Goal: Task Accomplishment & Management: Use online tool/utility

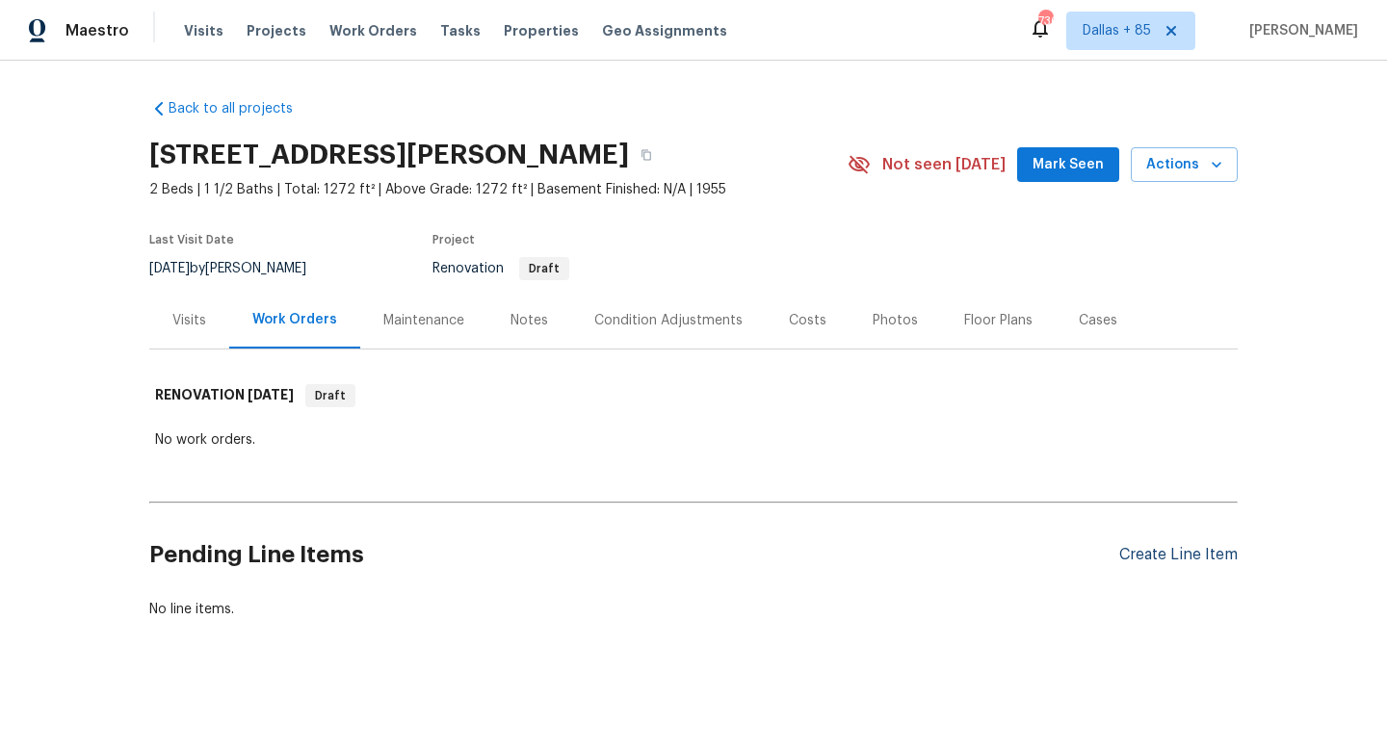
click at [1150, 558] on div "Create Line Item" at bounding box center [1178, 555] width 118 height 18
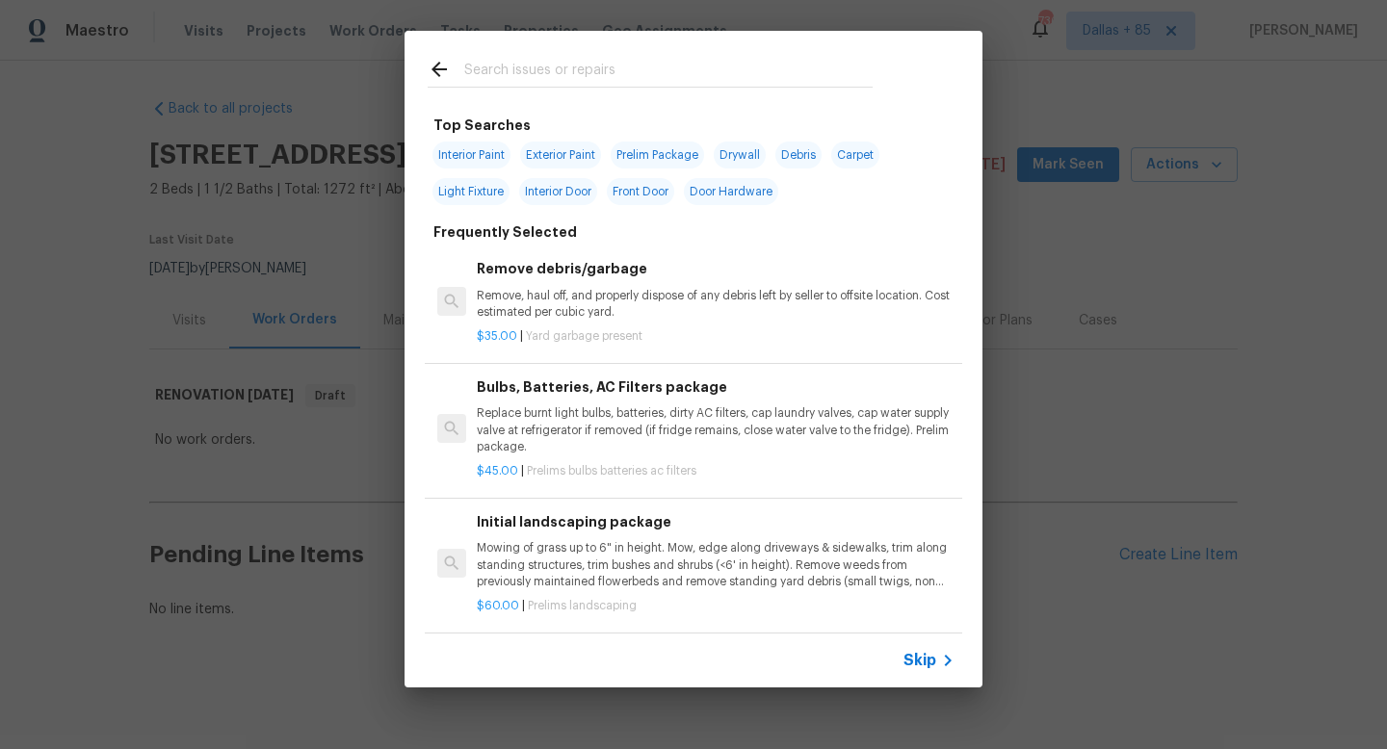
click at [509, 66] on input "text" at bounding box center [668, 72] width 408 height 29
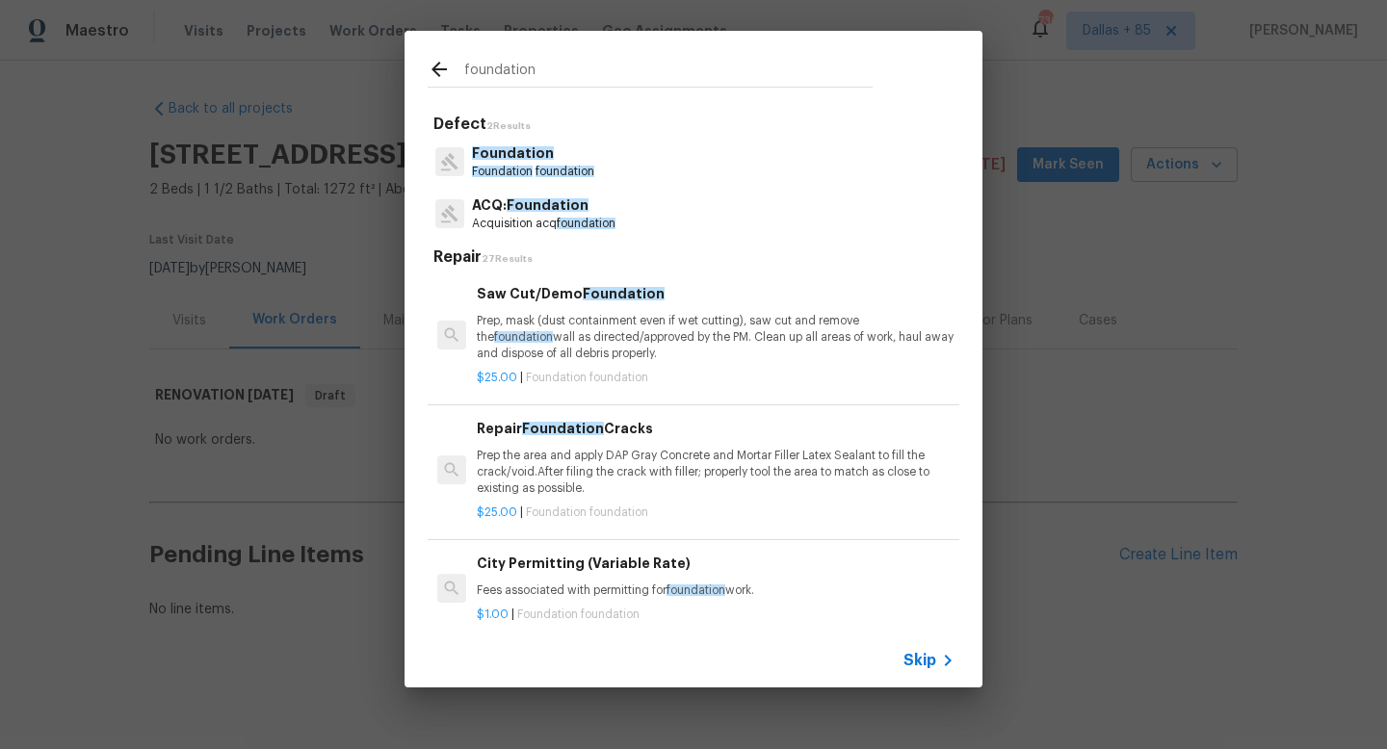
type input "foundation"
click at [511, 160] on span "Foundation" at bounding box center [513, 152] width 82 height 13
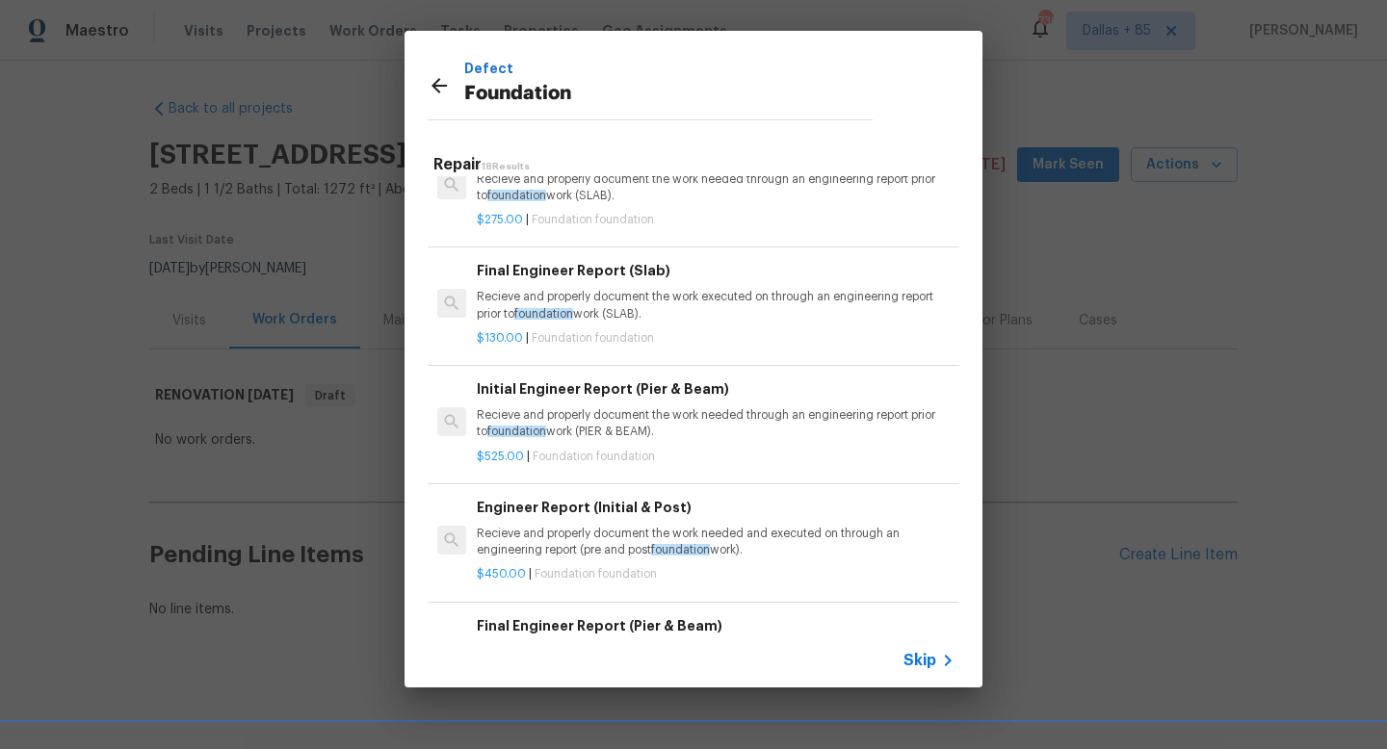
scroll to position [524, 0]
click at [594, 426] on p "Recieve and properly document the work needed through an engineering report pri…" at bounding box center [716, 423] width 478 height 33
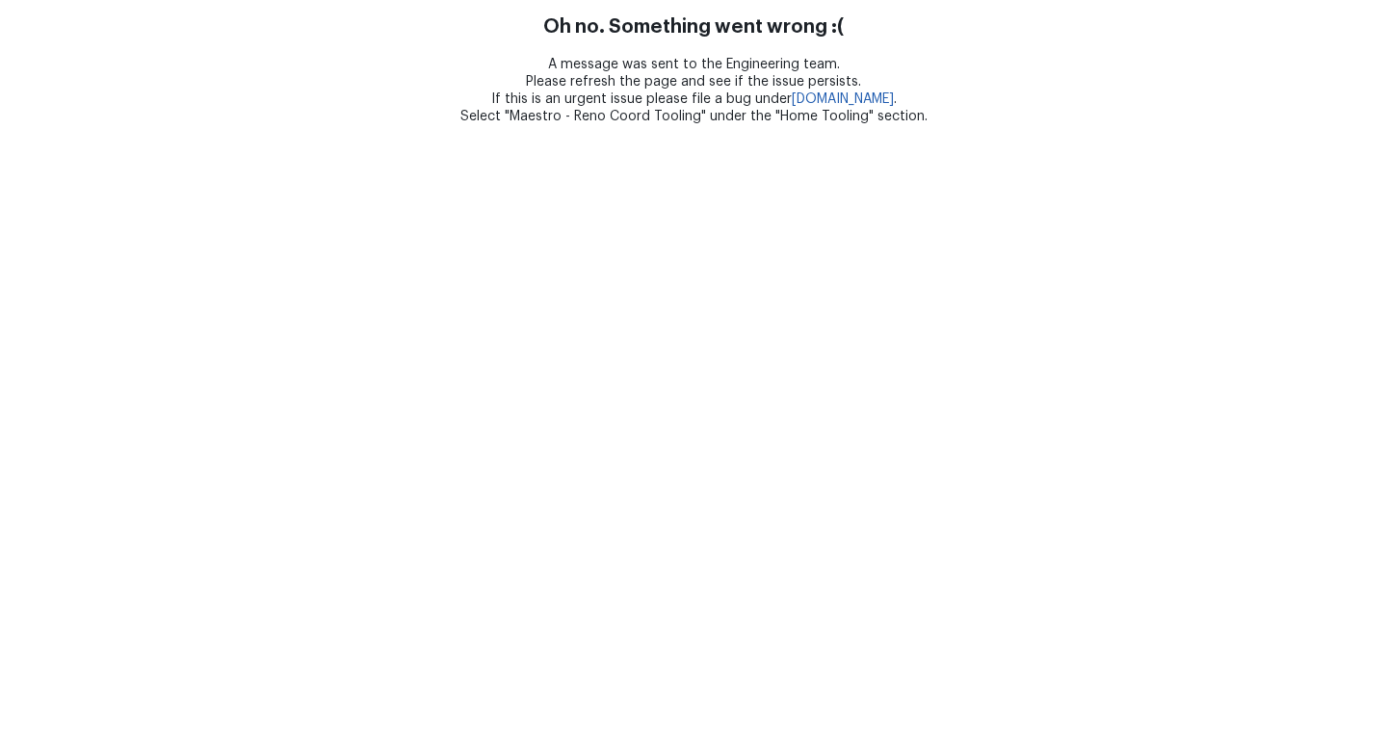
click at [610, 125] on html "Oh no. Something went wrong :( A message was sent to the Engineering team. Plea…" at bounding box center [693, 62] width 1387 height 125
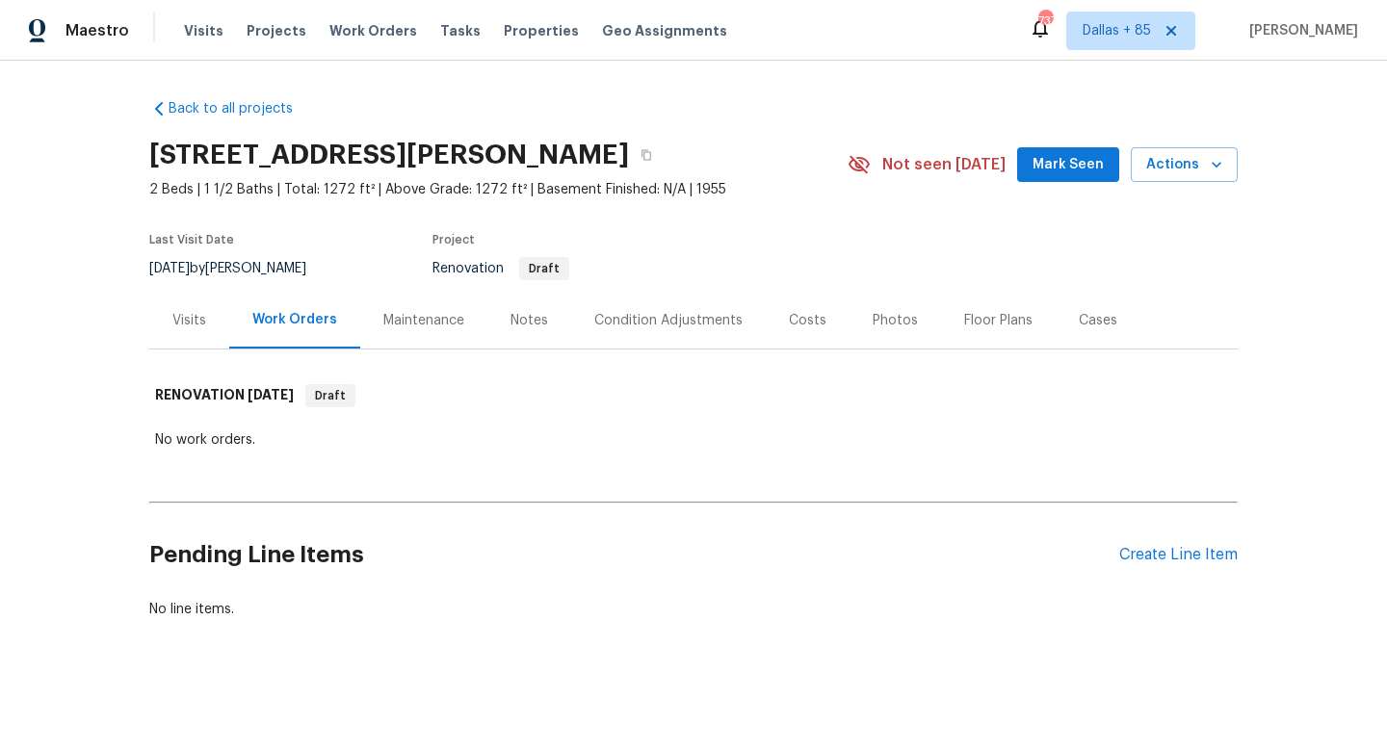
scroll to position [1, 0]
click at [1137, 554] on div "Create Line Item" at bounding box center [1178, 554] width 118 height 18
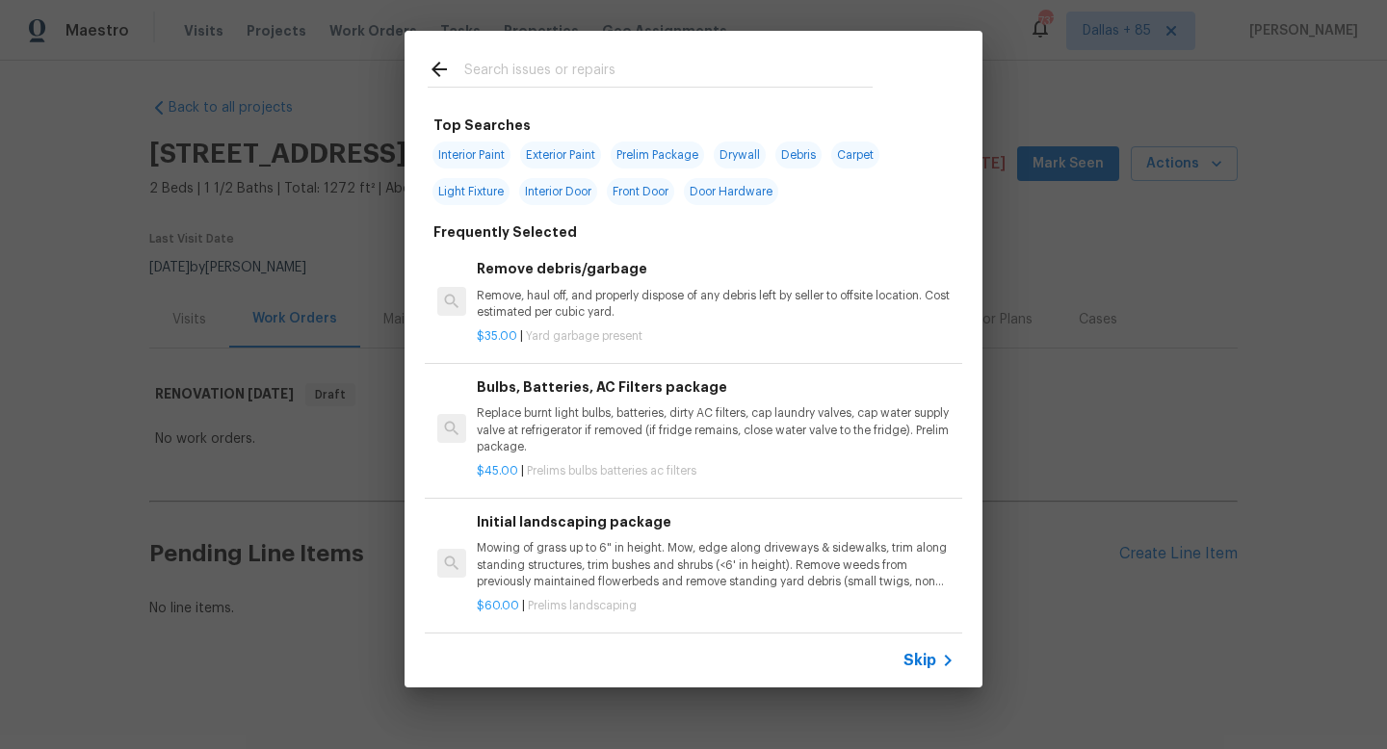
click at [519, 68] on input "text" at bounding box center [668, 72] width 408 height 29
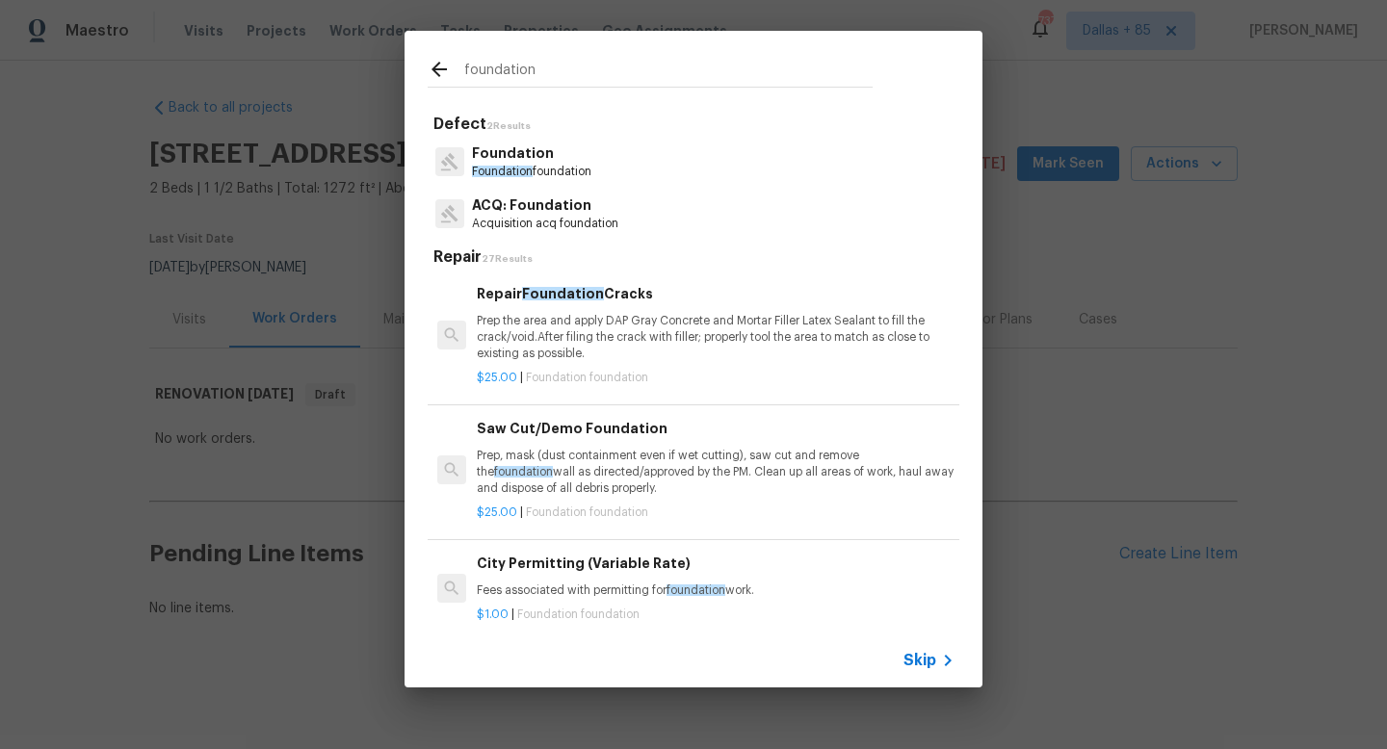
type input "foundation"
click at [513, 161] on p "Foundation" at bounding box center [531, 154] width 119 height 20
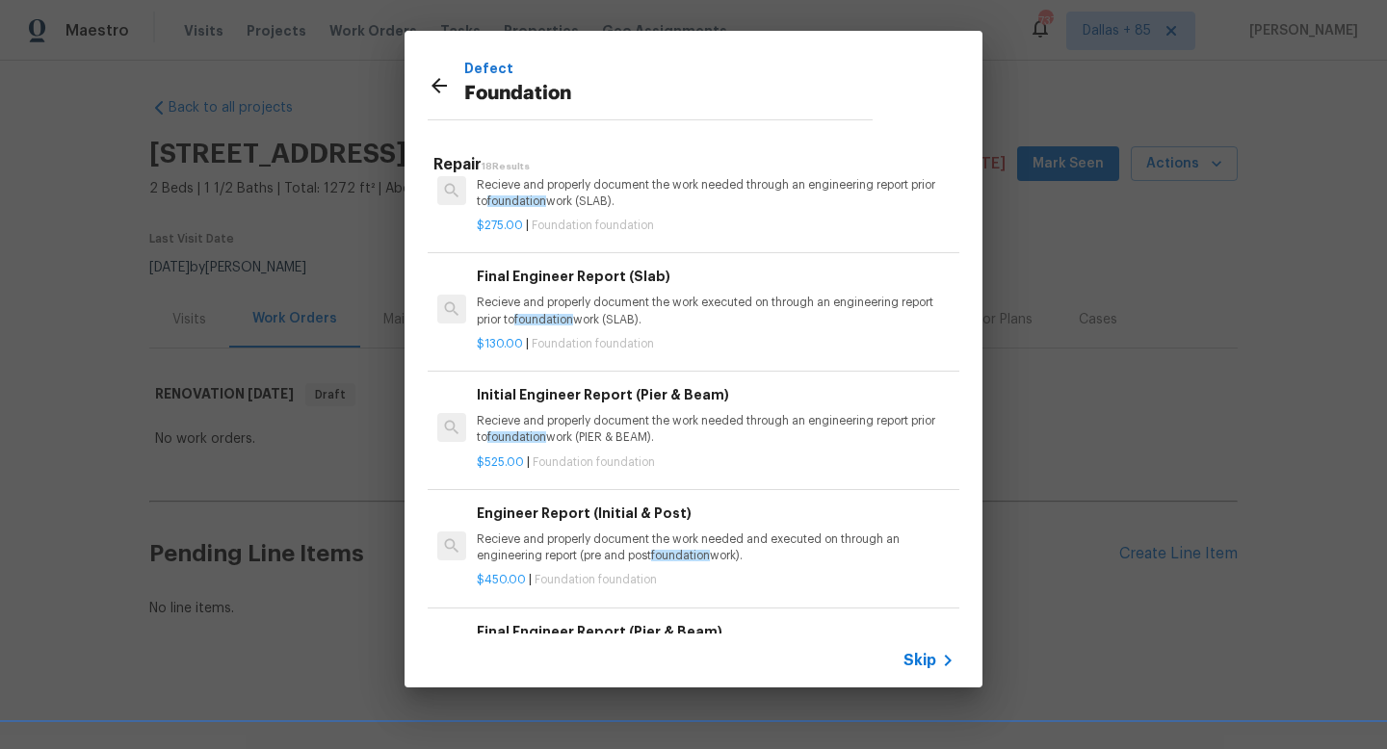
scroll to position [519, 0]
click at [648, 416] on p "Recieve and properly document the work needed through an engineering report pri…" at bounding box center [716, 427] width 478 height 33
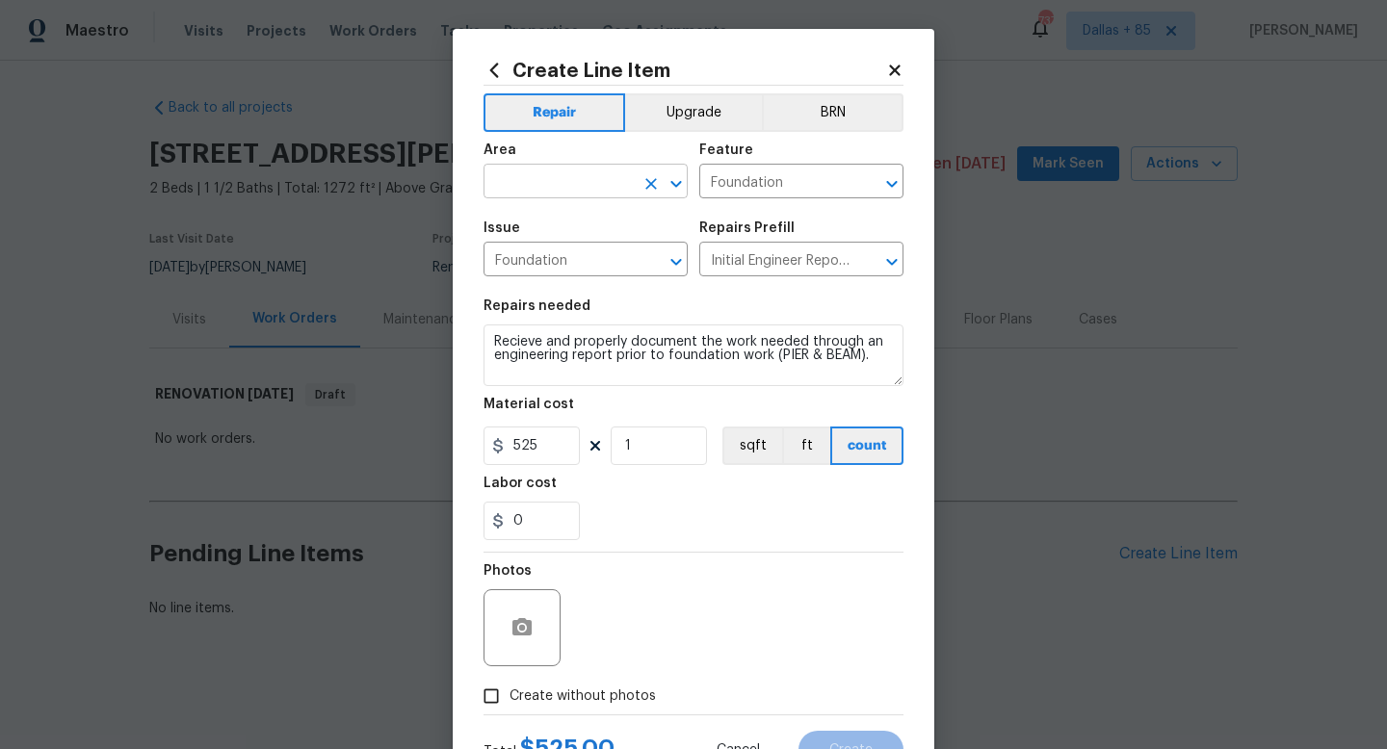
click at [563, 191] on input "text" at bounding box center [559, 184] width 150 height 30
click at [553, 236] on li "Back" at bounding box center [586, 227] width 204 height 32
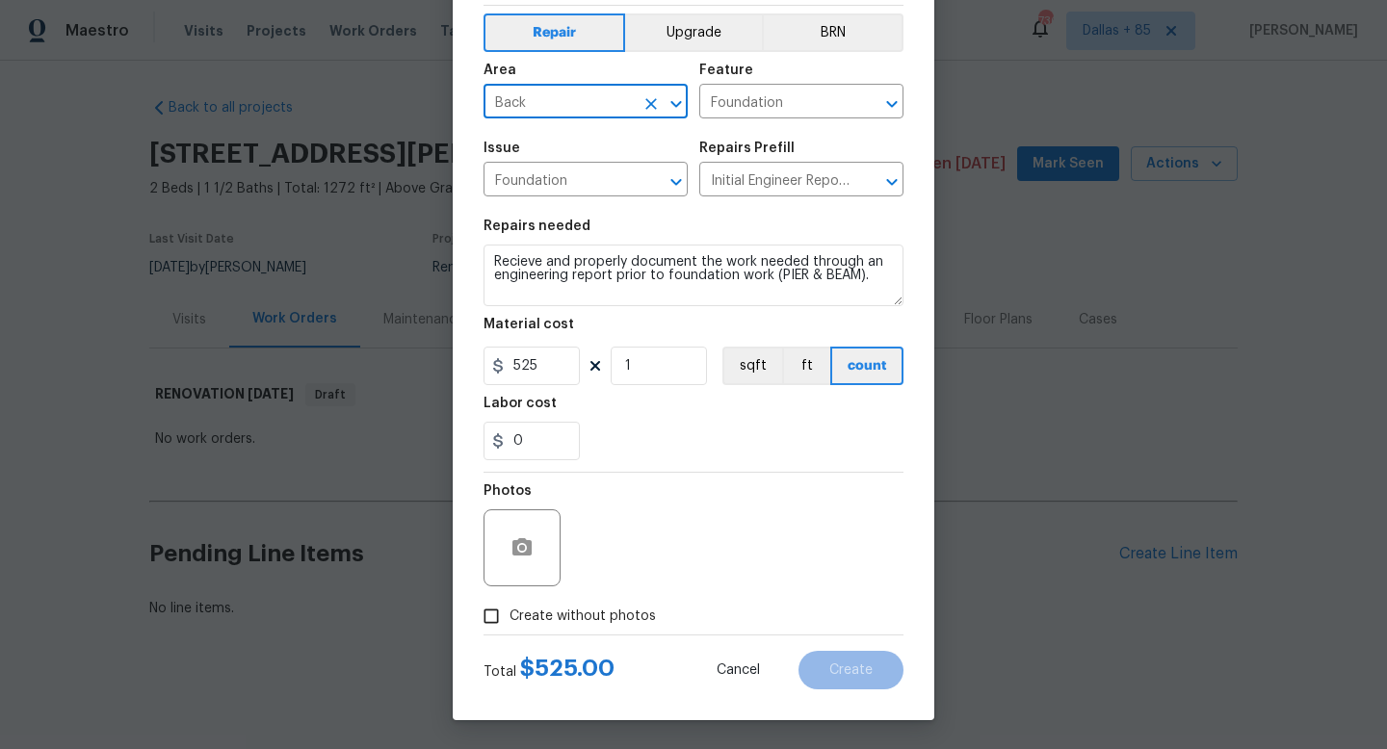
type input "Back"
click at [486, 620] on input "Create without photos" at bounding box center [491, 616] width 37 height 37
checkbox input "true"
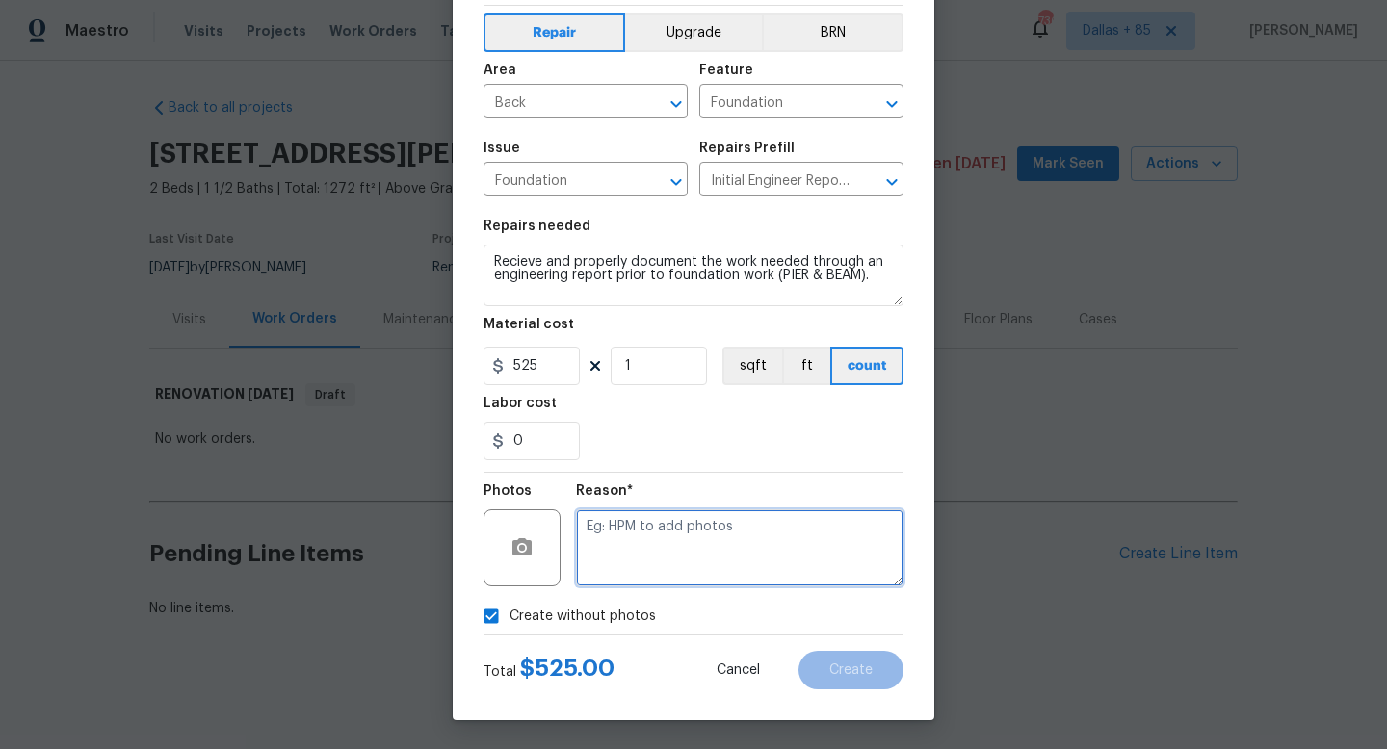
click at [717, 539] on textarea at bounding box center [740, 548] width 328 height 77
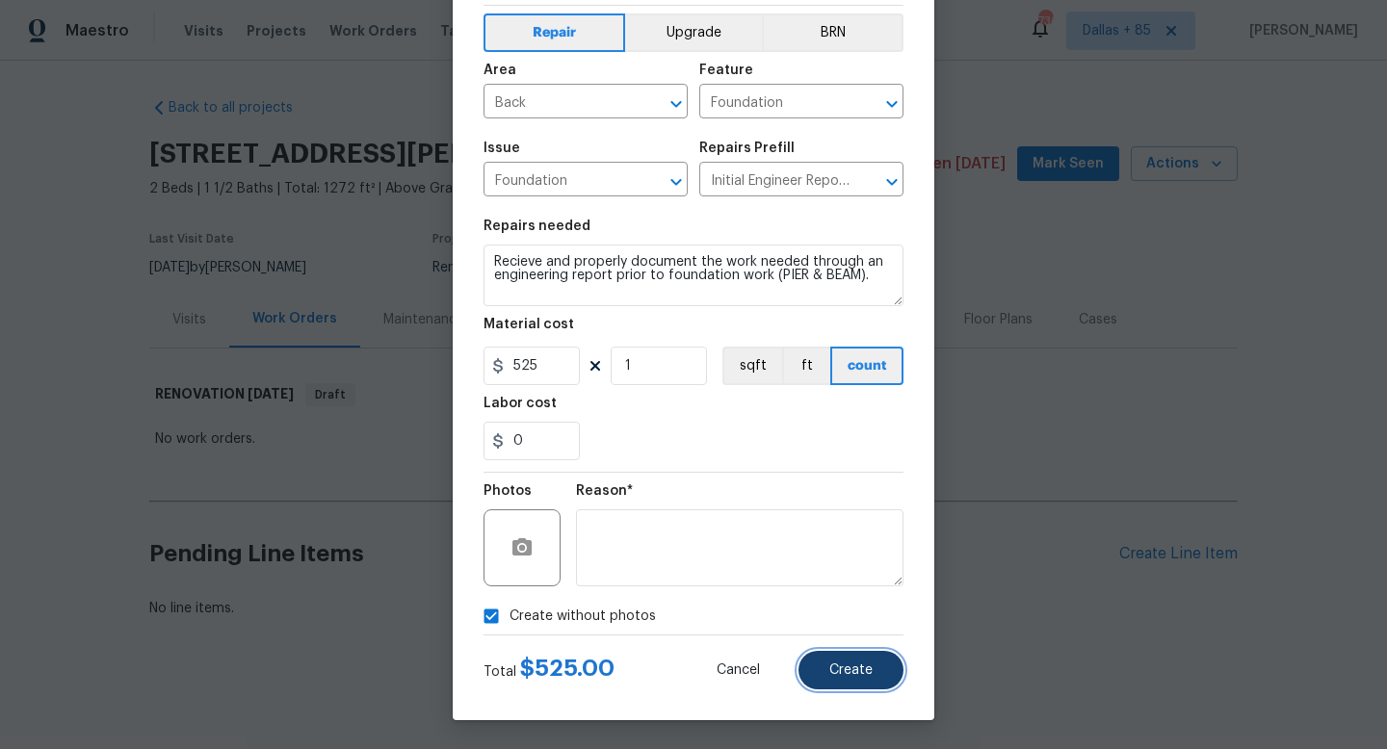
click at [858, 660] on button "Create" at bounding box center [851, 670] width 105 height 39
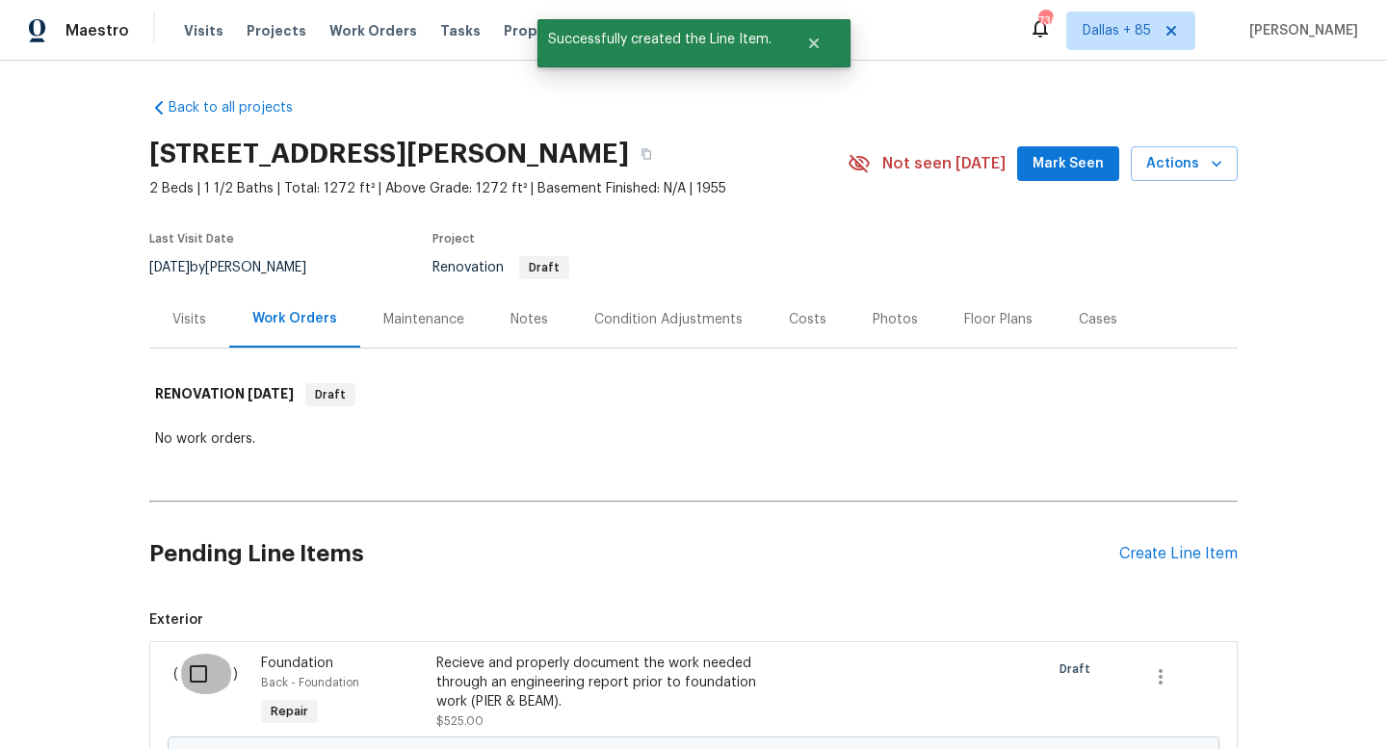
click at [201, 672] on input "checkbox" at bounding box center [205, 674] width 55 height 40
checkbox input "true"
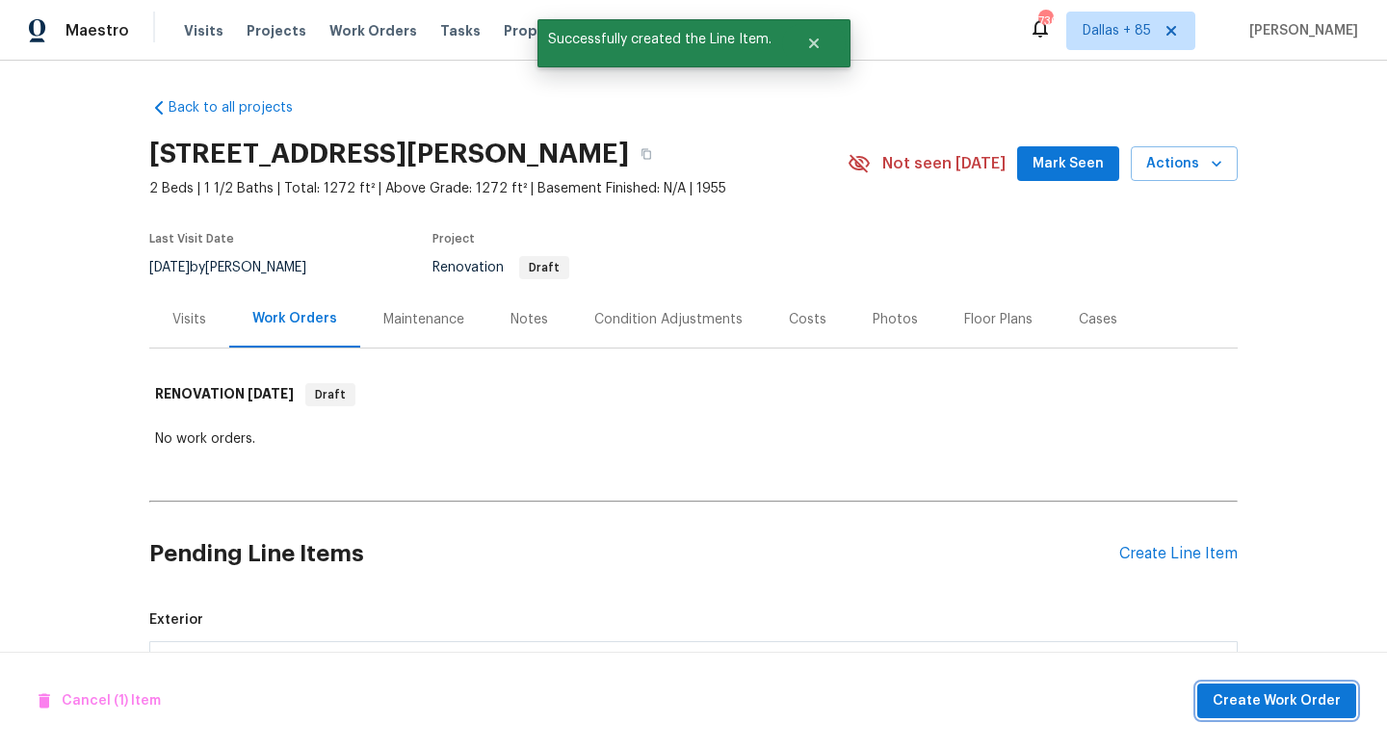
click at [1235, 696] on span "Create Work Order" at bounding box center [1277, 702] width 128 height 24
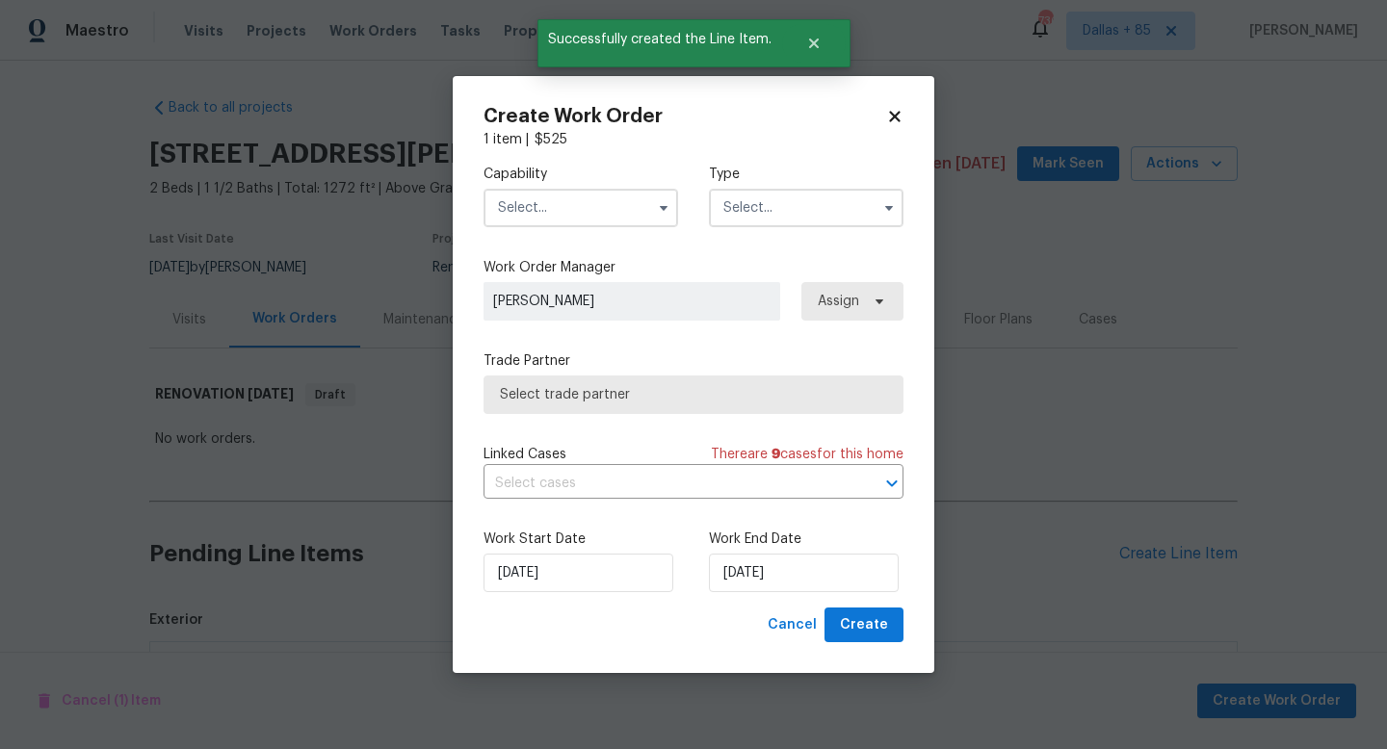
click at [531, 203] on input "text" at bounding box center [581, 208] width 195 height 39
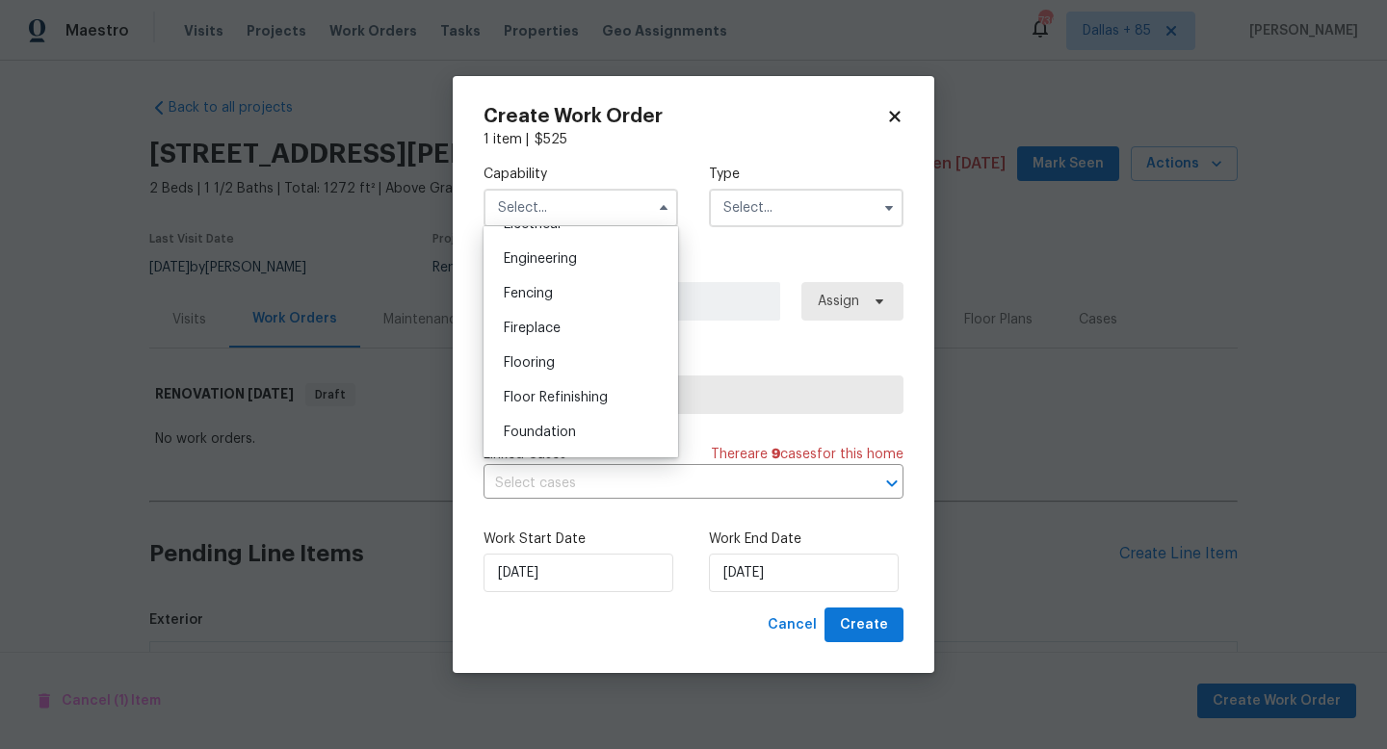
scroll to position [637, 0]
click at [519, 426] on span "Foundation" at bounding box center [540, 428] width 72 height 13
type input "Foundation"
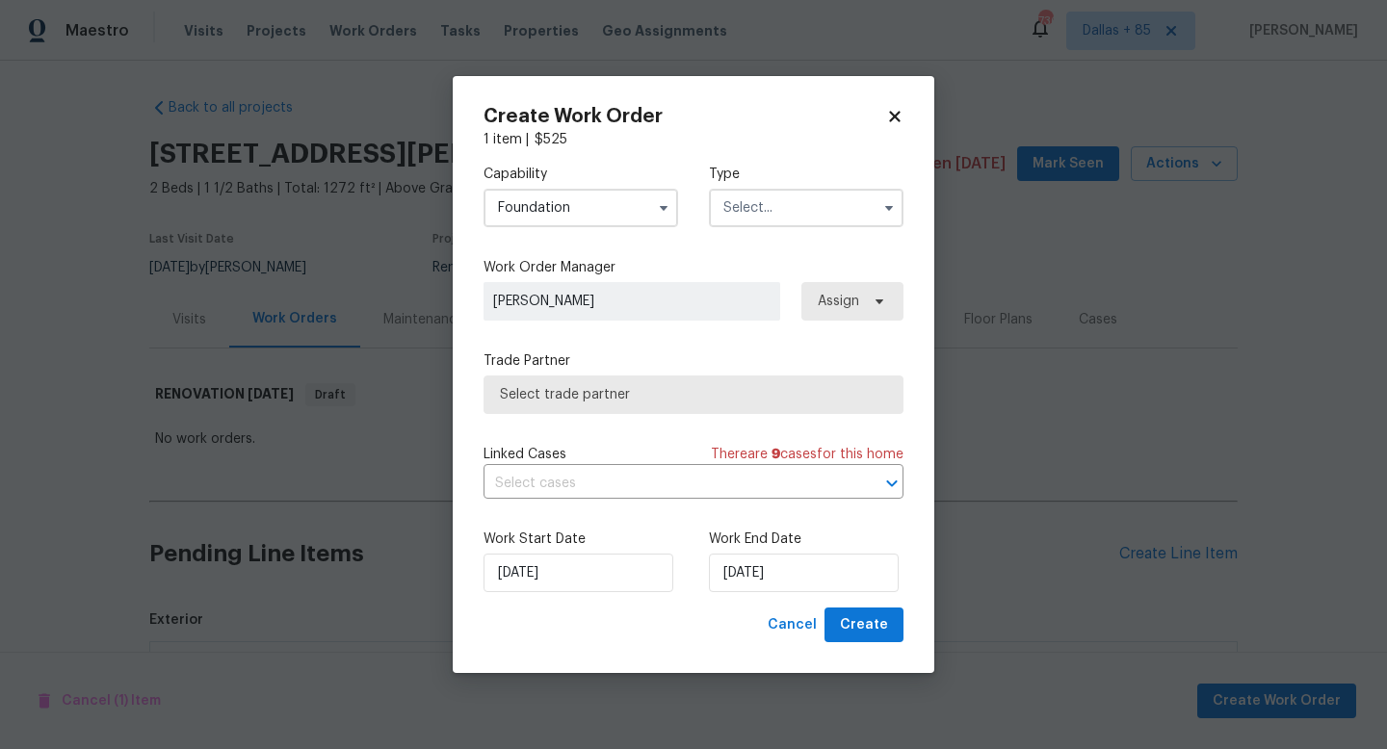
click at [775, 206] on input "text" at bounding box center [806, 208] width 195 height 39
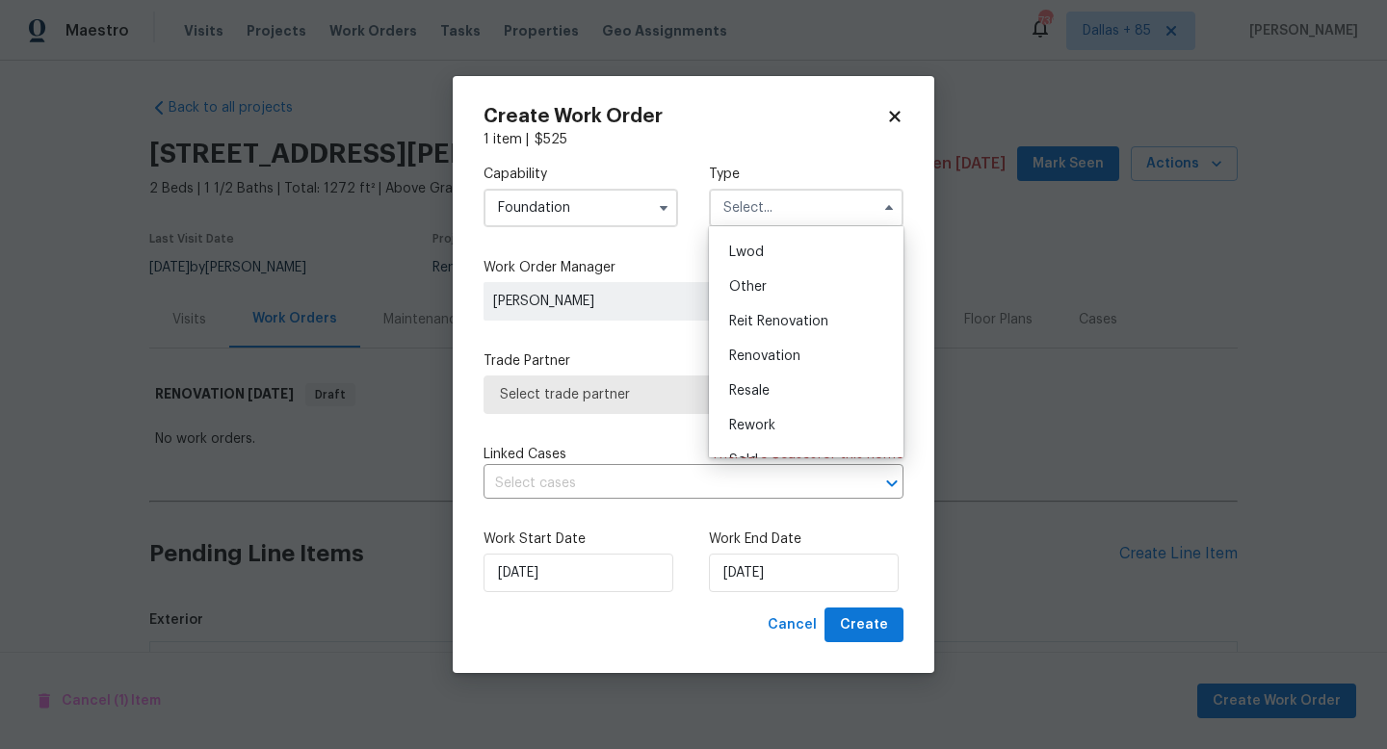
scroll to position [229, 0]
click at [769, 329] on span "Renovation" at bounding box center [764, 331] width 71 height 13
type input "Renovation"
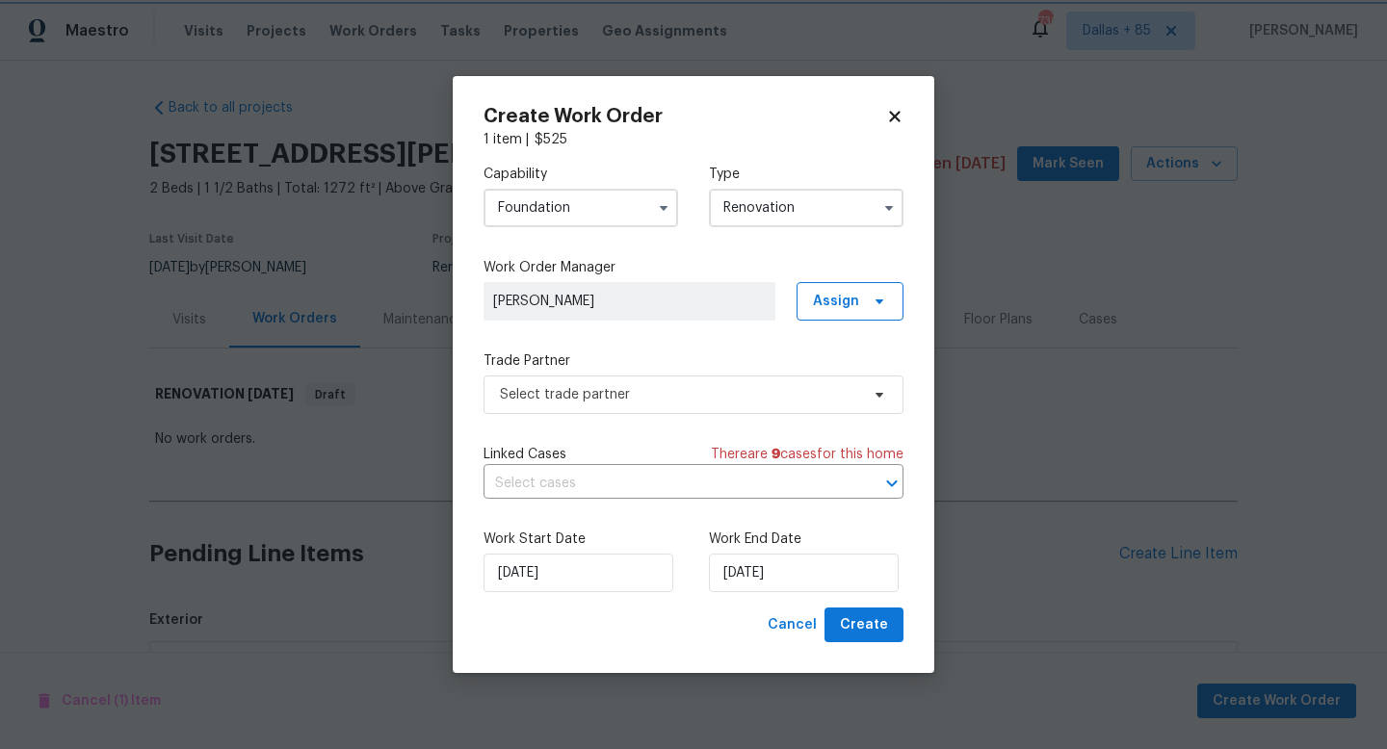
scroll to position [0, 0]
click at [758, 573] on input "10/14/2025" at bounding box center [804, 573] width 190 height 39
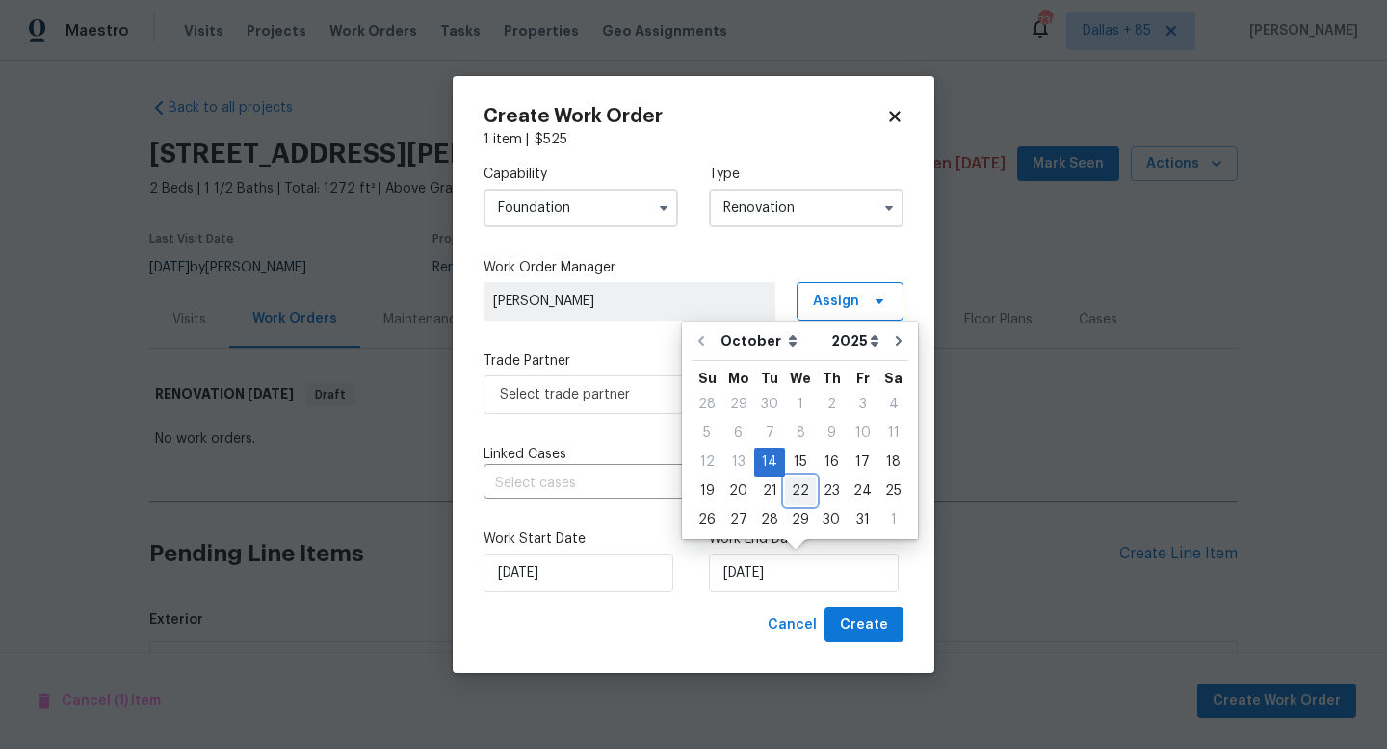
click at [801, 492] on div "22" at bounding box center [800, 491] width 31 height 27
type input "10/22/2025"
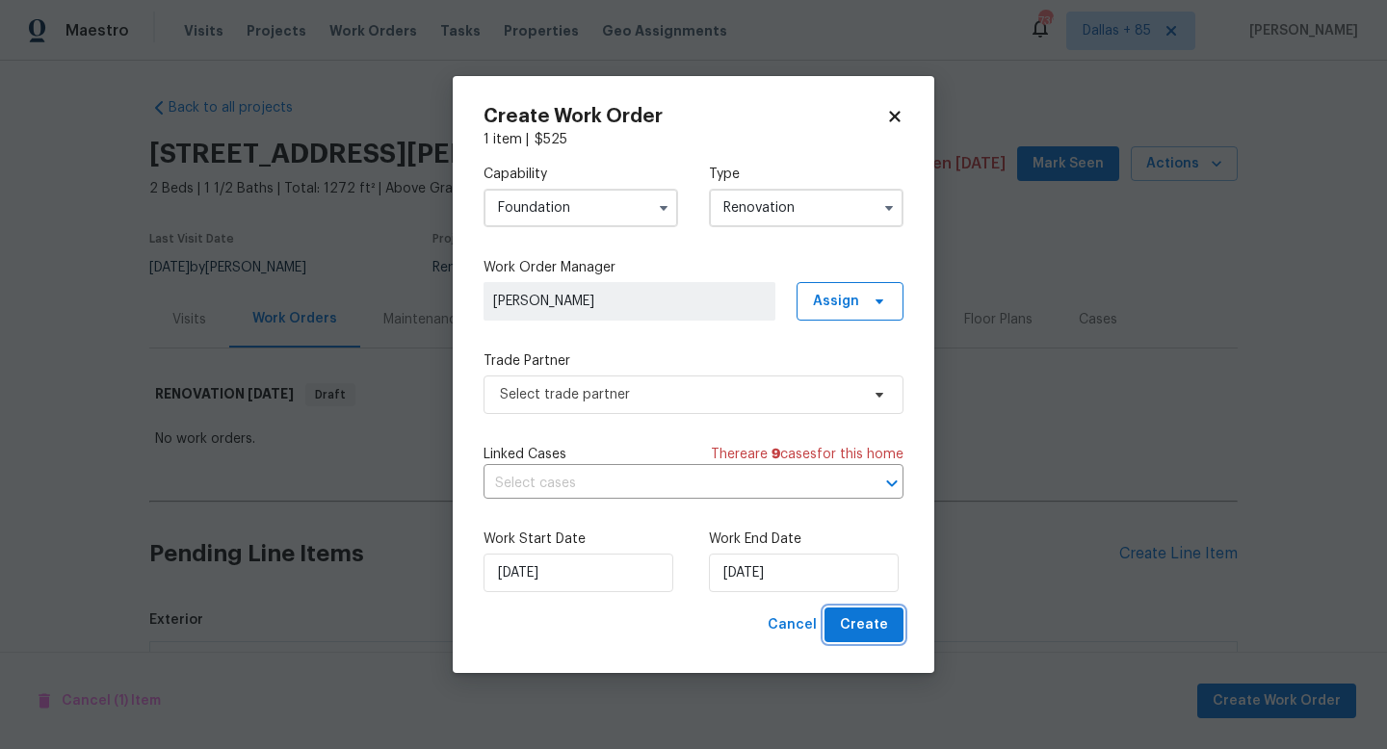
click at [851, 626] on span "Create" at bounding box center [864, 626] width 48 height 24
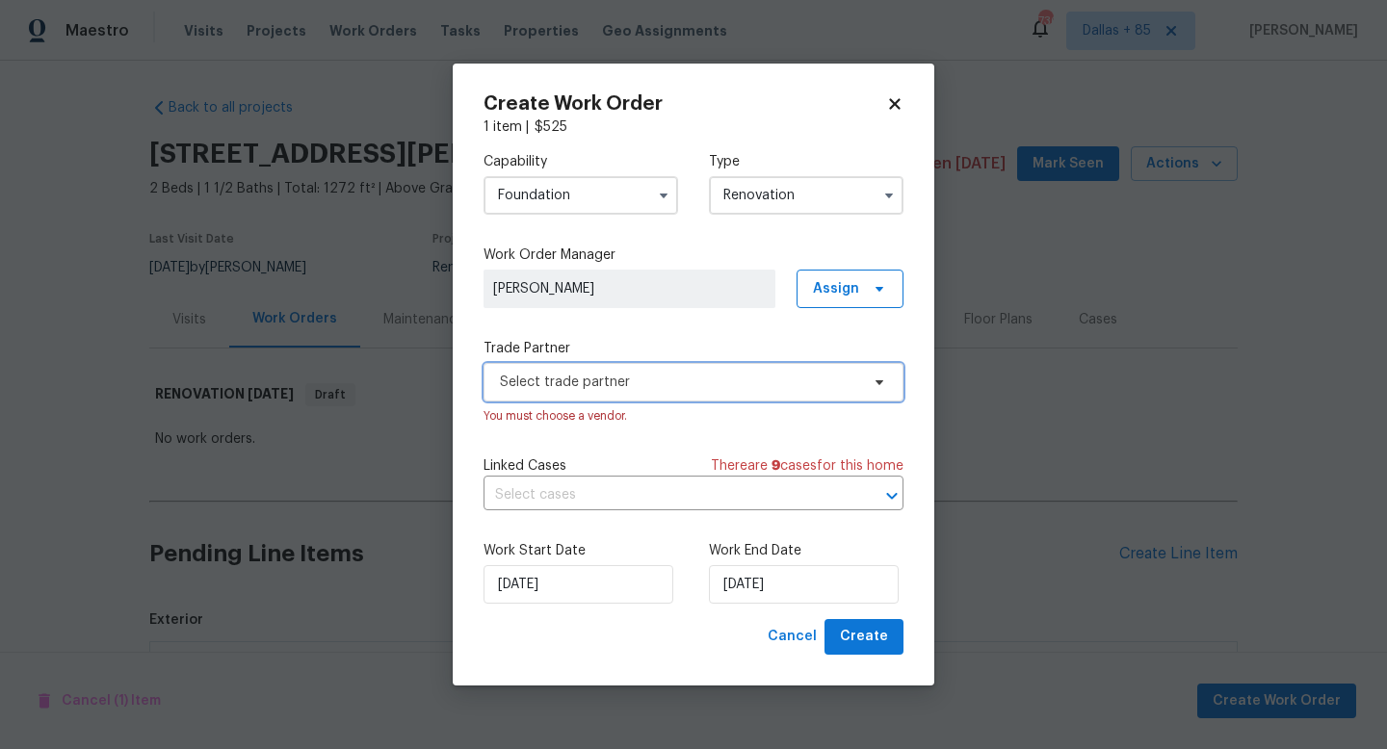
click at [737, 383] on span "Select trade partner" at bounding box center [679, 382] width 359 height 19
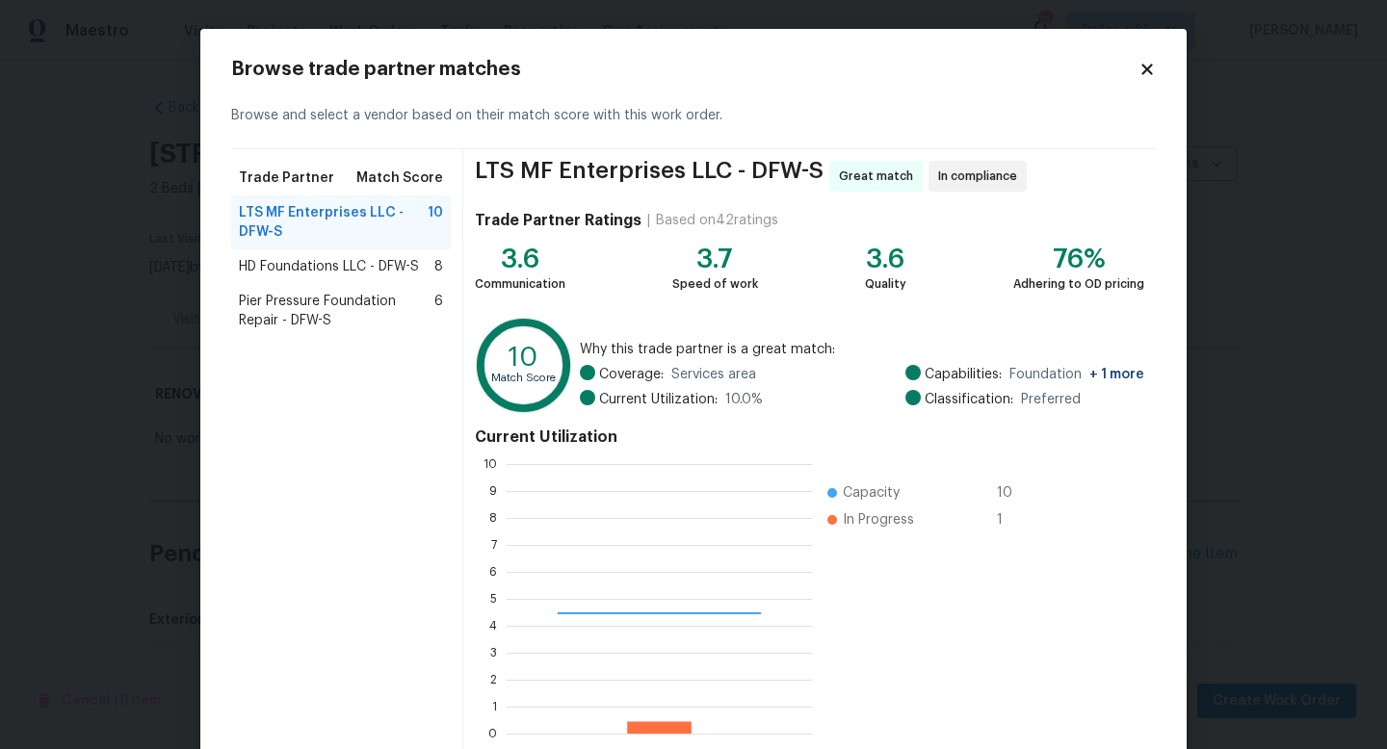
scroll to position [270, 305]
click at [344, 272] on span "HD Foundations LLC - DFW-S" at bounding box center [329, 266] width 180 height 19
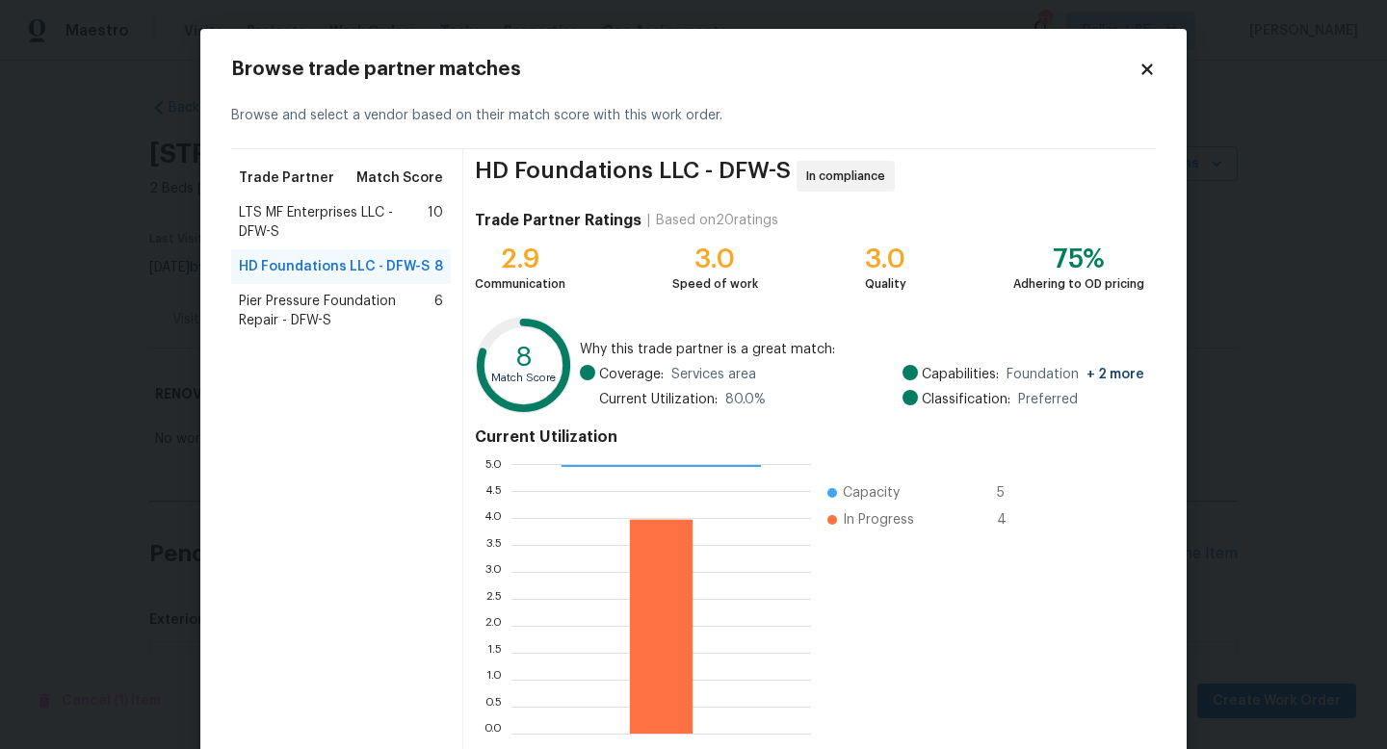
scroll to position [100, 0]
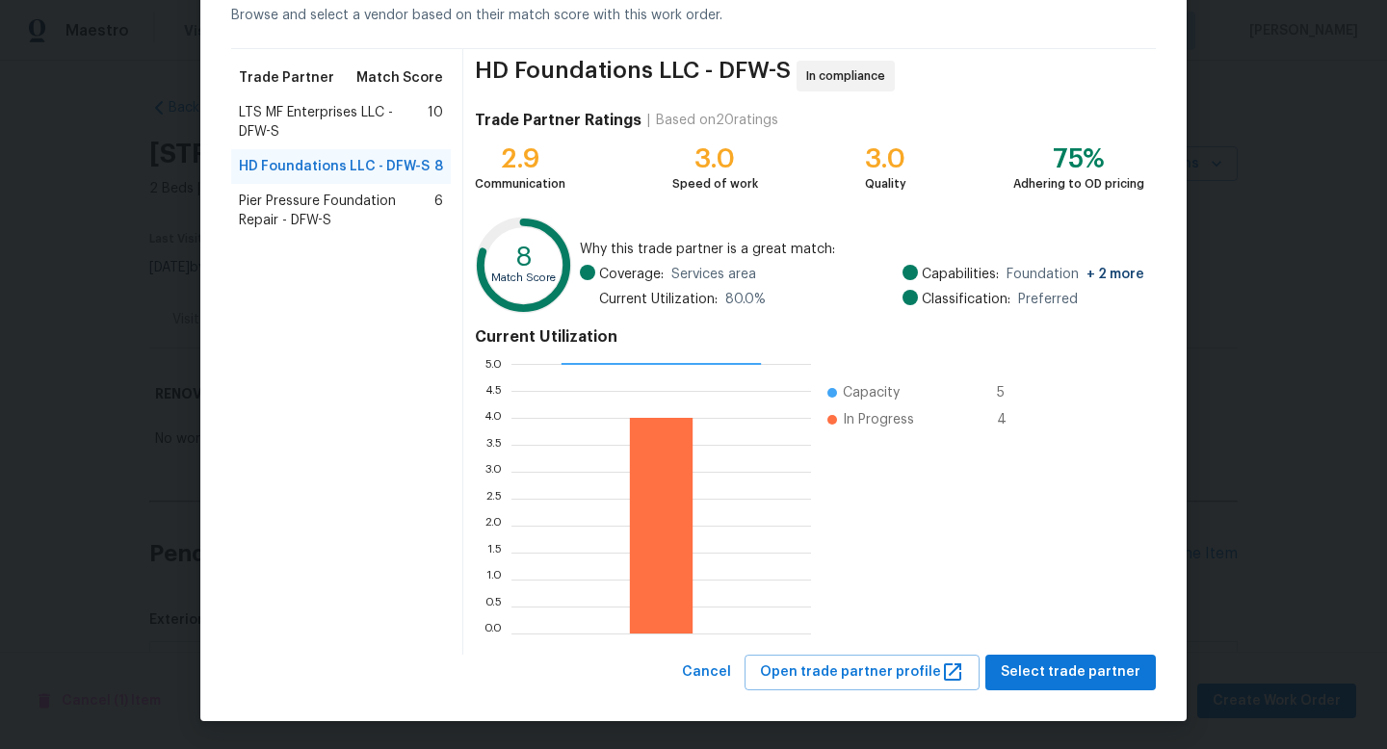
click at [366, 123] on span "LTS MF Enterprises LLC - DFW-S" at bounding box center [333, 122] width 189 height 39
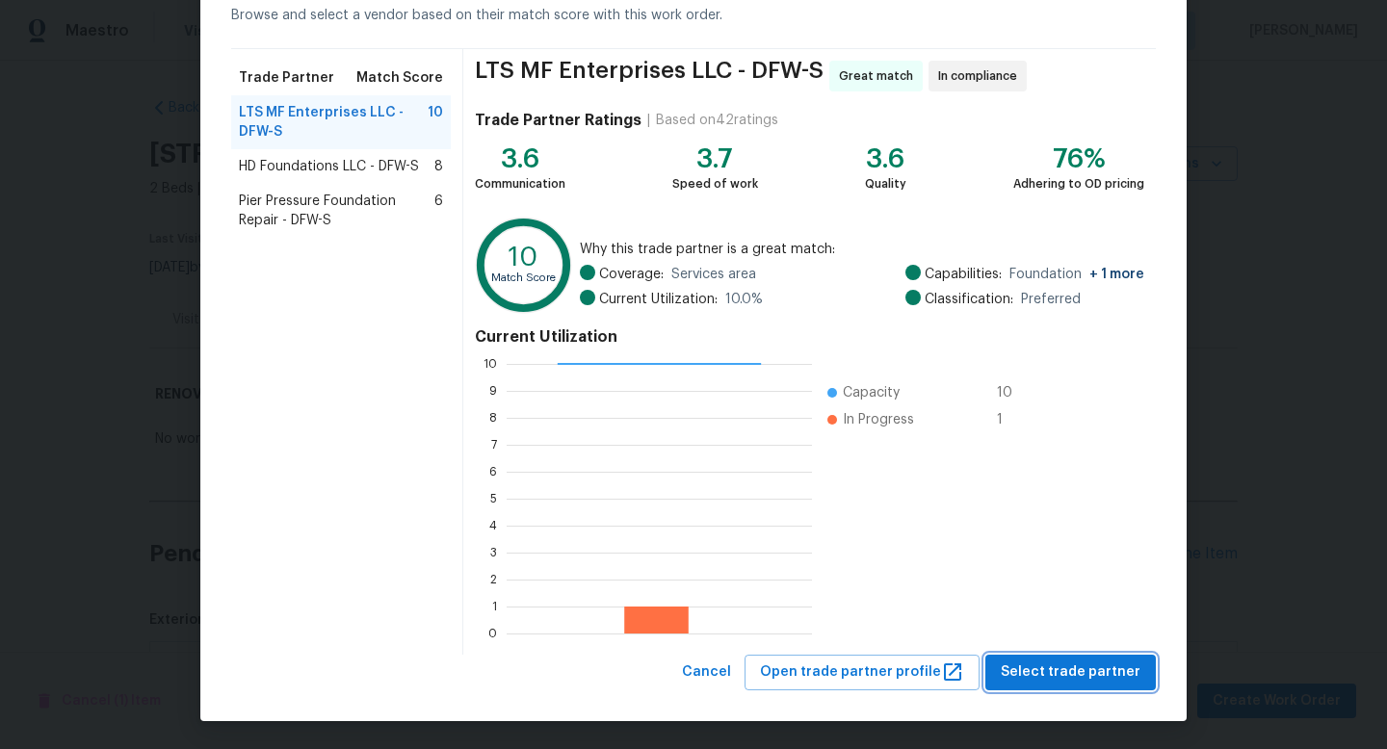
click at [1022, 670] on span "Select trade partner" at bounding box center [1071, 673] width 140 height 24
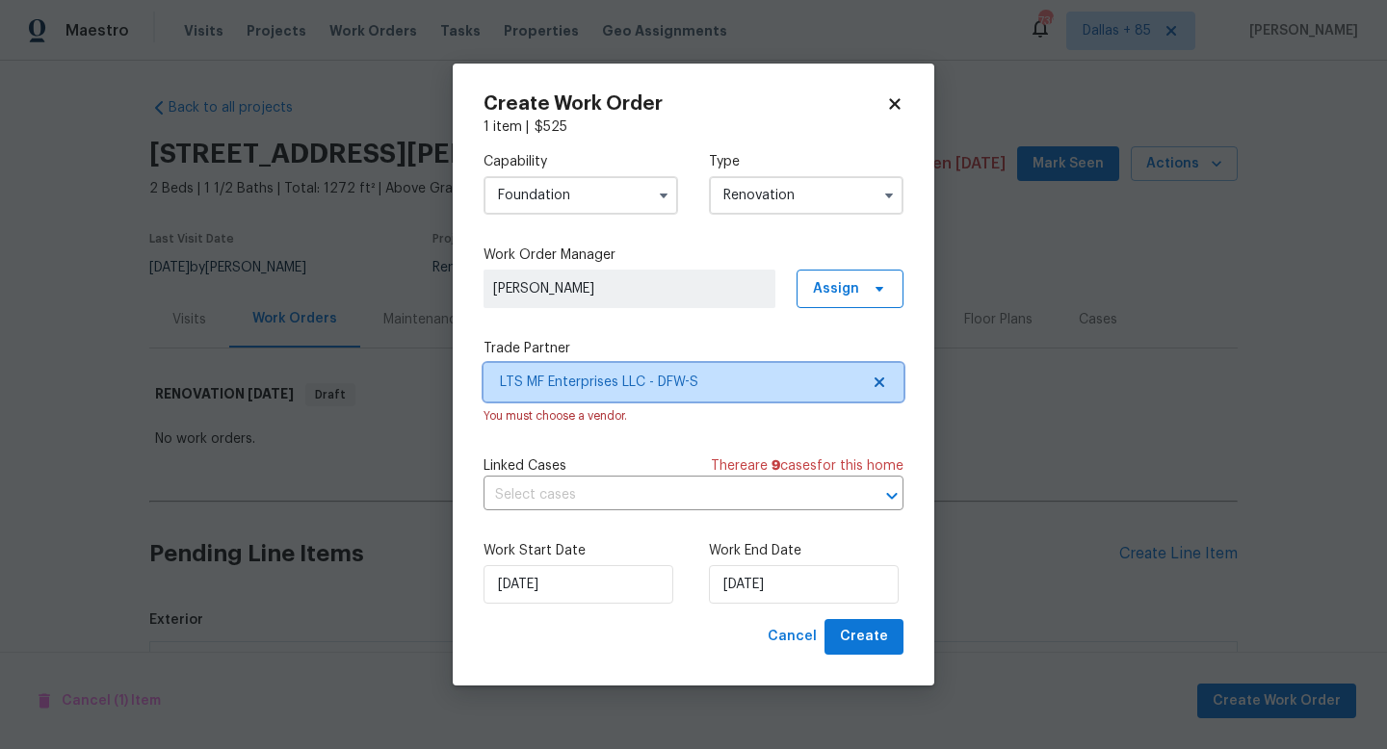
scroll to position [0, 0]
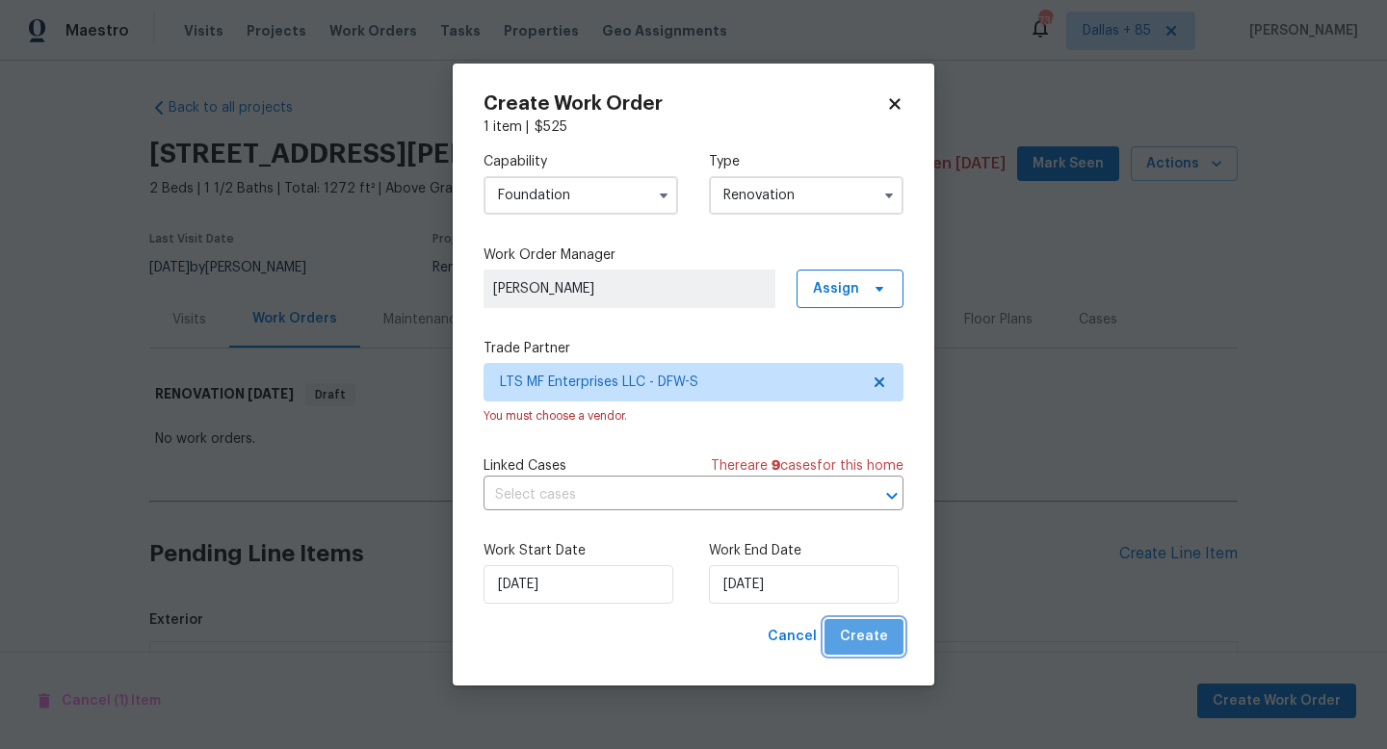
click at [880, 643] on span "Create" at bounding box center [864, 637] width 48 height 24
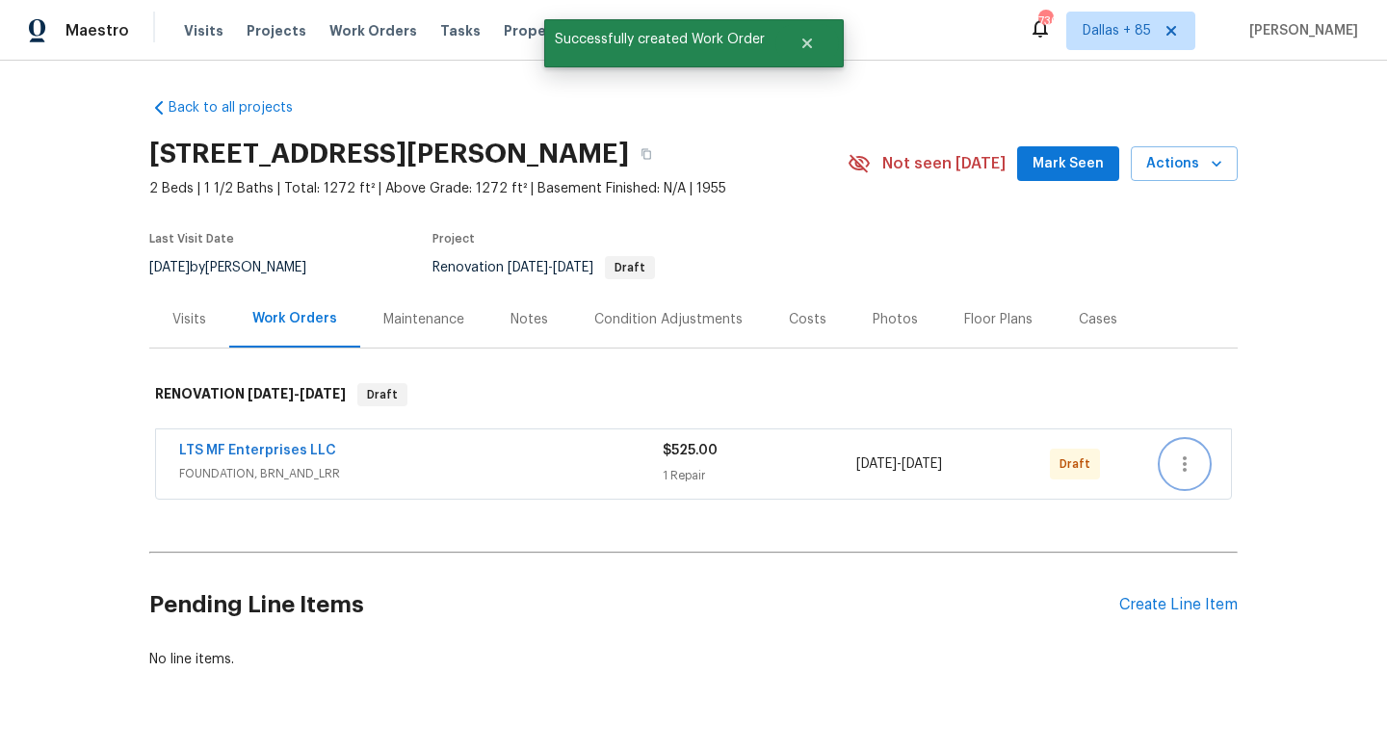
click at [1200, 460] on button "button" at bounding box center [1185, 464] width 46 height 46
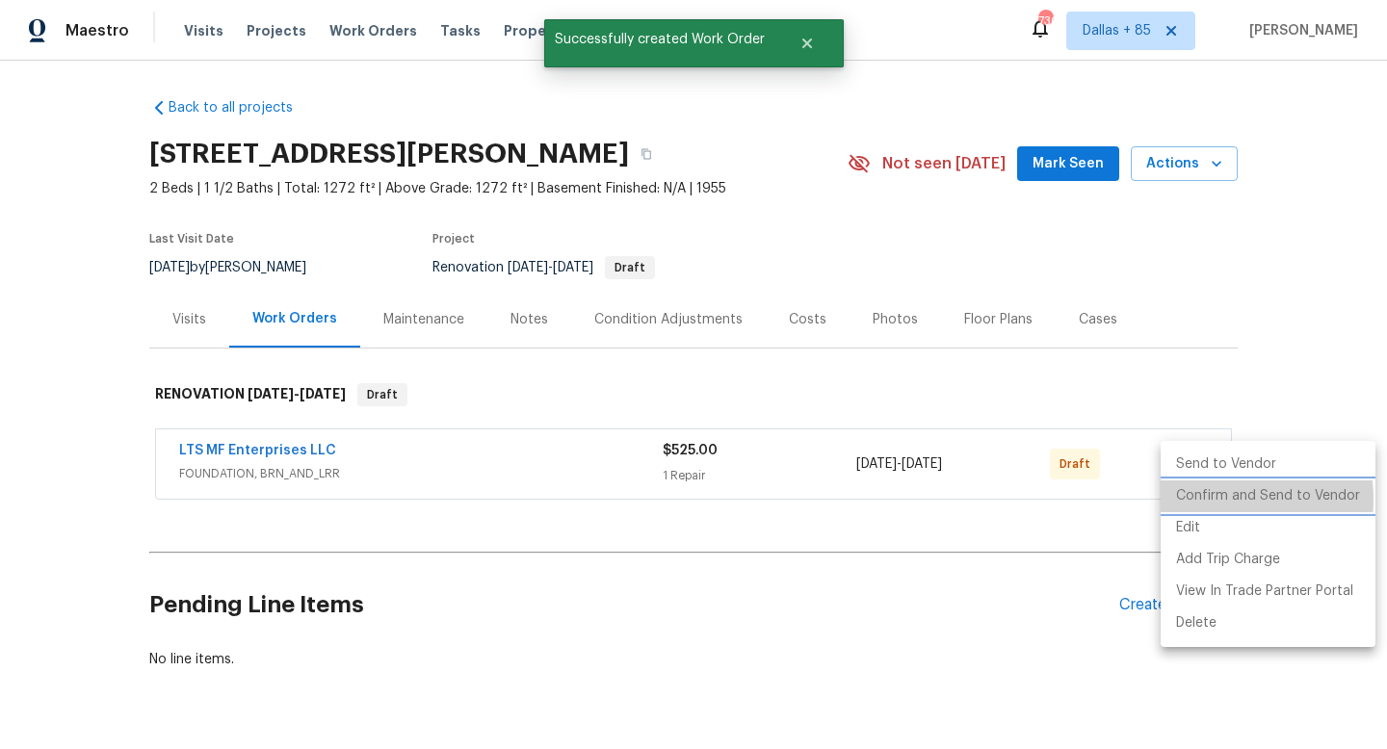
click at [1196, 500] on li "Confirm and Send to Vendor" at bounding box center [1268, 497] width 215 height 32
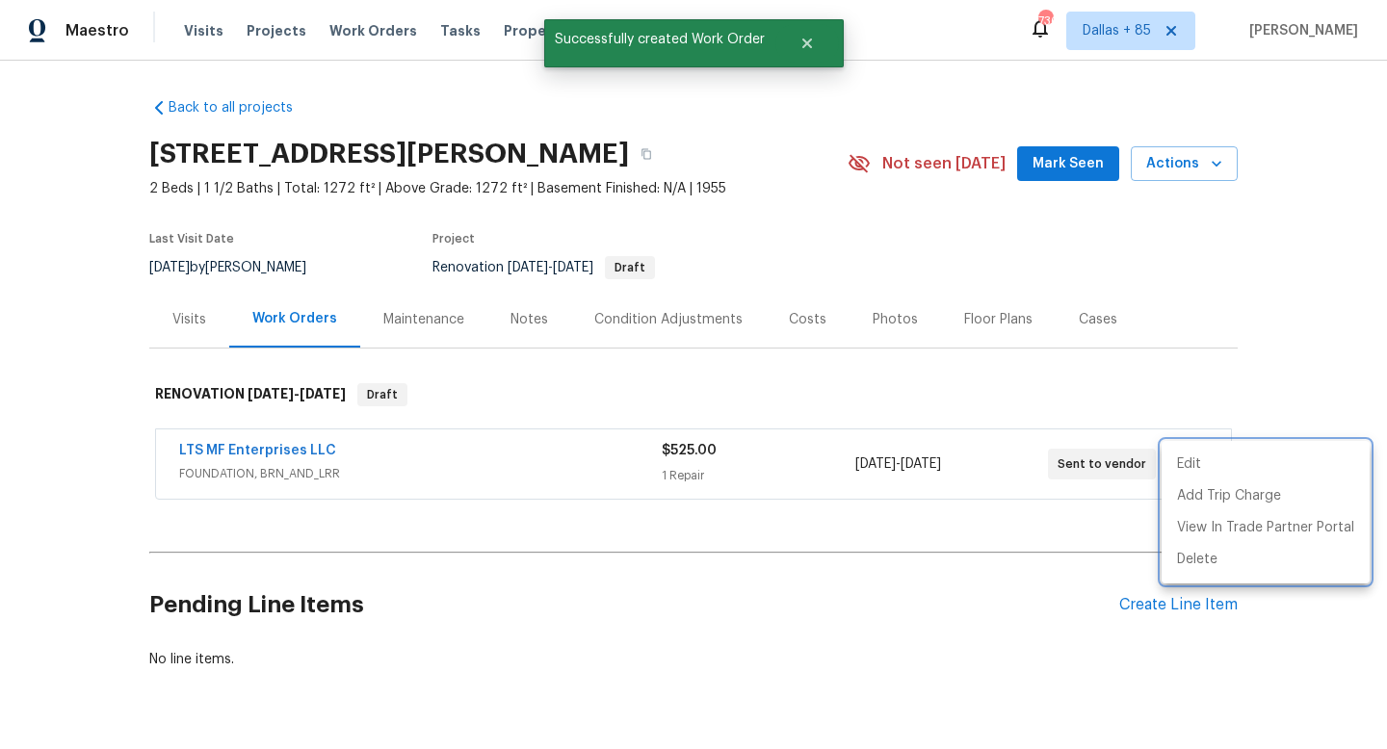
click at [844, 569] on div at bounding box center [693, 374] width 1387 height 749
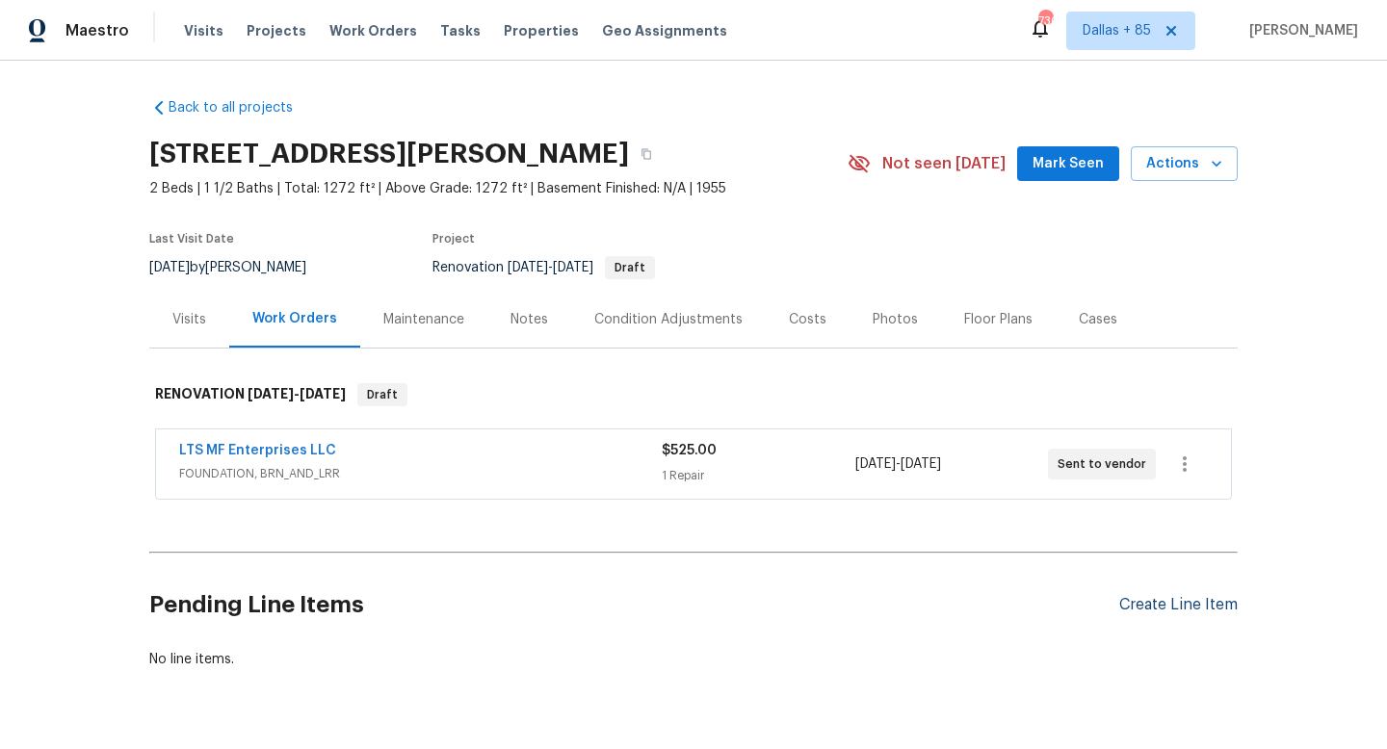
click at [1195, 603] on div "Create Line Item" at bounding box center [1178, 605] width 118 height 18
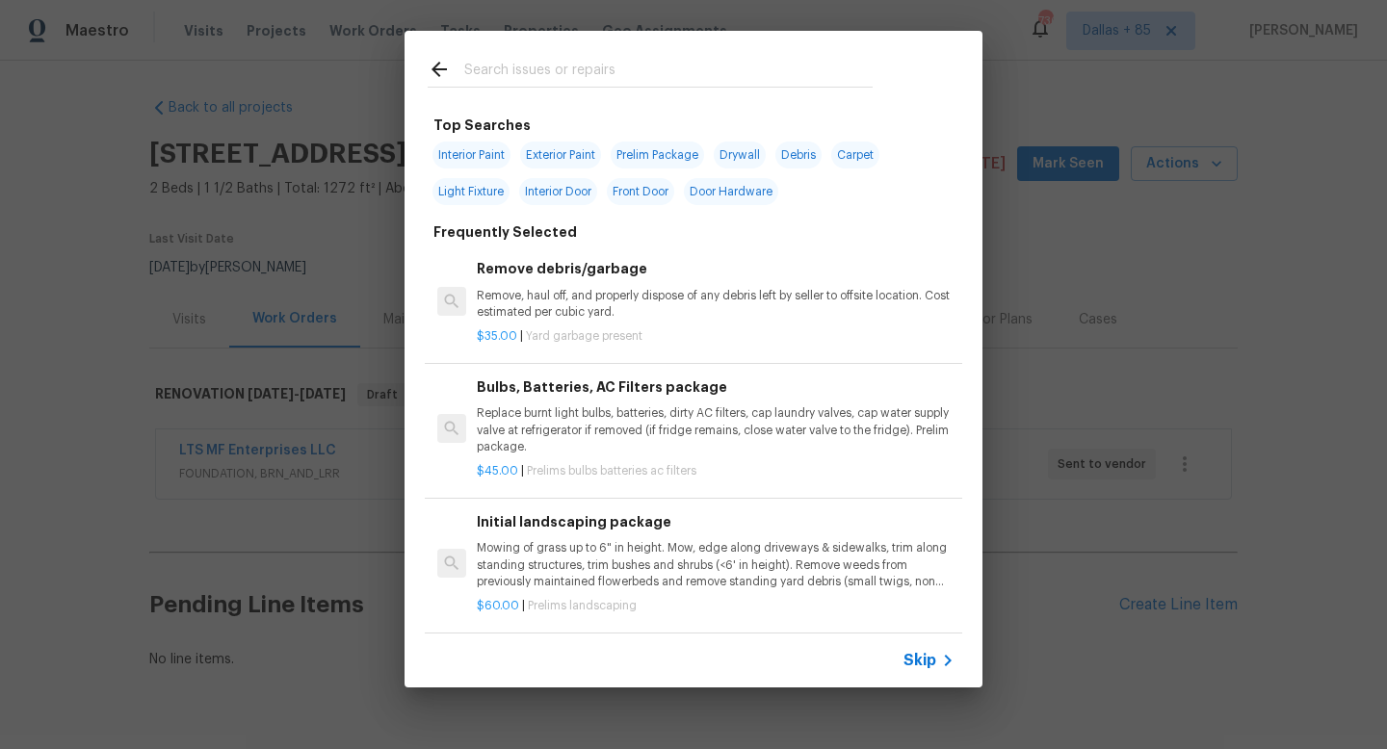
click at [500, 74] on input "text" at bounding box center [668, 72] width 408 height 29
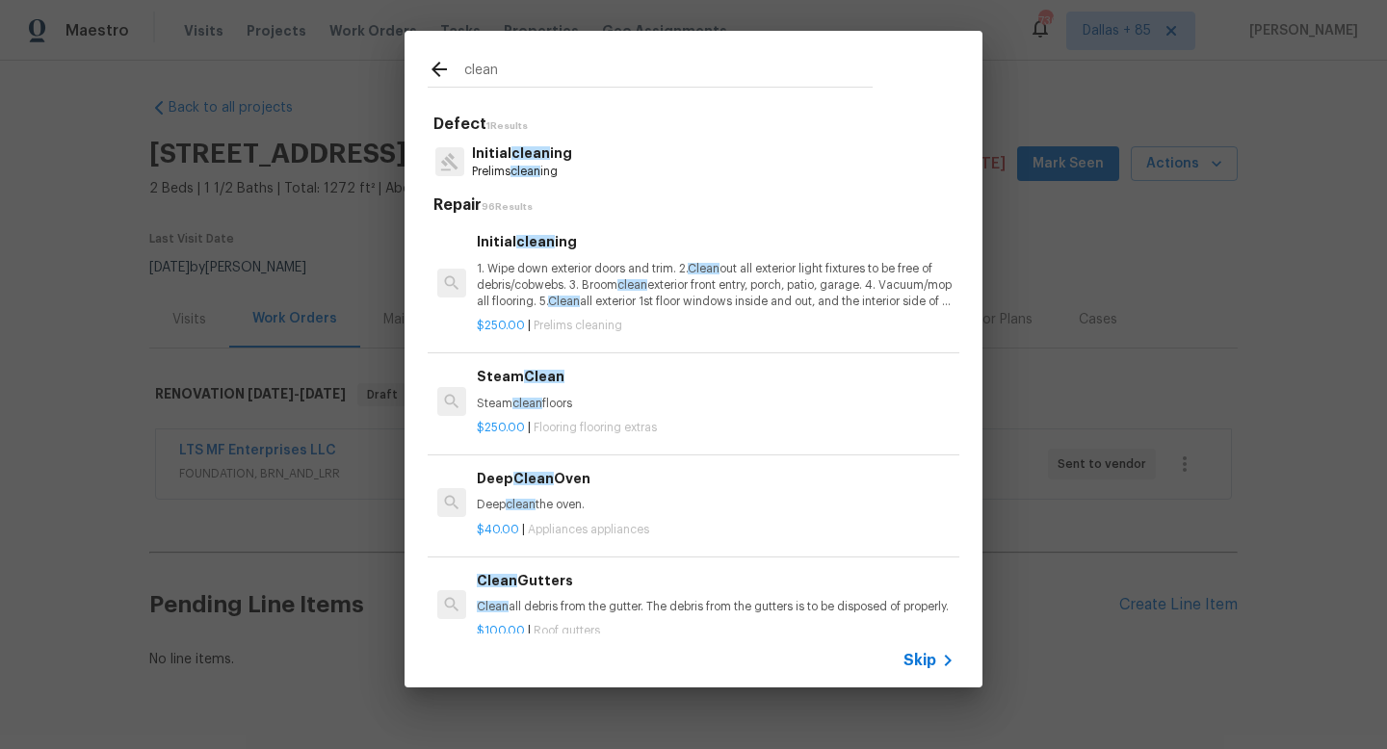
type input "clean"
click at [542, 157] on span "clean" at bounding box center [531, 152] width 39 height 13
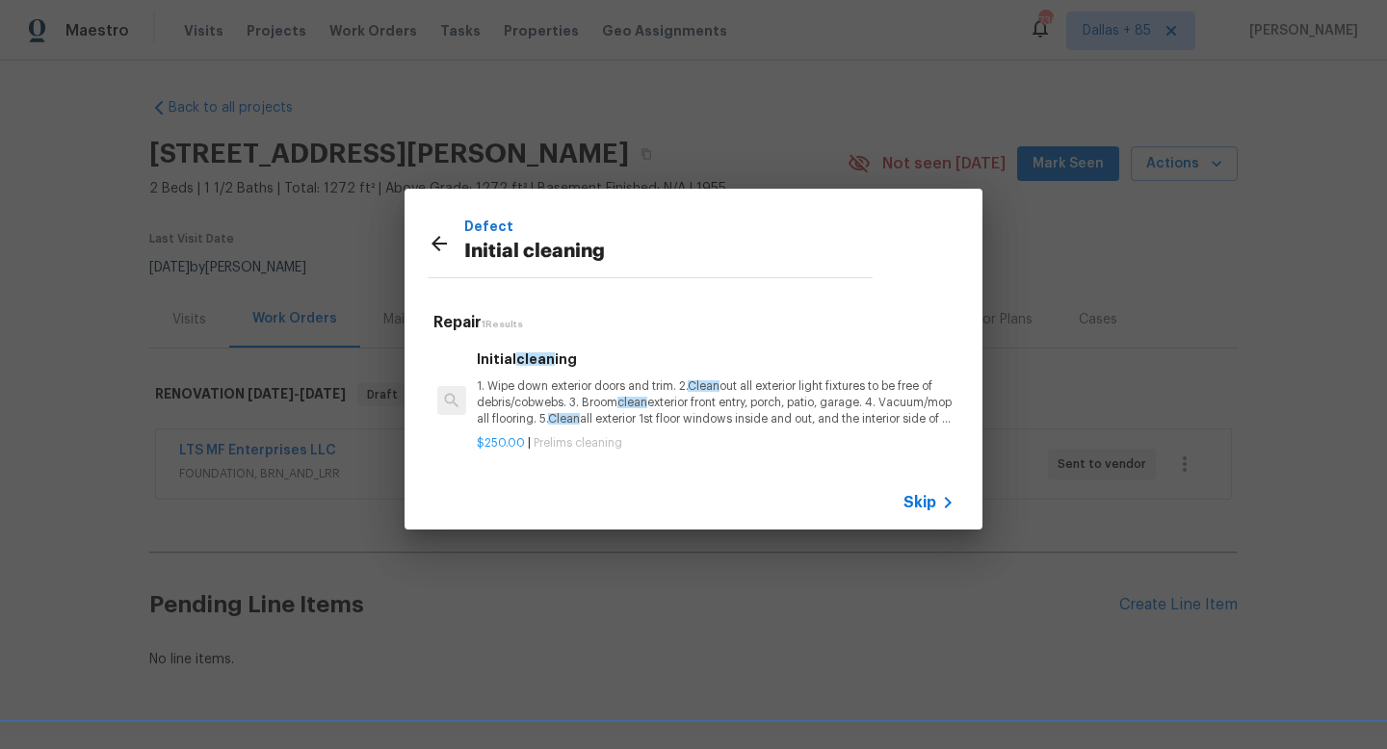
click at [524, 394] on p "1. Wipe down exterior doors and trim. 2. Clean out all exterior light fixtures …" at bounding box center [716, 403] width 478 height 49
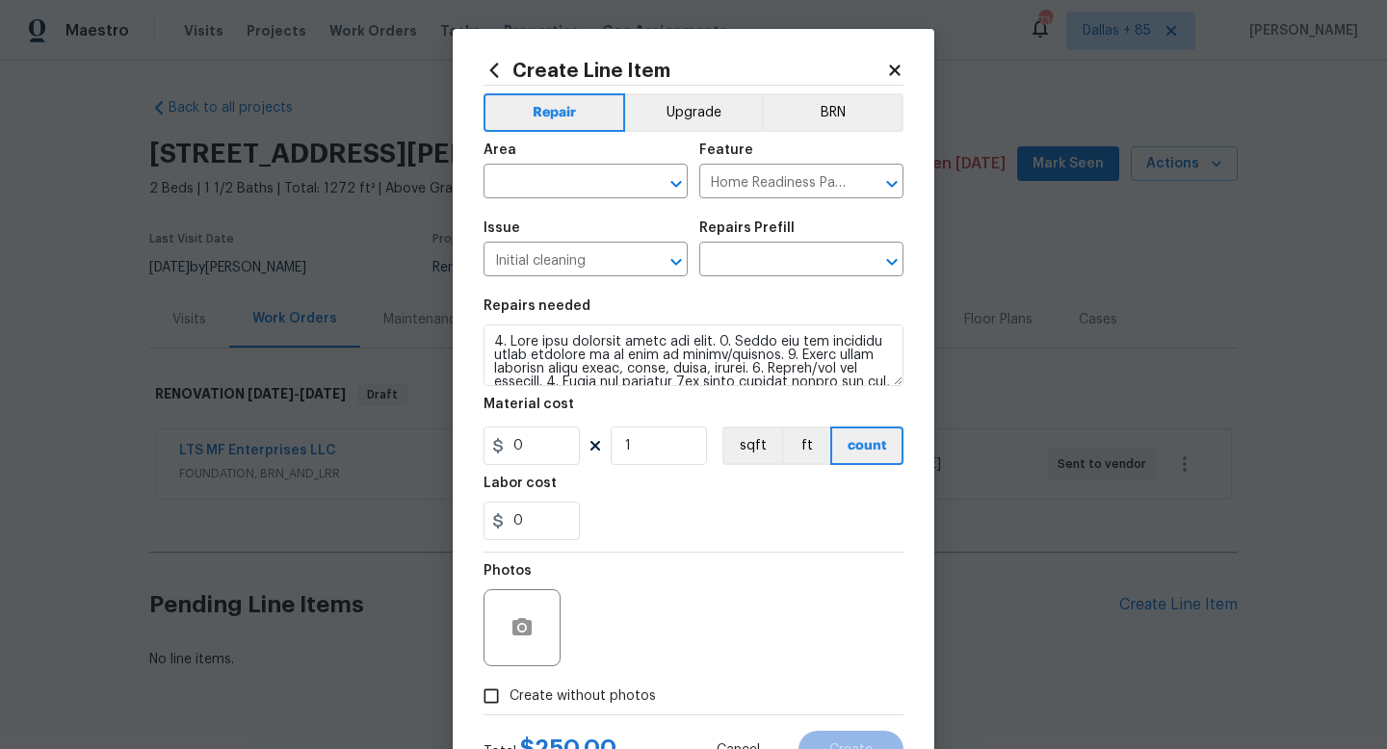
type input "Initial cleaning $250.00"
type input "250"
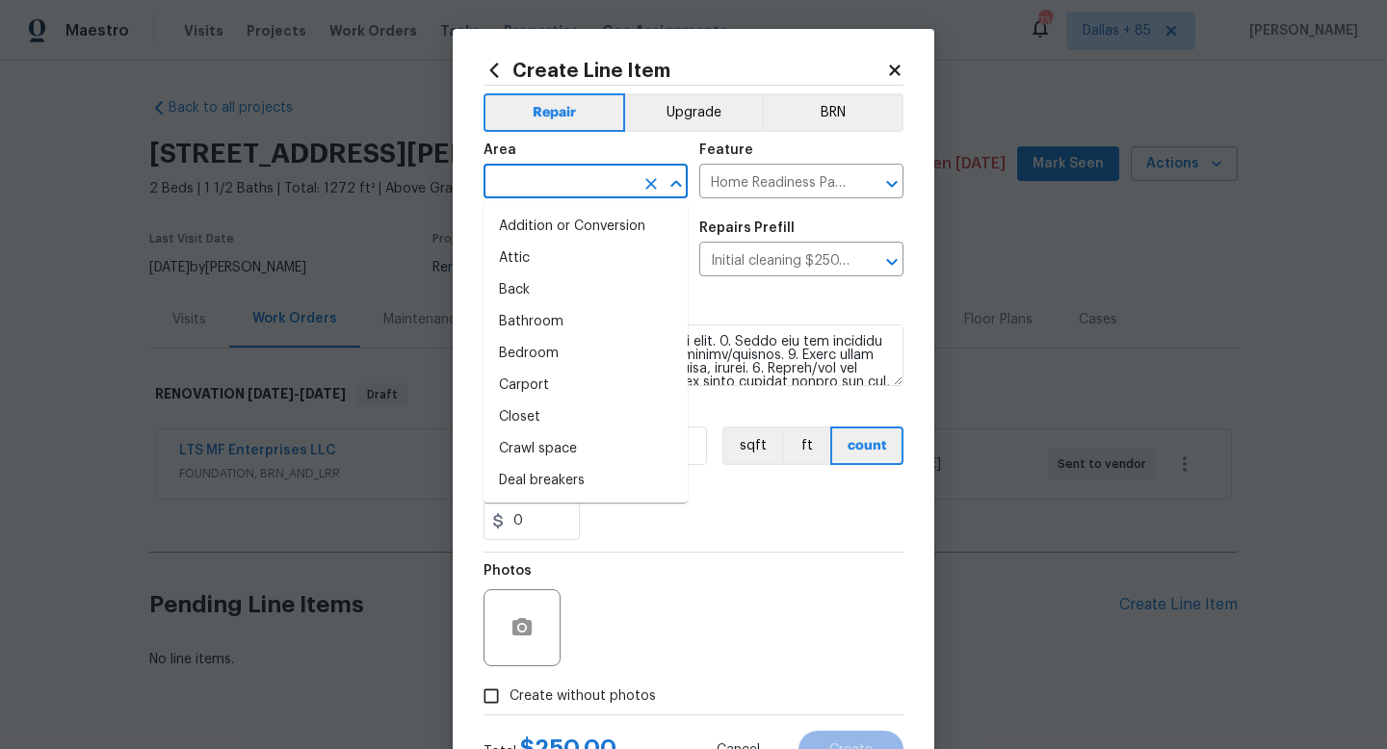
click at [541, 169] on input "text" at bounding box center [559, 184] width 150 height 30
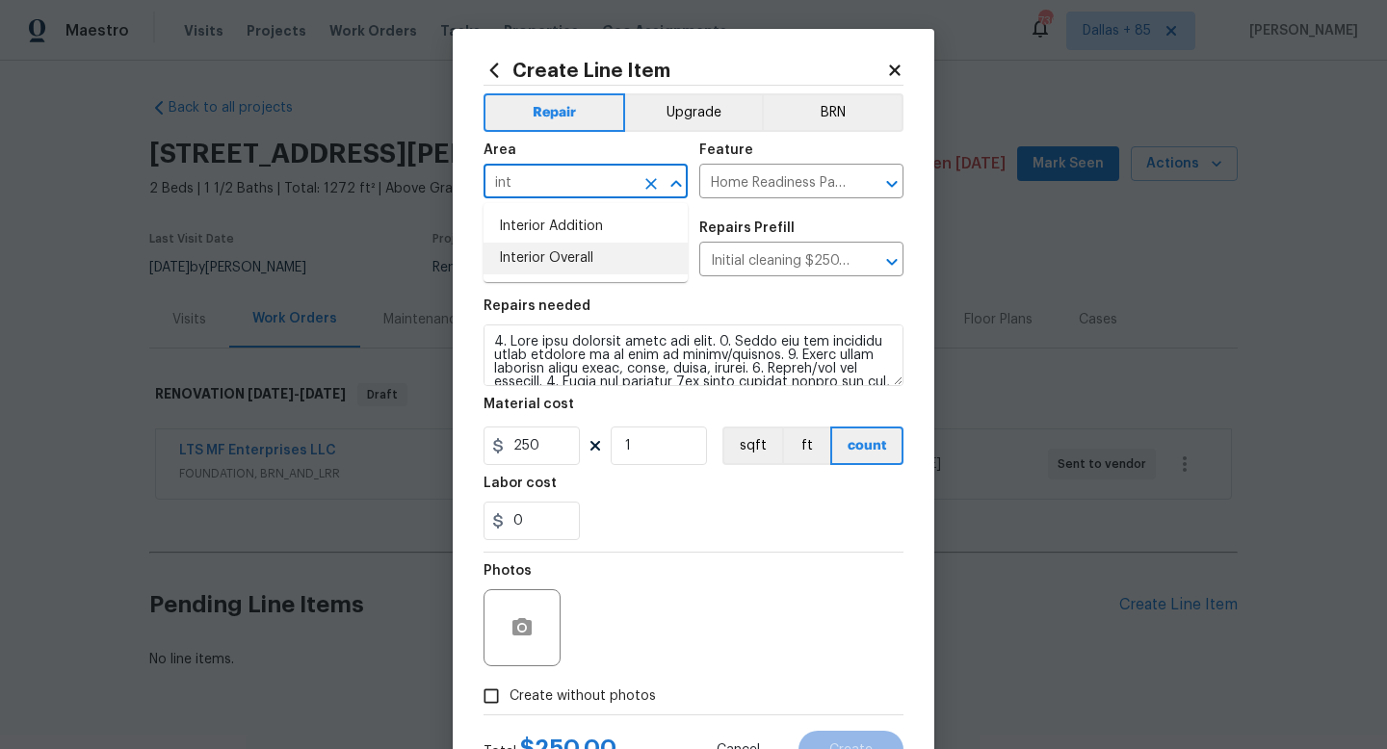
click at [513, 269] on li "Interior Overall" at bounding box center [586, 259] width 204 height 32
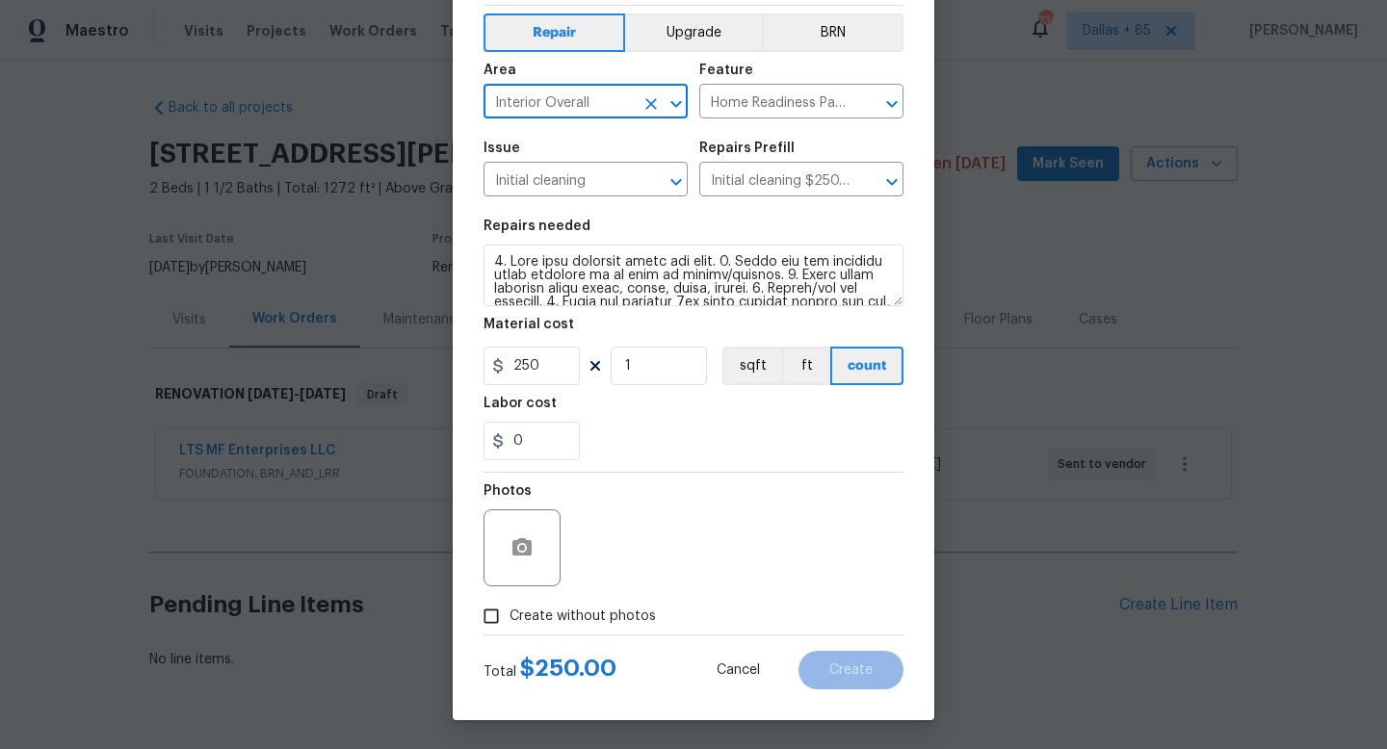
type input "Interior Overall"
click at [493, 610] on input "Create without photos" at bounding box center [491, 616] width 37 height 37
checkbox input "true"
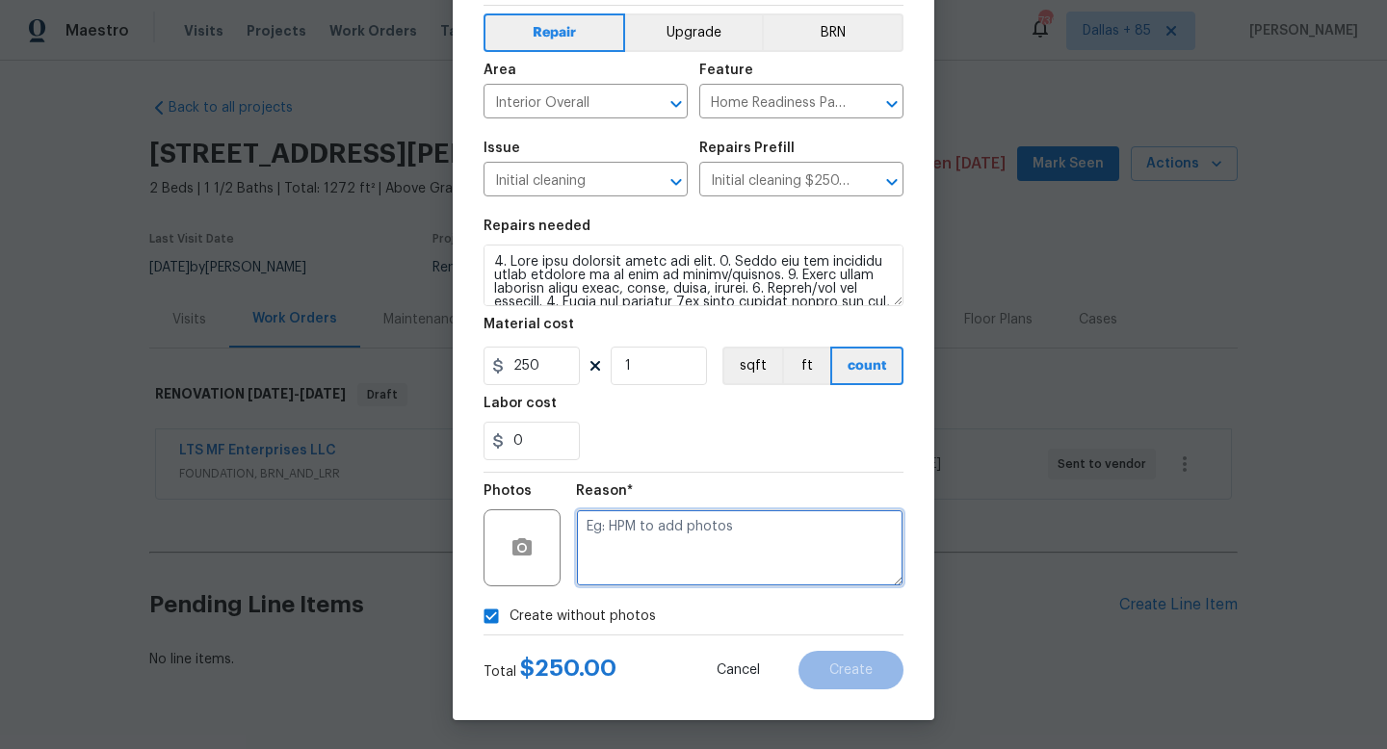
click at [699, 574] on textarea at bounding box center [740, 548] width 328 height 77
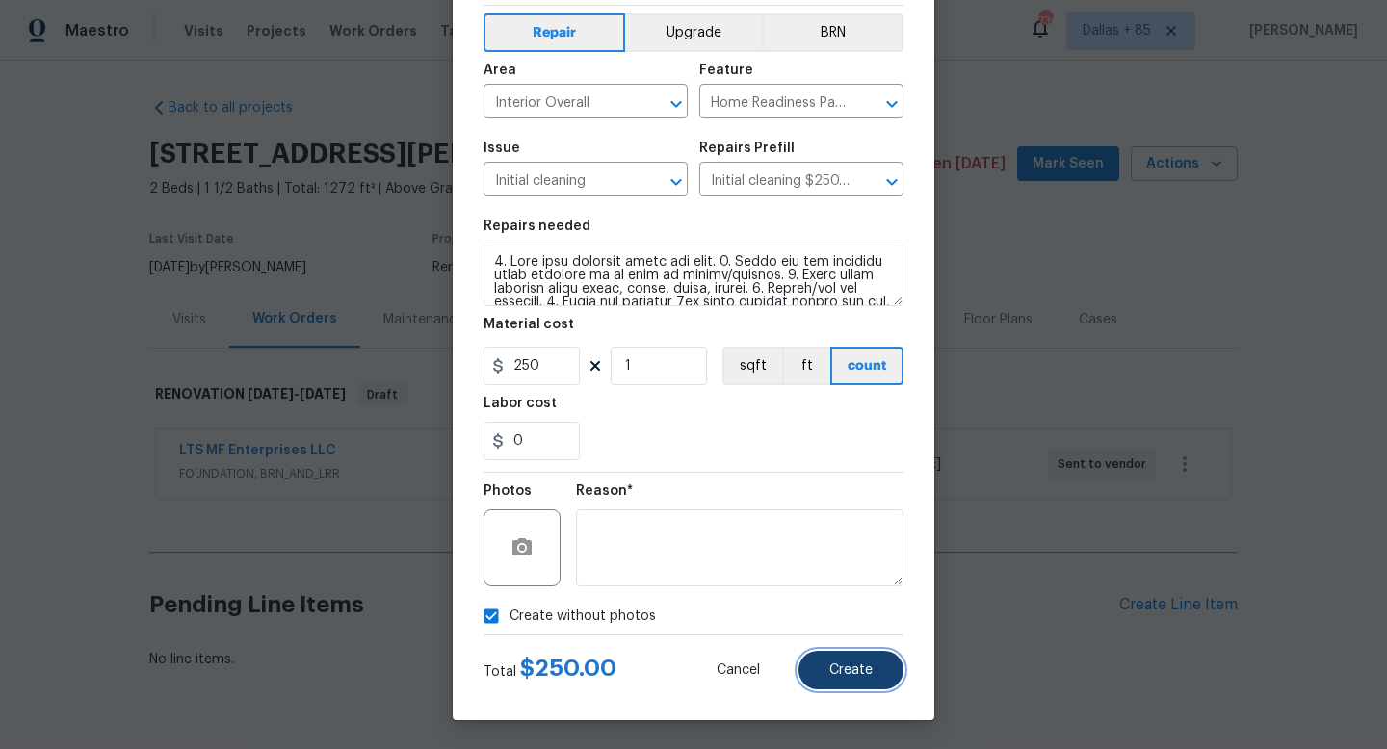
click at [831, 671] on span "Create" at bounding box center [850, 671] width 43 height 14
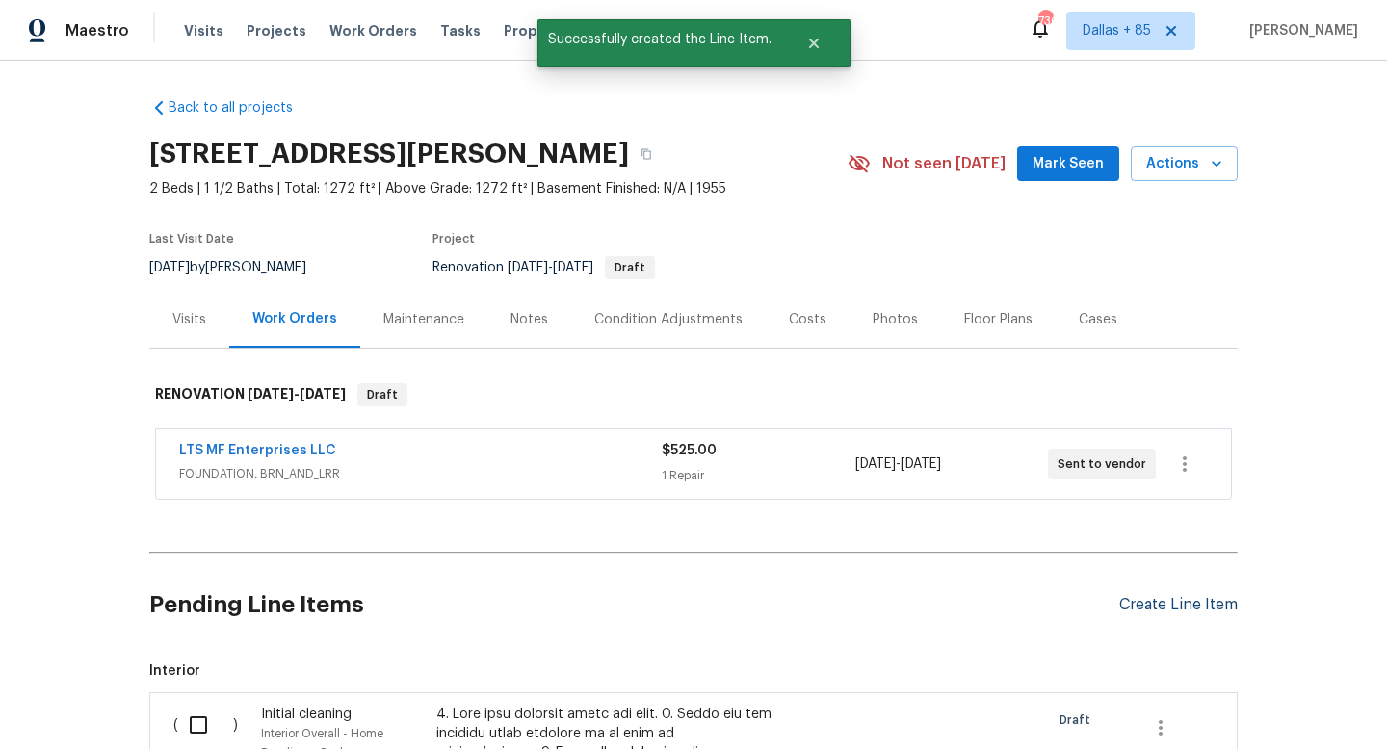
click at [1119, 605] on div "Create Line Item" at bounding box center [1178, 605] width 118 height 18
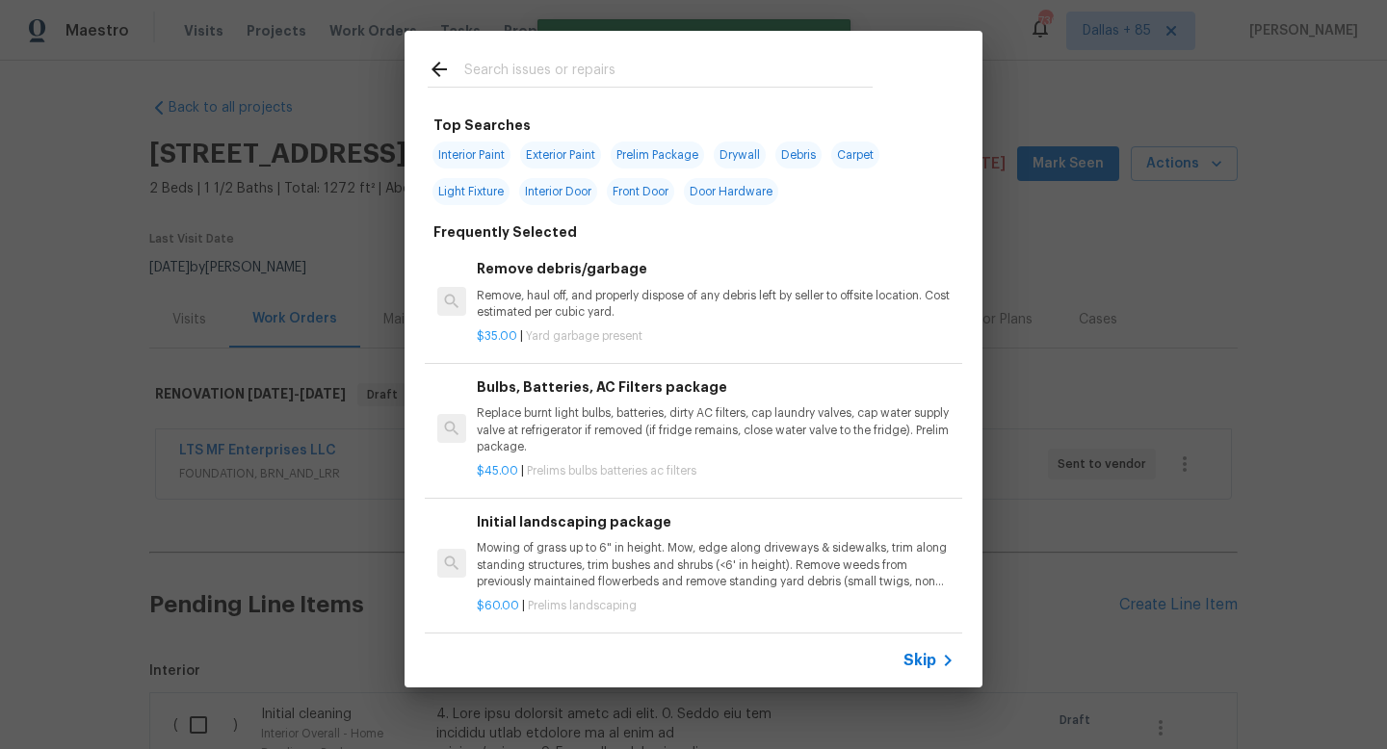
click at [494, 71] on input "text" at bounding box center [668, 72] width 408 height 29
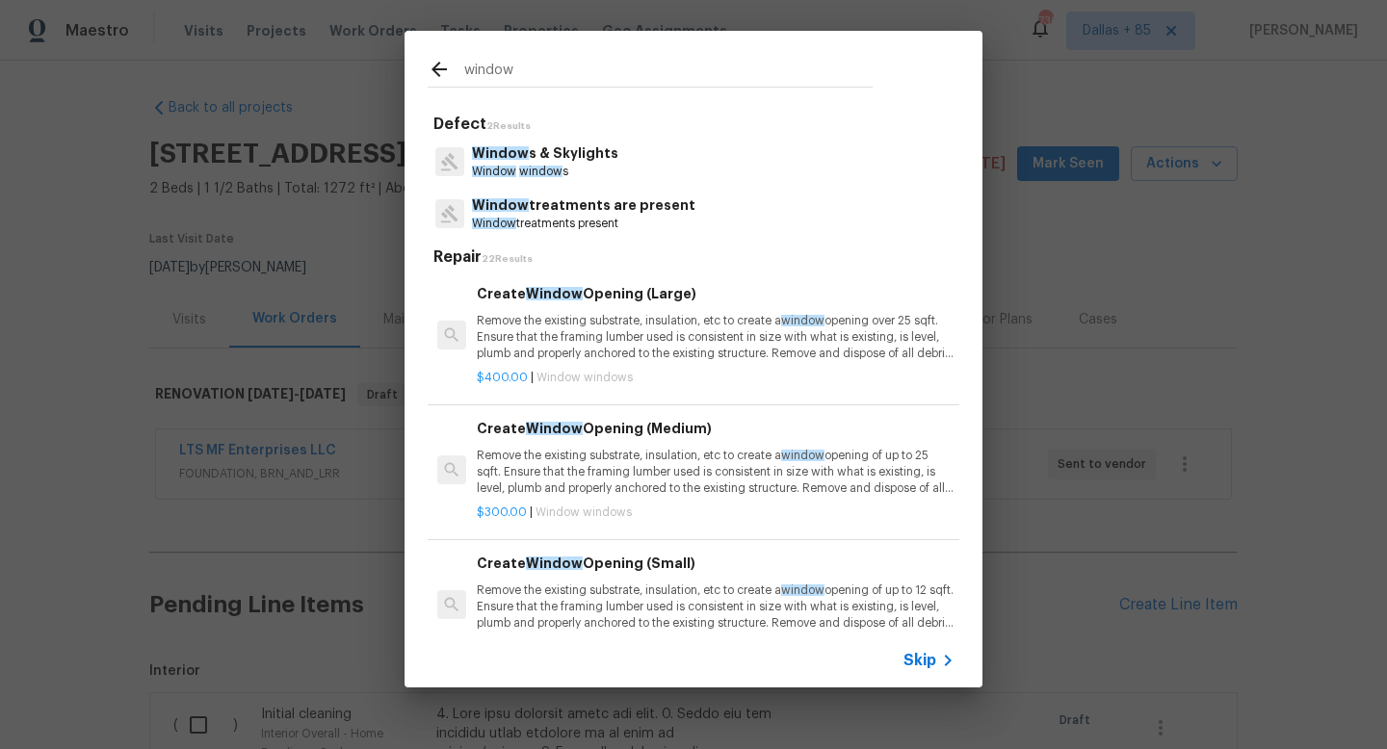
type input "window"
click at [493, 154] on span "Window" at bounding box center [500, 152] width 57 height 13
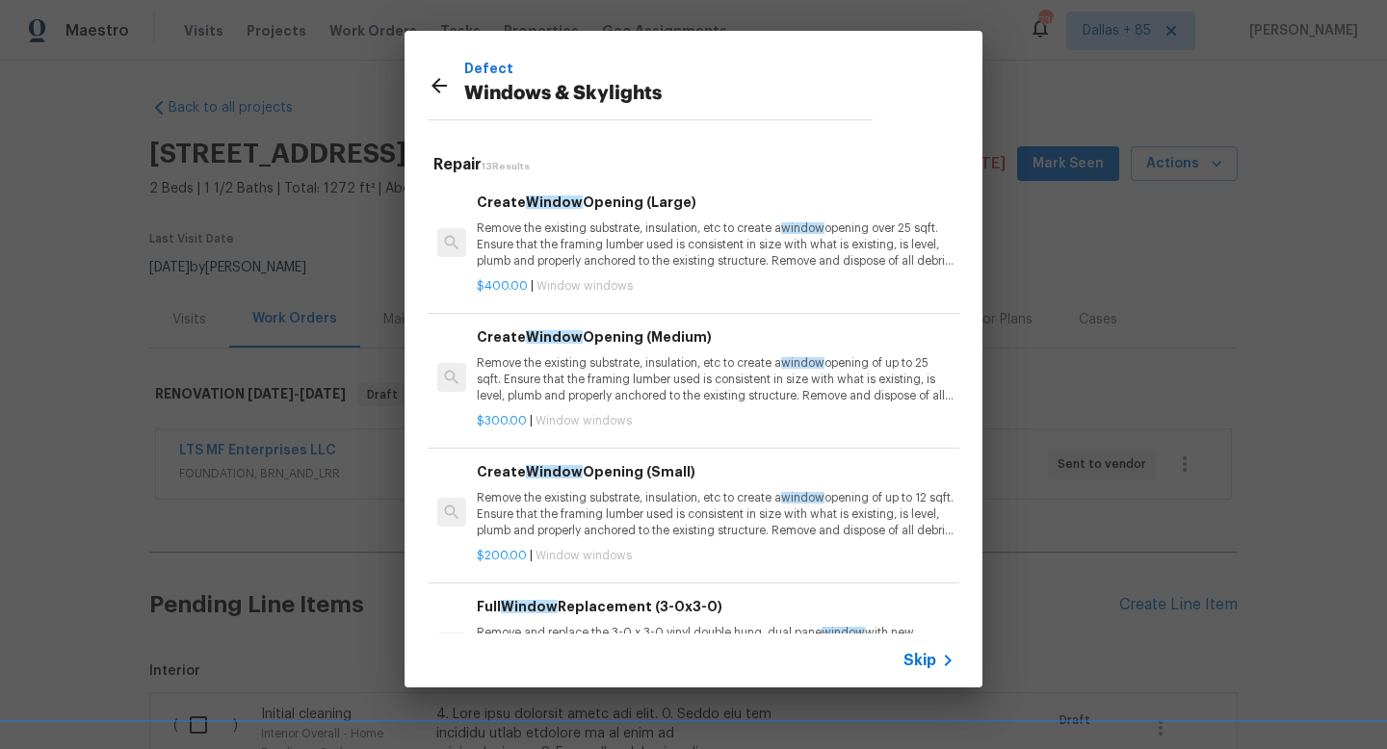
scroll to position [1192, 0]
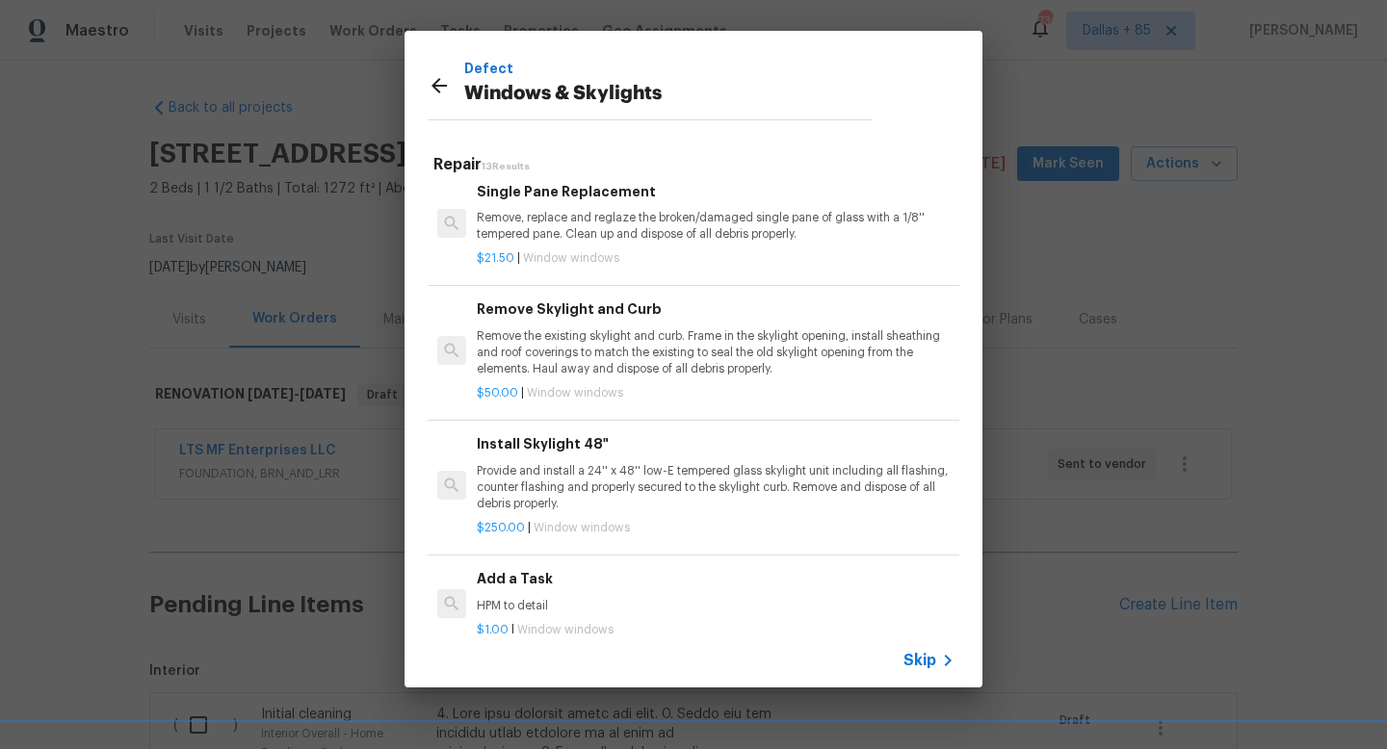
click at [510, 580] on h6 "Add a Task" at bounding box center [716, 578] width 478 height 21
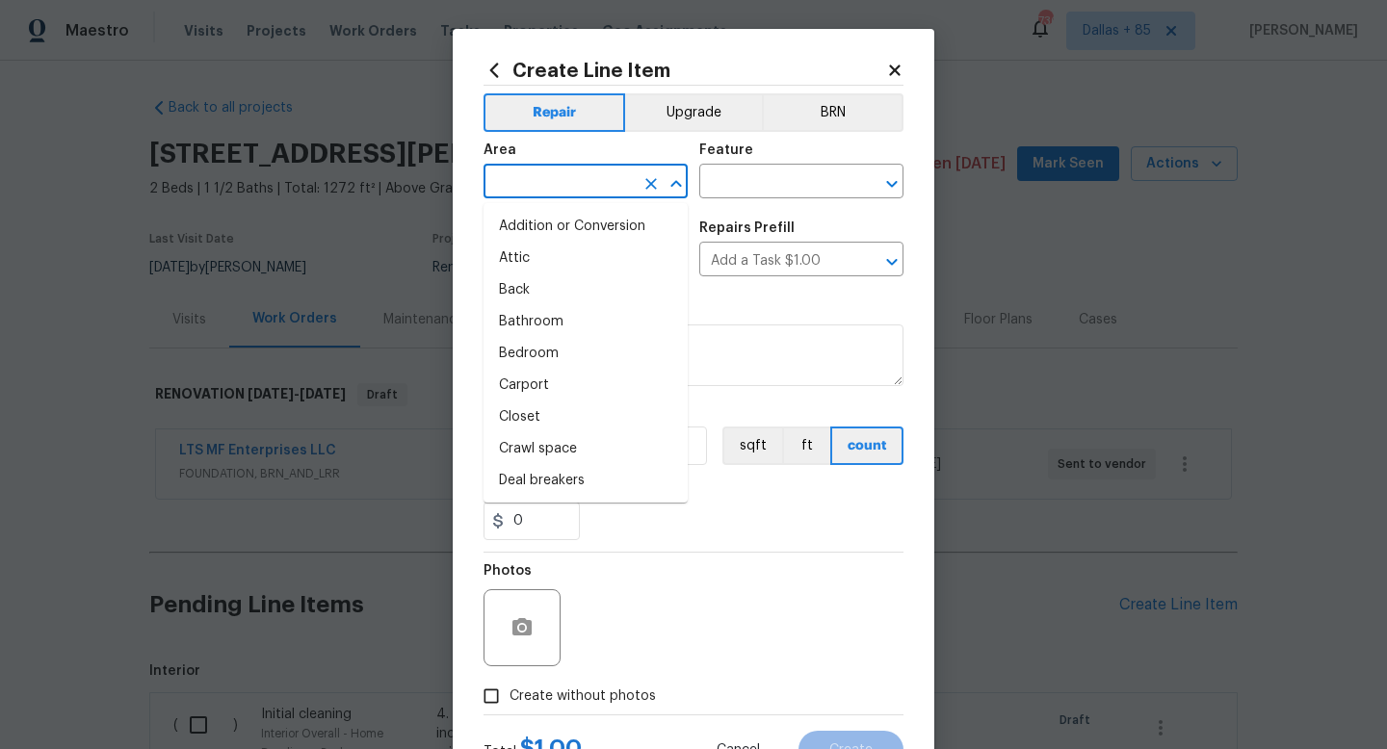
click at [545, 176] on input "text" at bounding box center [559, 184] width 150 height 30
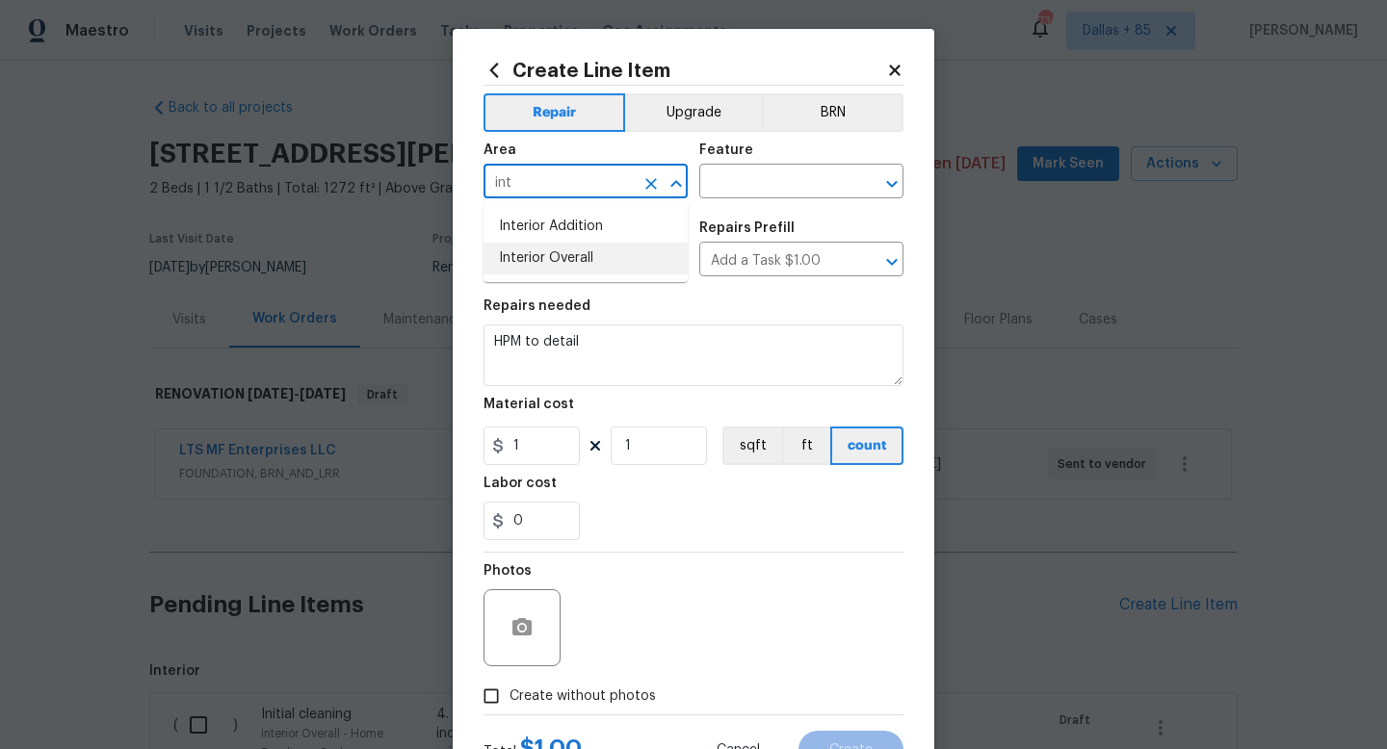
click at [577, 265] on li "Interior Overall" at bounding box center [586, 259] width 204 height 32
type input "Interior Overall"
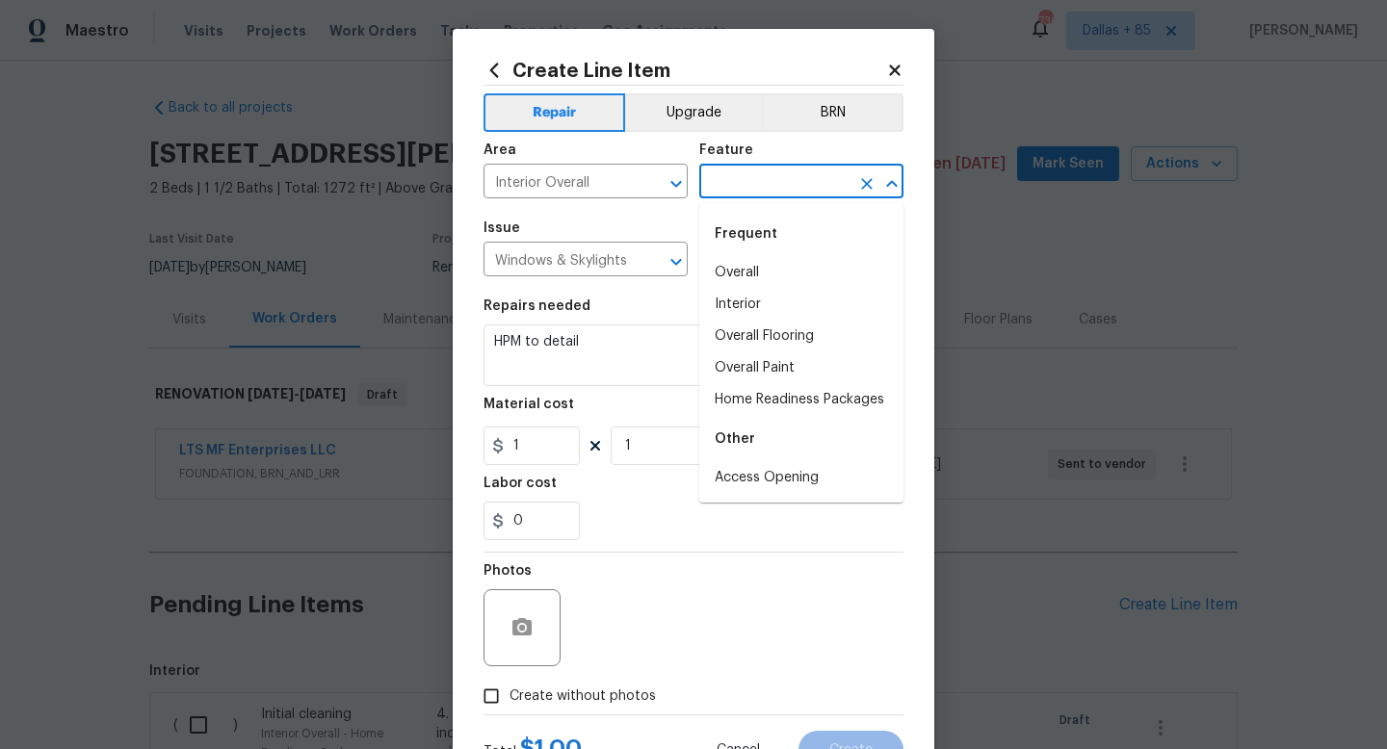
click at [761, 193] on input "text" at bounding box center [774, 184] width 150 height 30
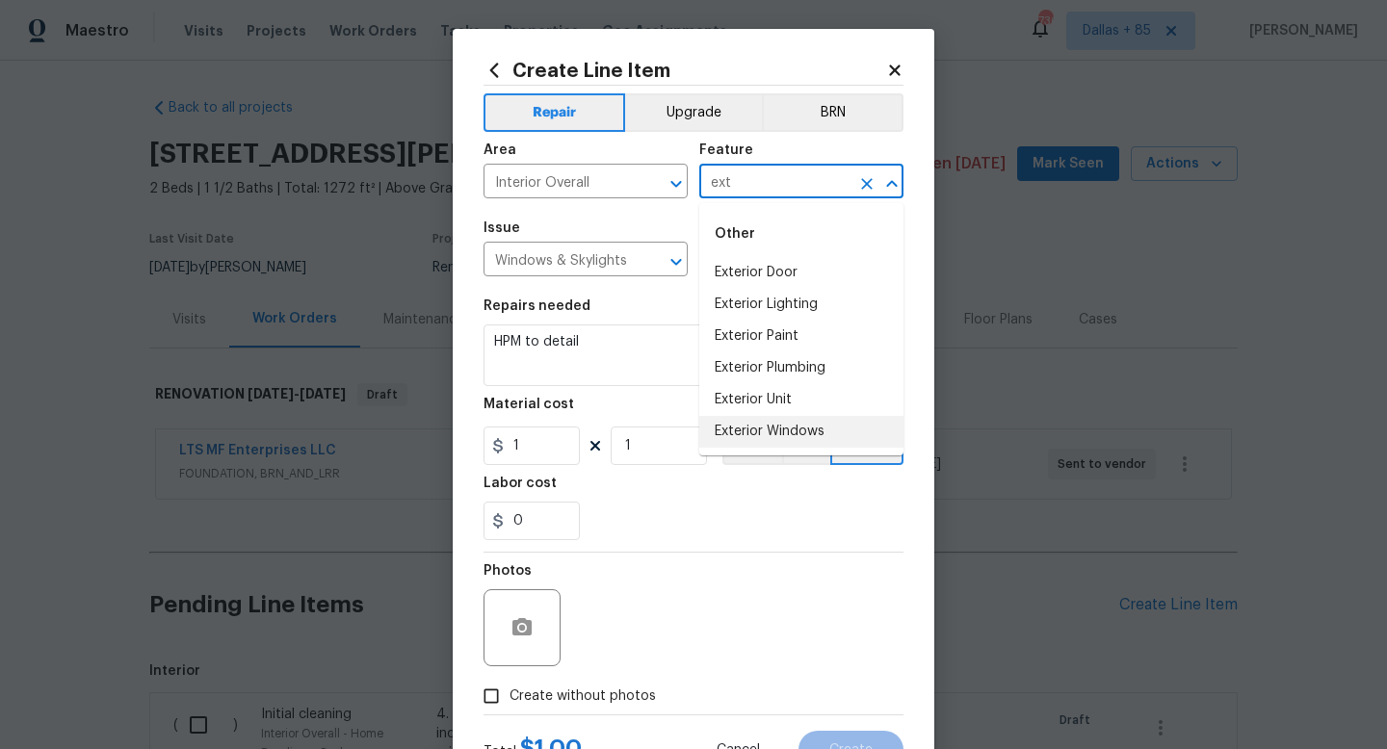
click at [760, 441] on li "Exterior Windows" at bounding box center [801, 432] width 204 height 32
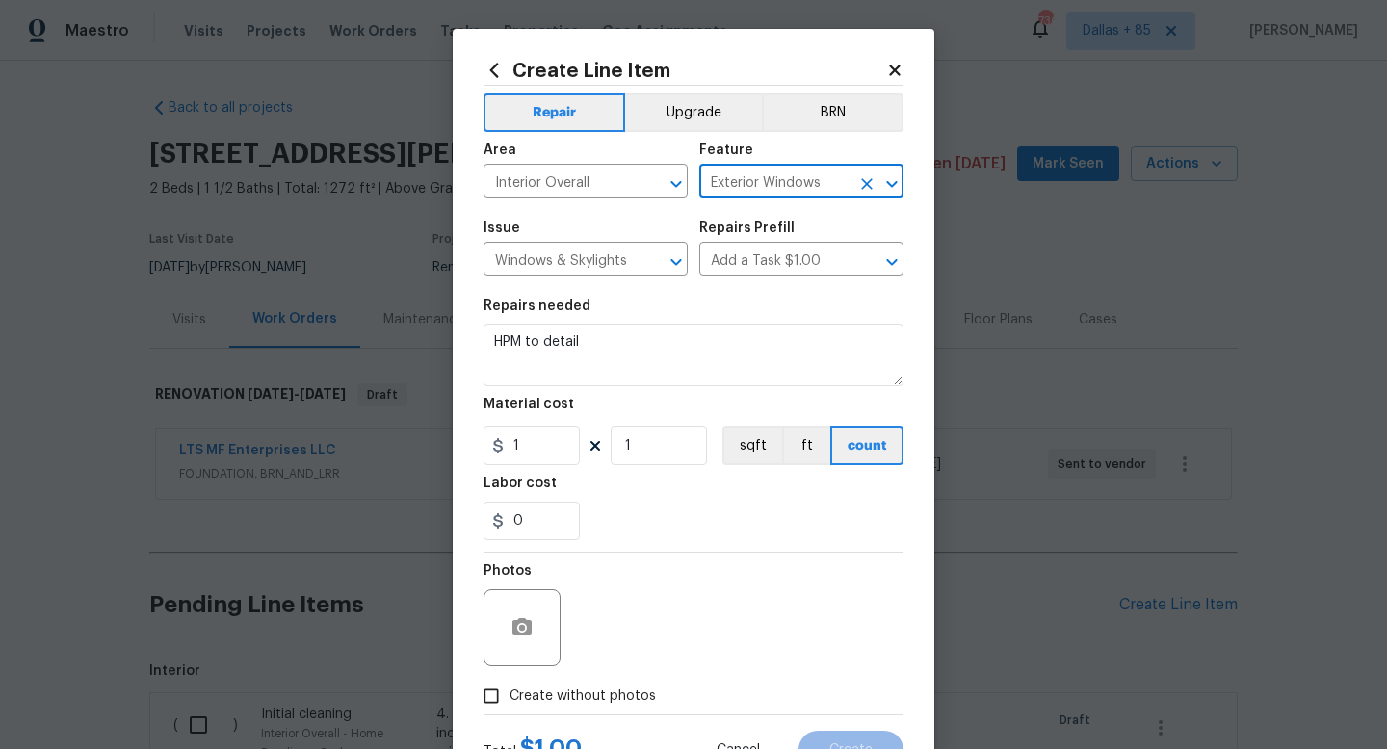
type input "Exterior Windows"
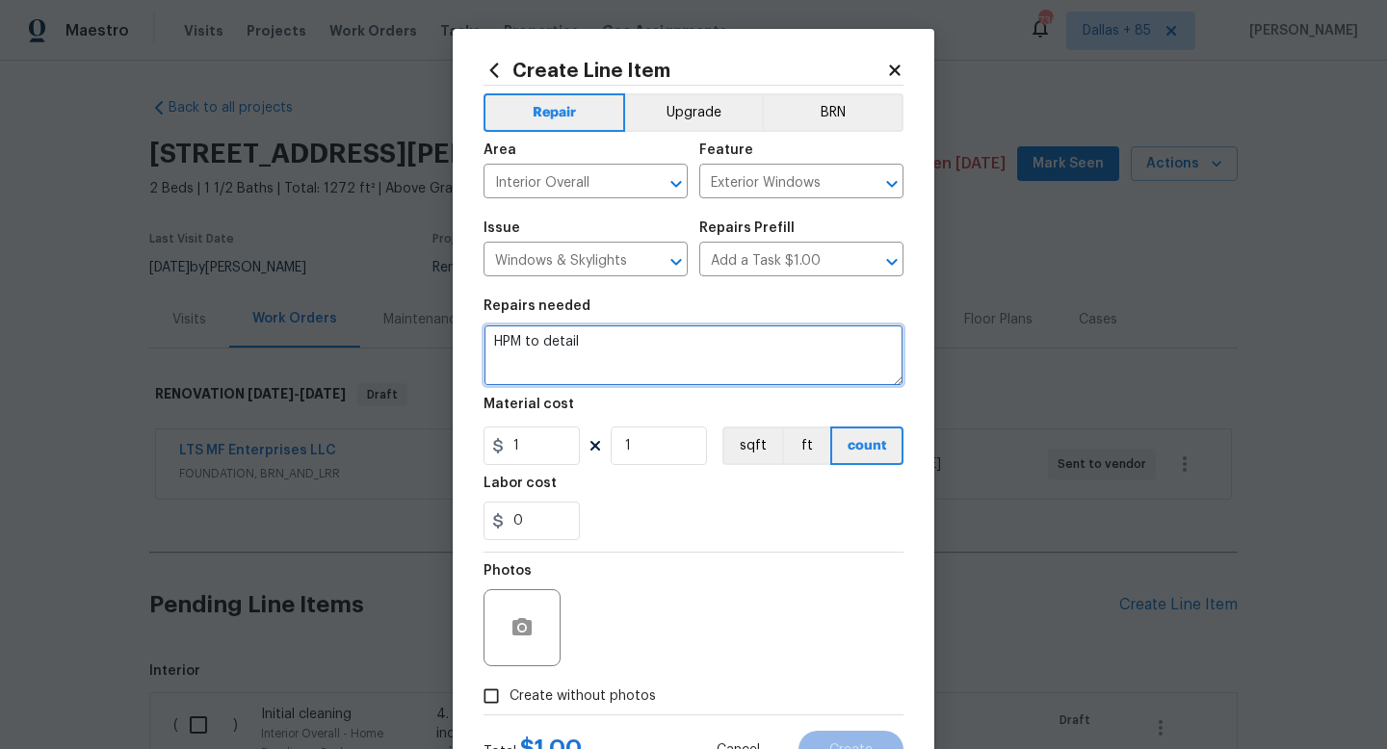
drag, startPoint x: 604, startPoint y: 340, endPoint x: 381, endPoint y: 338, distance: 222.5
click at [381, 338] on div "Create Line Item Repair Upgrade BRN Area Interior Overall ​ Feature Exterior Wi…" at bounding box center [693, 374] width 1387 height 749
type textarea "Remove all window screens and dispose of. Deep clean all windows inside and out…"
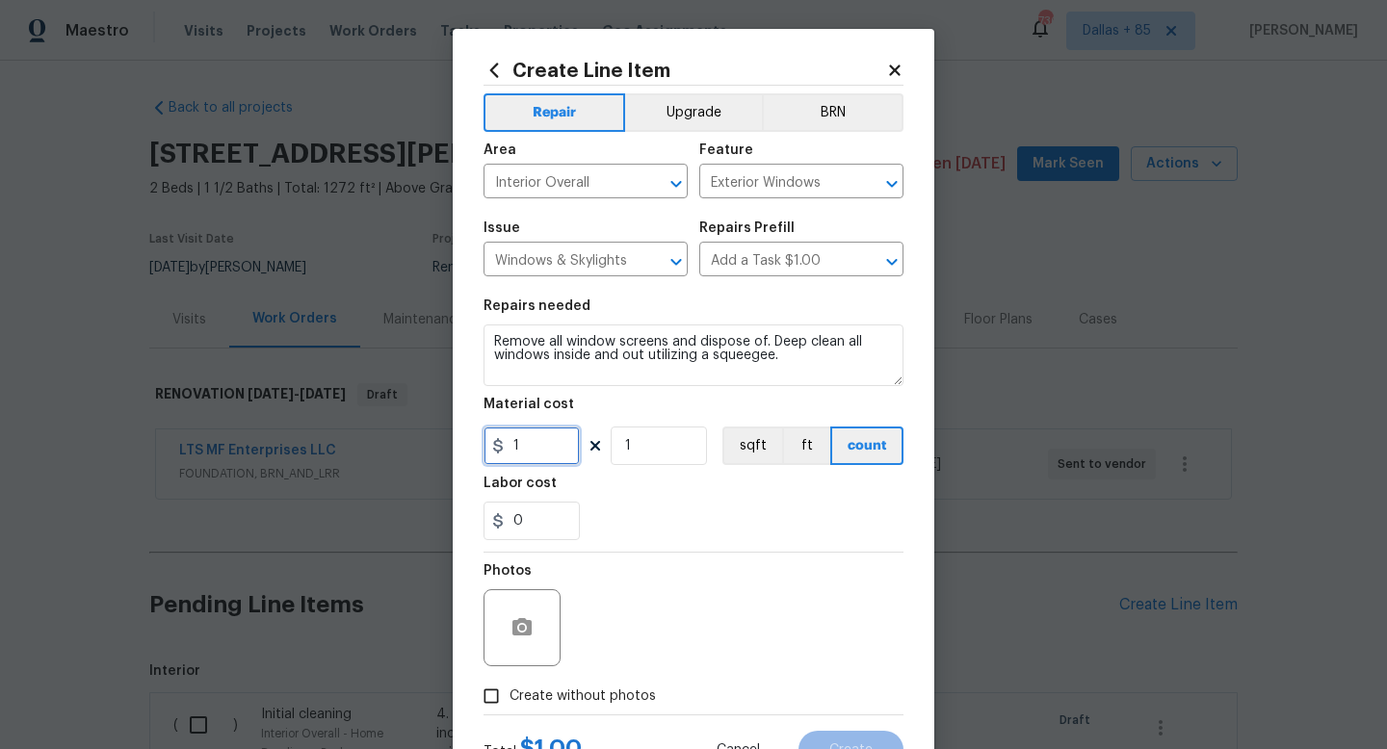
click at [535, 438] on input "1" at bounding box center [532, 446] width 96 height 39
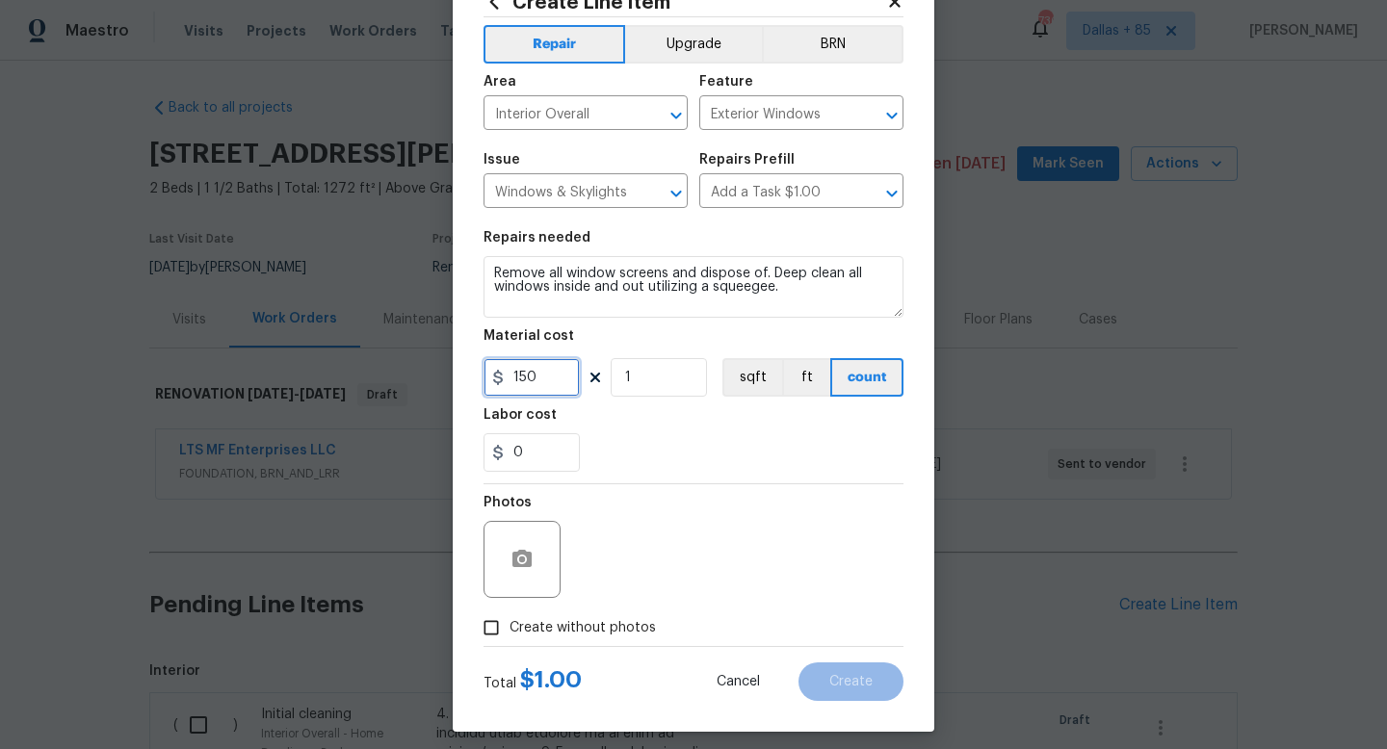
scroll to position [81, 0]
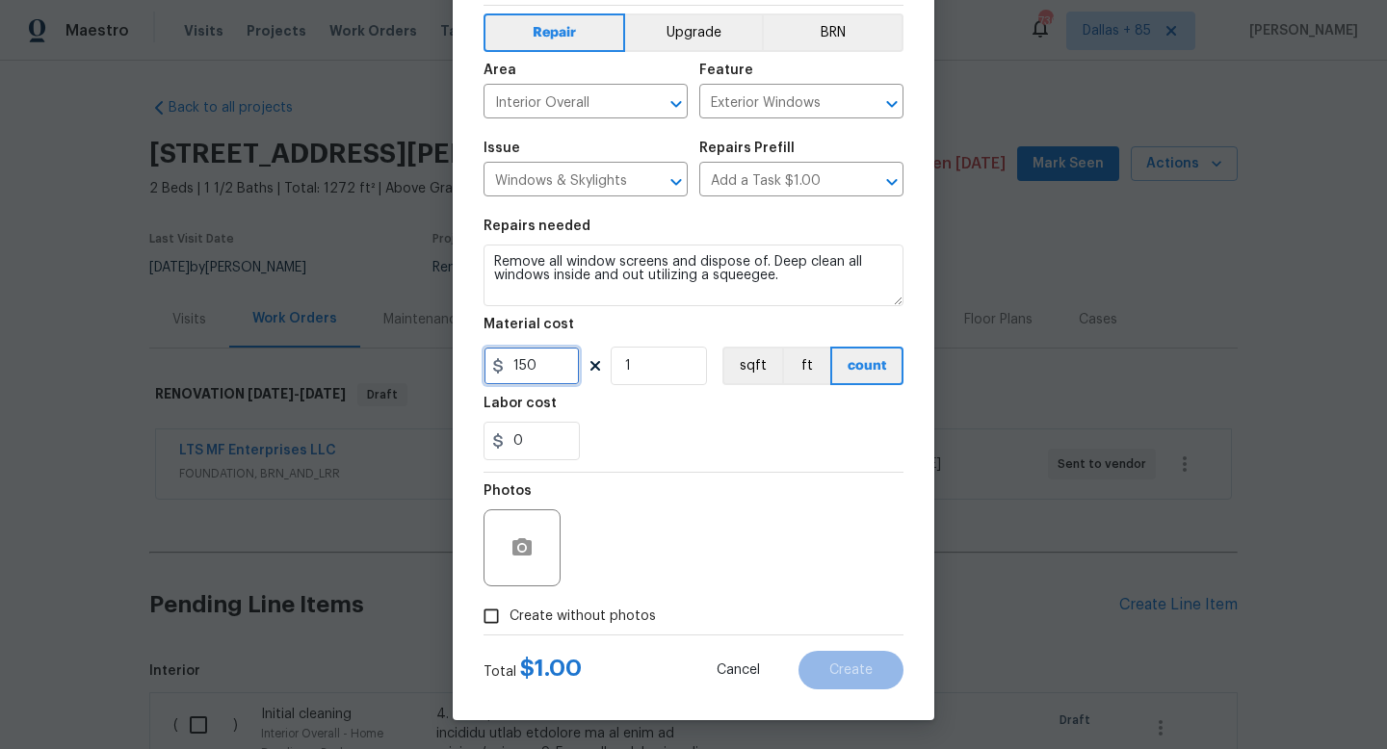
type input "150"
click at [489, 605] on input "Create without photos" at bounding box center [491, 616] width 37 height 37
checkbox input "true"
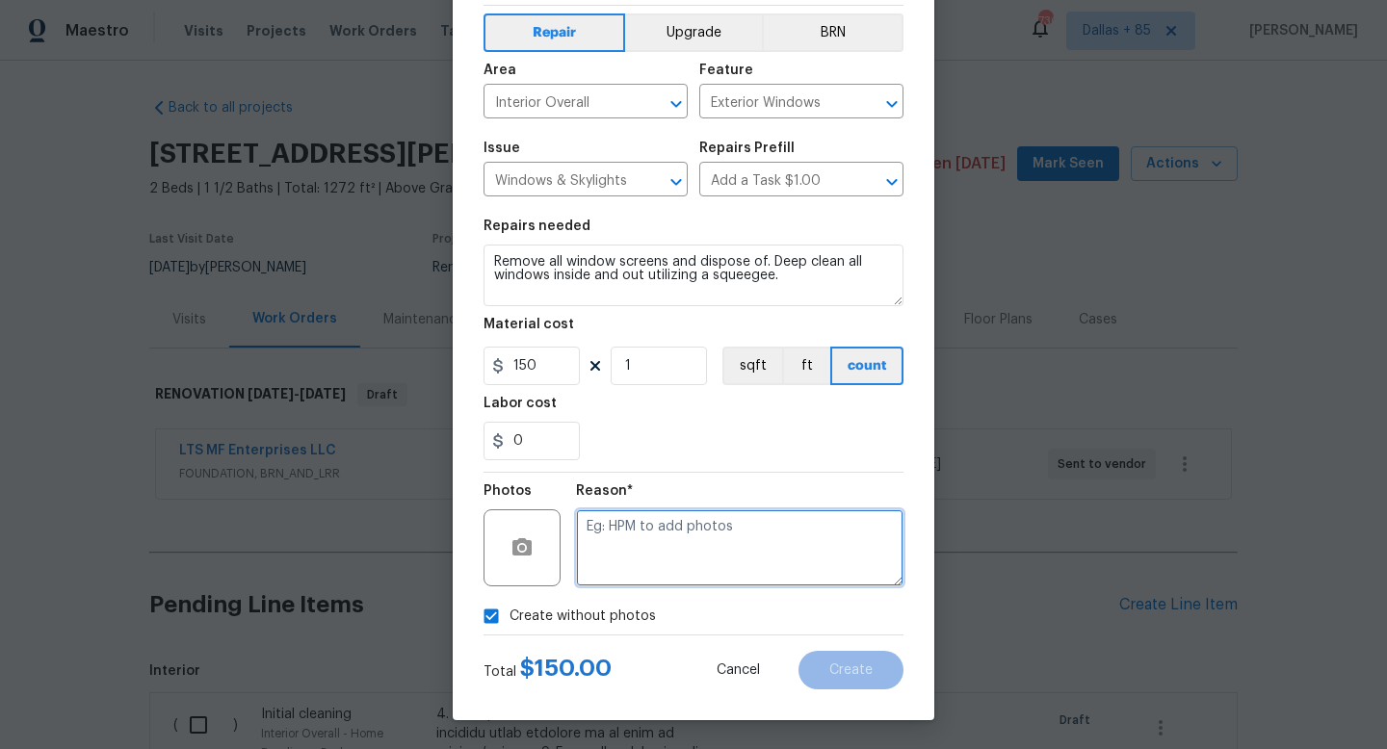
click at [766, 571] on textarea at bounding box center [740, 548] width 328 height 77
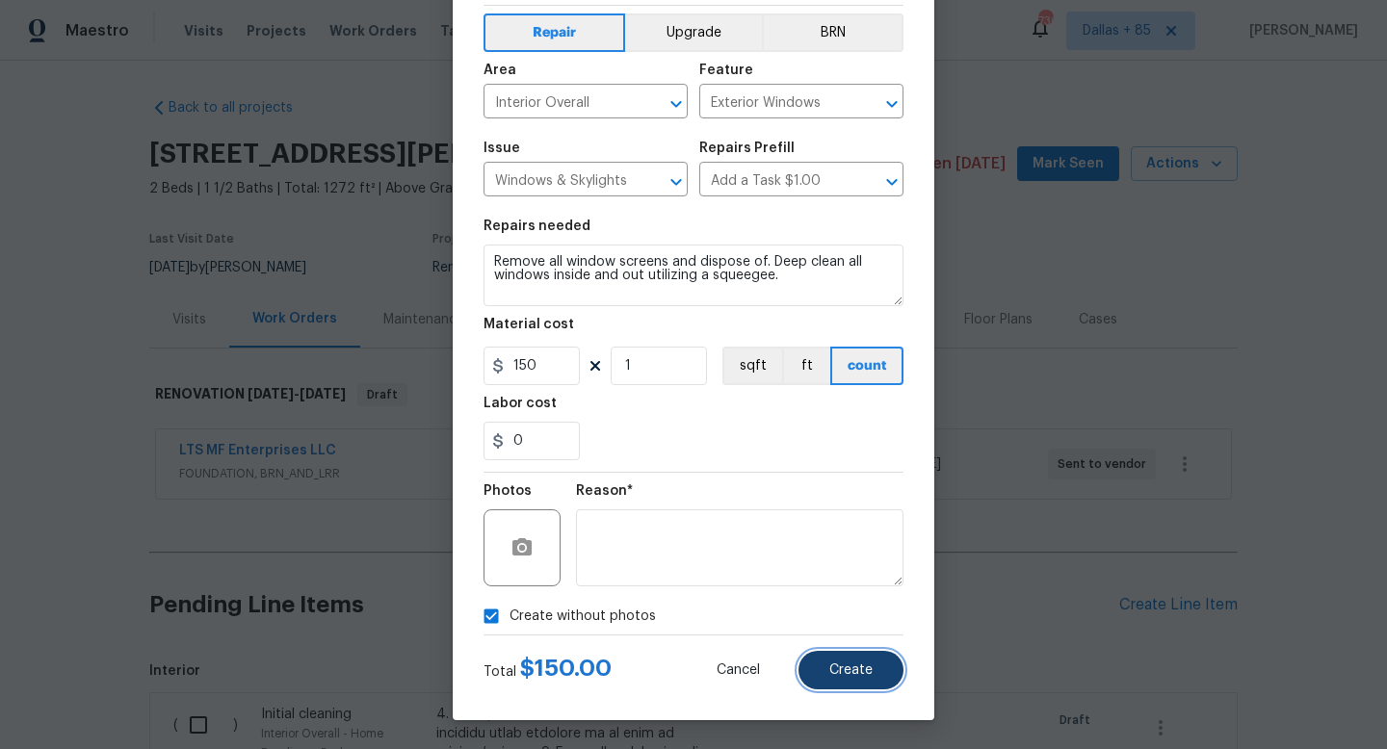
click at [826, 670] on button "Create" at bounding box center [851, 670] width 105 height 39
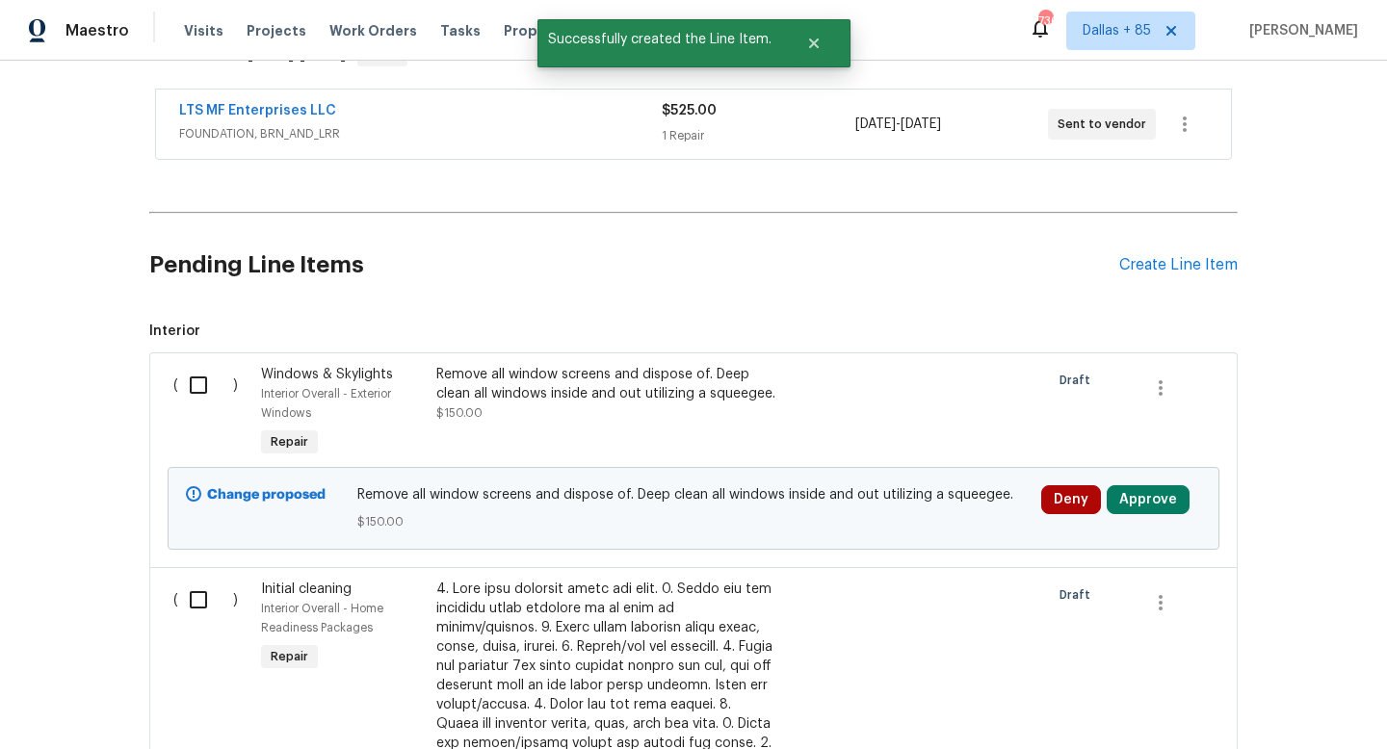
scroll to position [459, 0]
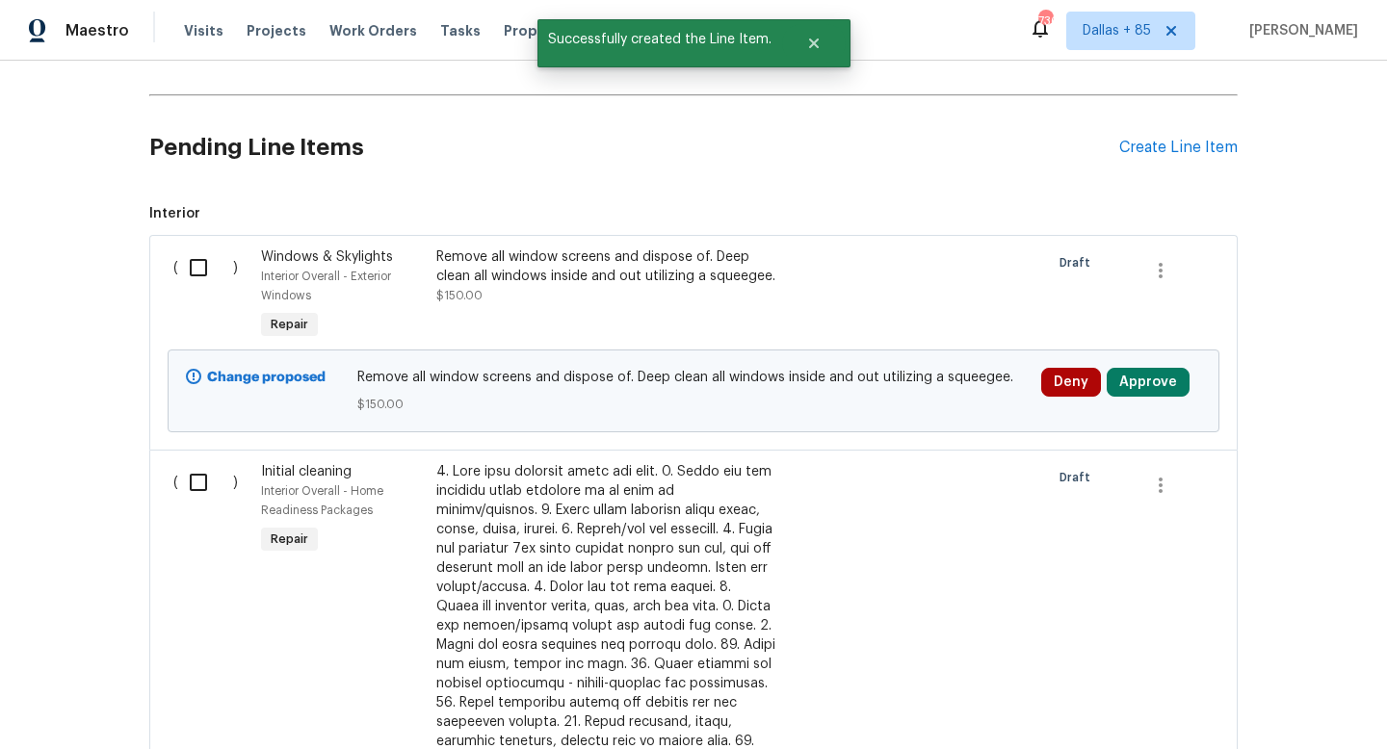
click at [196, 273] on input "checkbox" at bounding box center [205, 268] width 55 height 40
checkbox input "true"
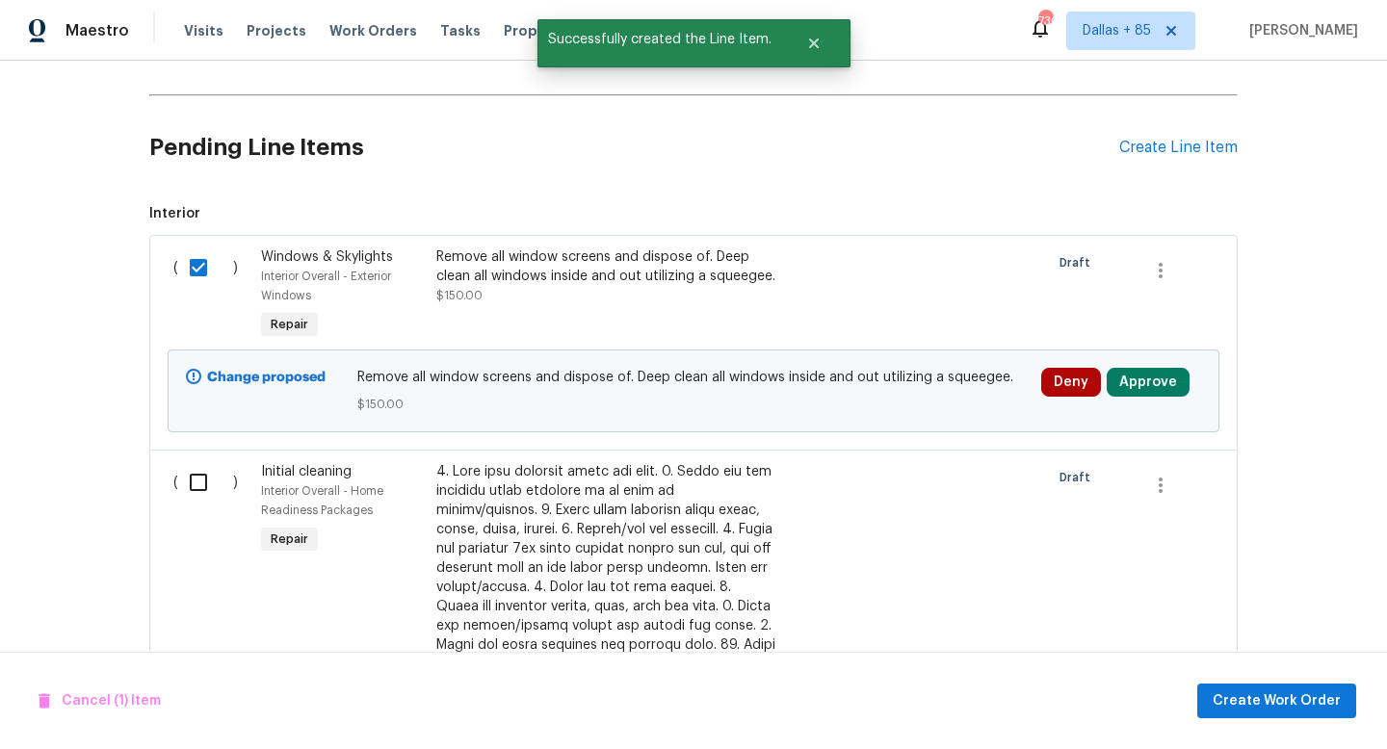
click at [197, 481] on input "checkbox" at bounding box center [205, 482] width 55 height 40
checkbox input "true"
click at [1246, 690] on span "Create Work Order" at bounding box center [1277, 702] width 128 height 24
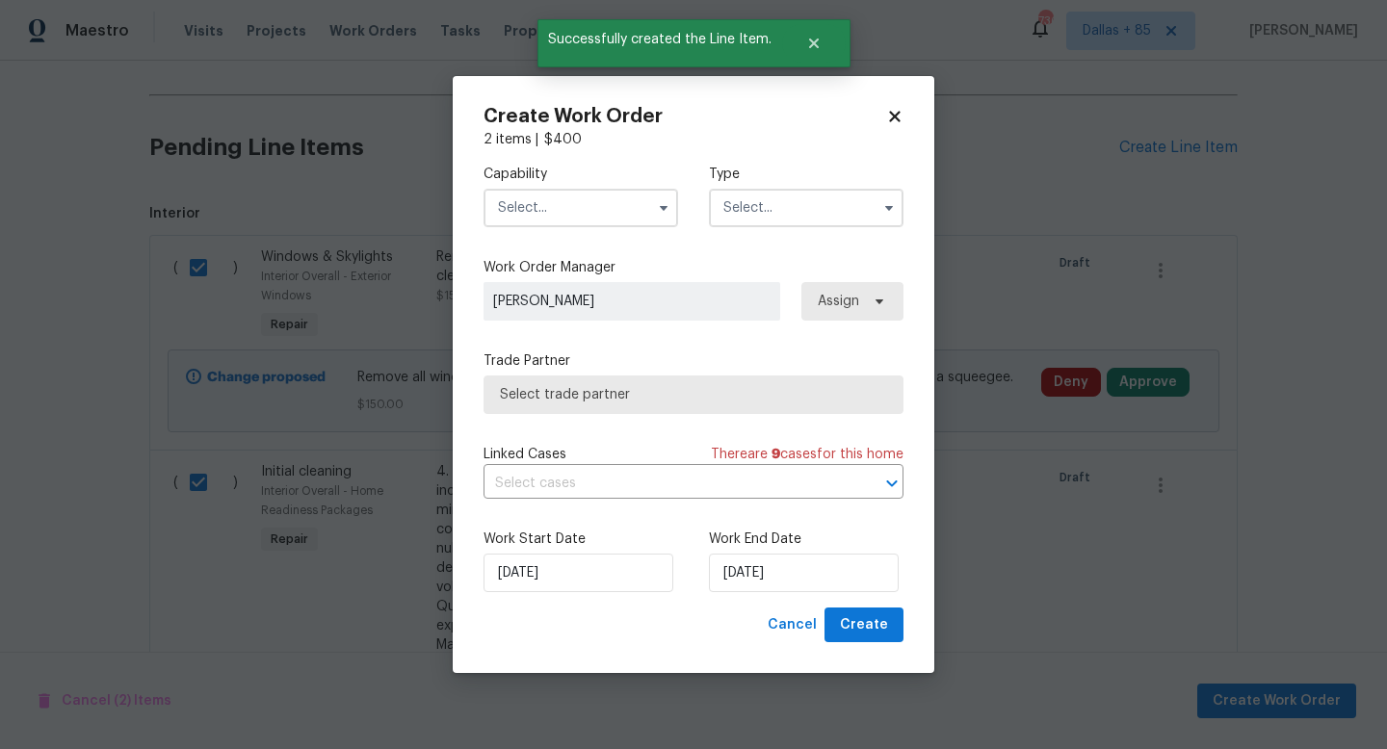
click at [624, 214] on input "text" at bounding box center [581, 208] width 195 height 39
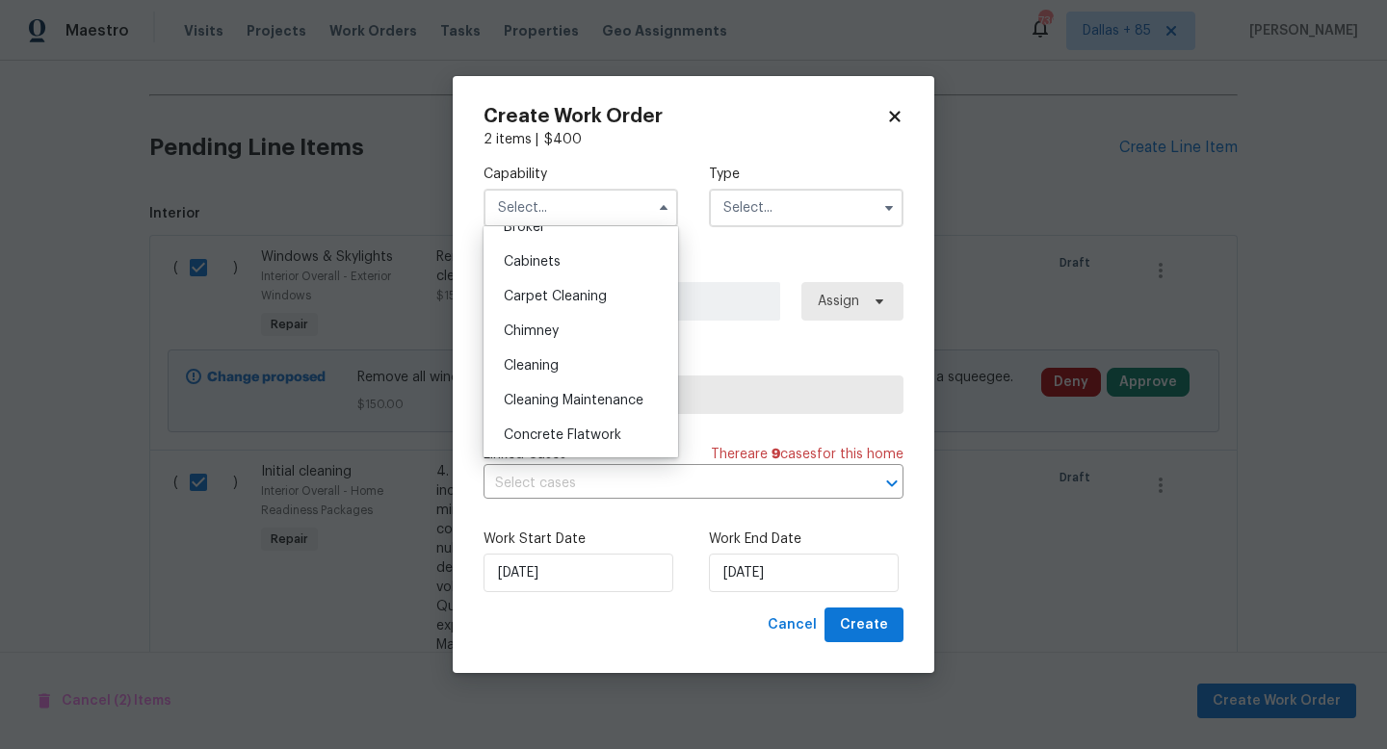
scroll to position [162, 0]
click at [580, 363] on div "Cleaning" at bounding box center [580, 364] width 185 height 35
type input "Cleaning"
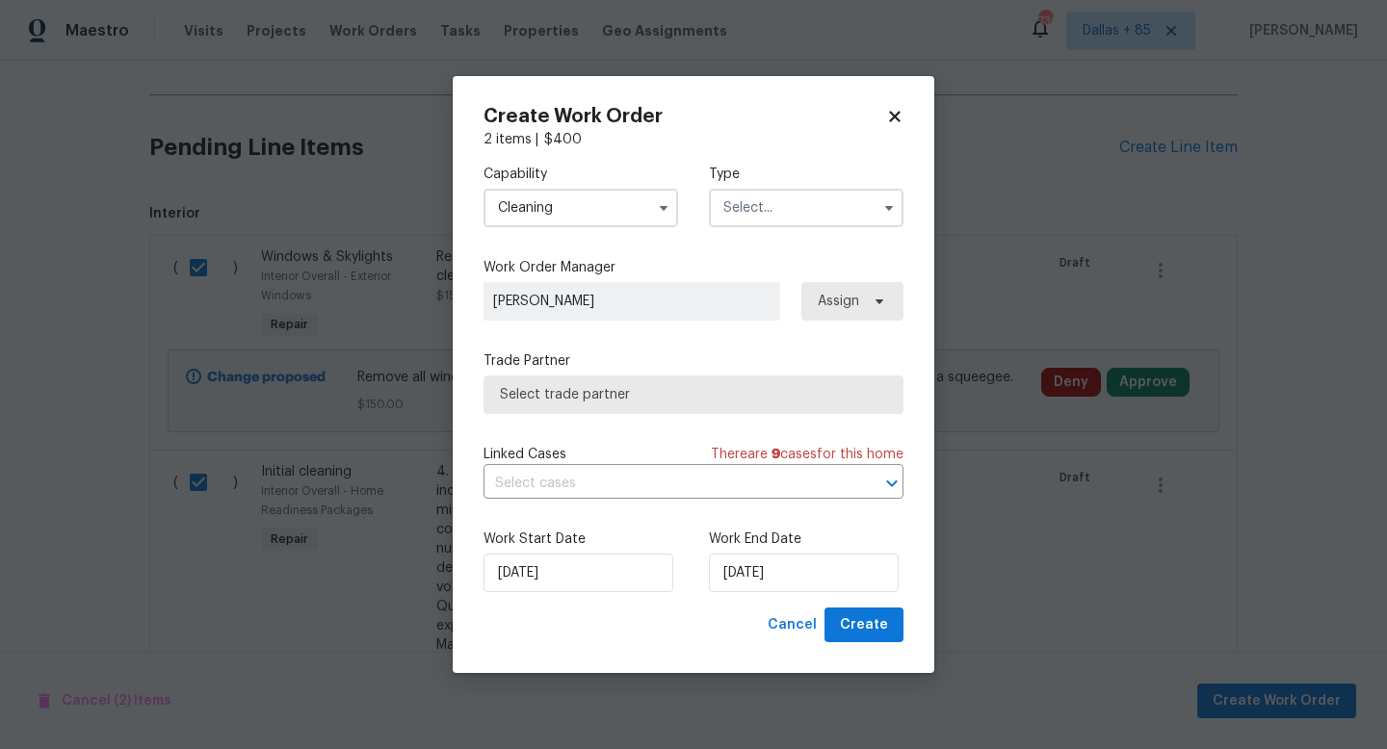
click at [785, 204] on input "text" at bounding box center [806, 208] width 195 height 39
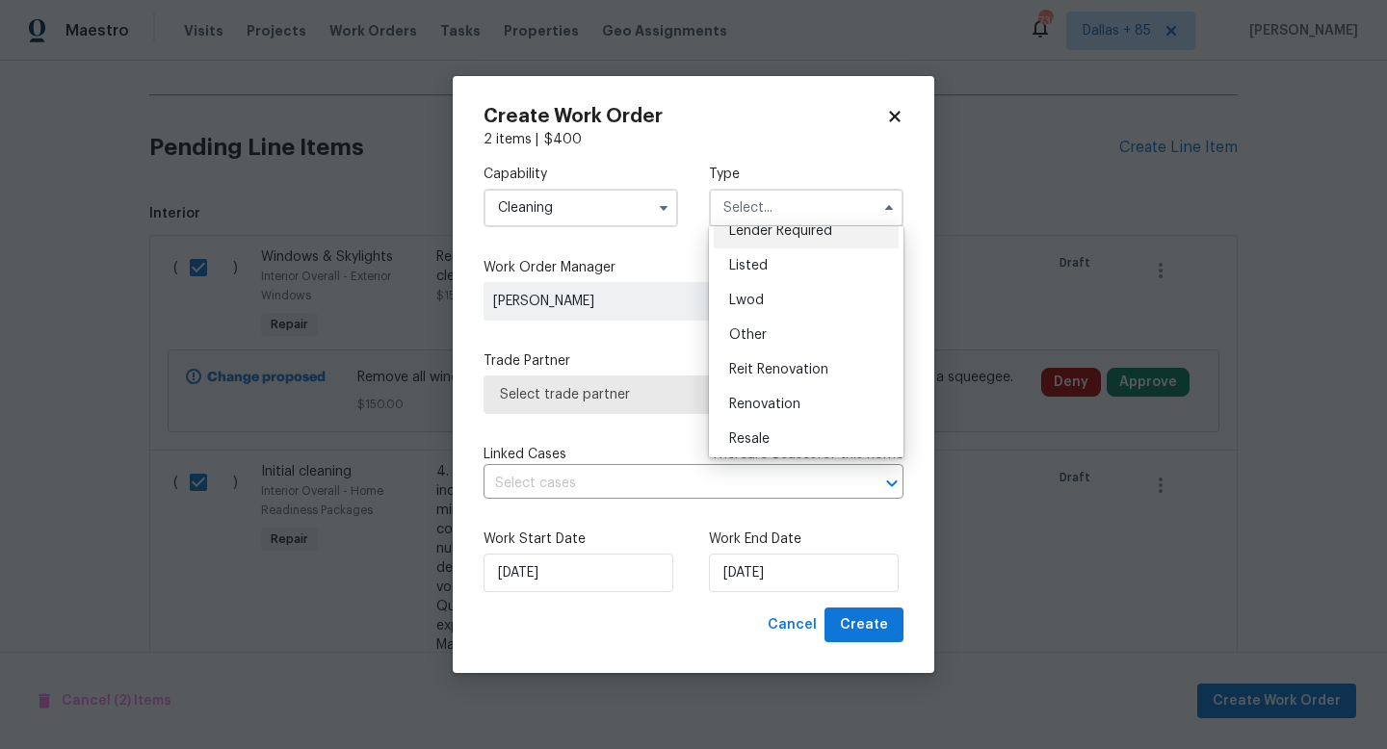
scroll to position [161, 0]
click at [777, 391] on div "Renovation" at bounding box center [806, 399] width 185 height 35
type input "Renovation"
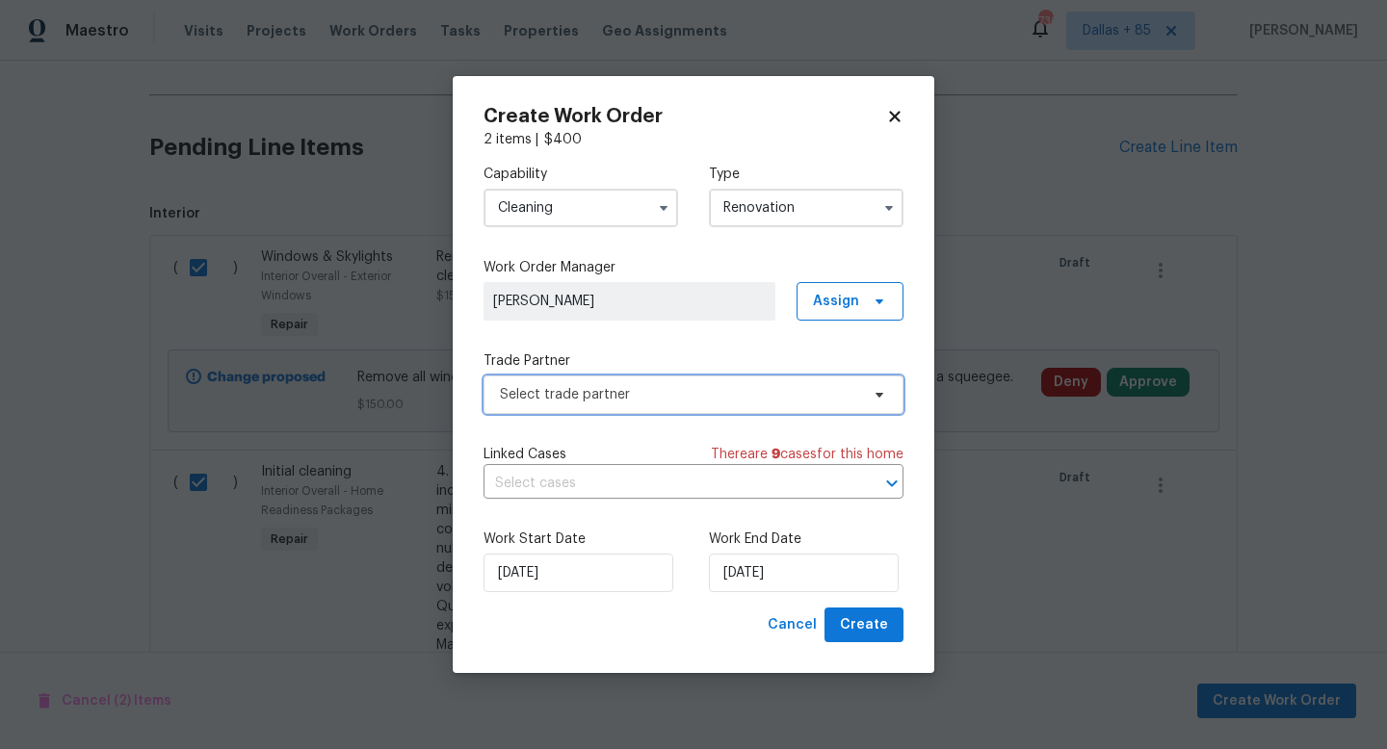
click at [620, 391] on span "Select trade partner" at bounding box center [679, 394] width 359 height 19
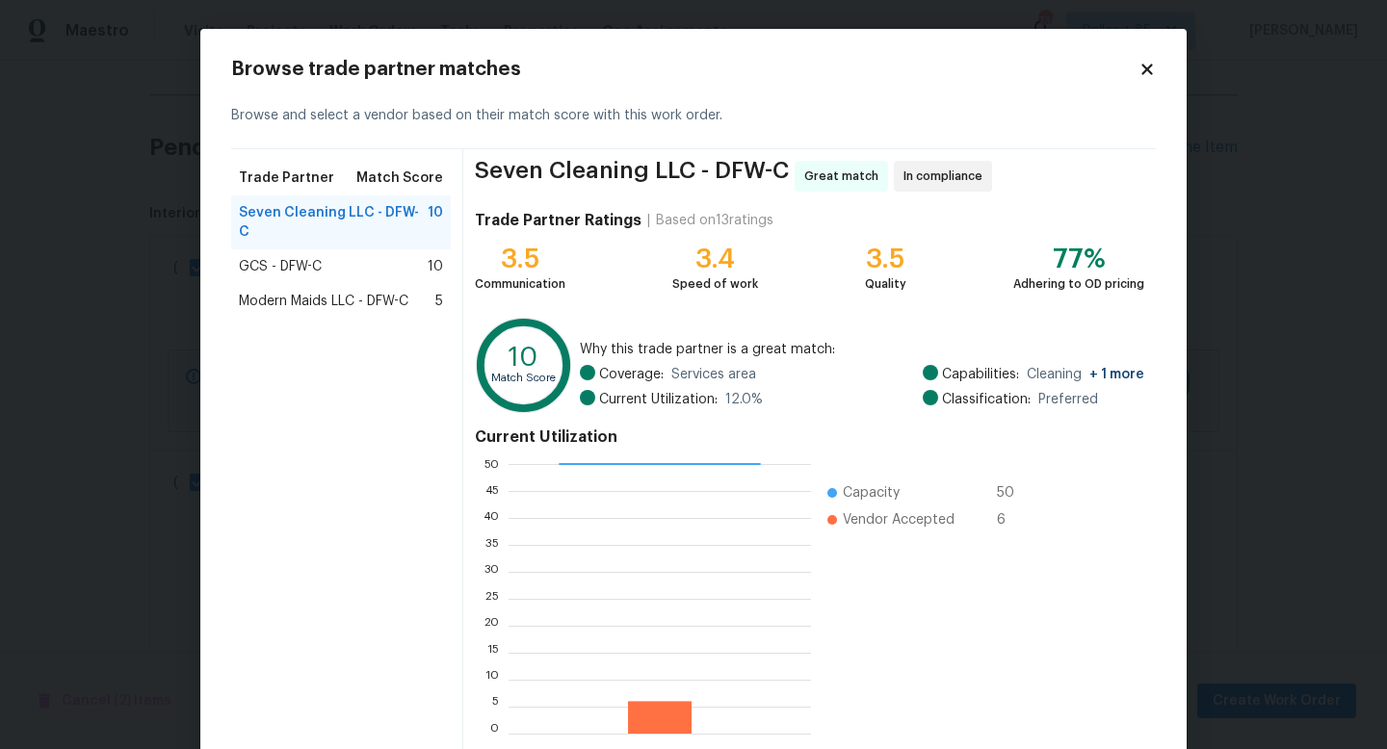
scroll to position [100, 0]
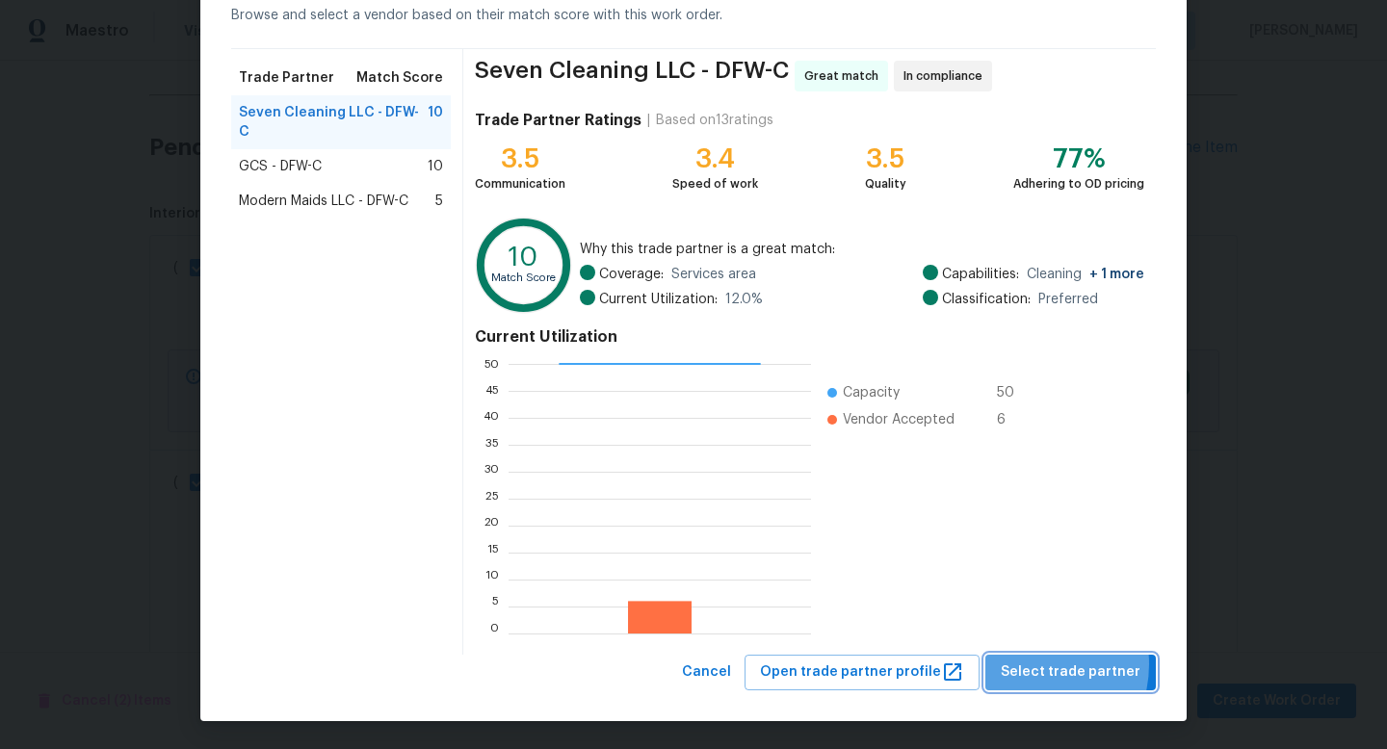
click at [1032, 665] on span "Select trade partner" at bounding box center [1071, 673] width 140 height 24
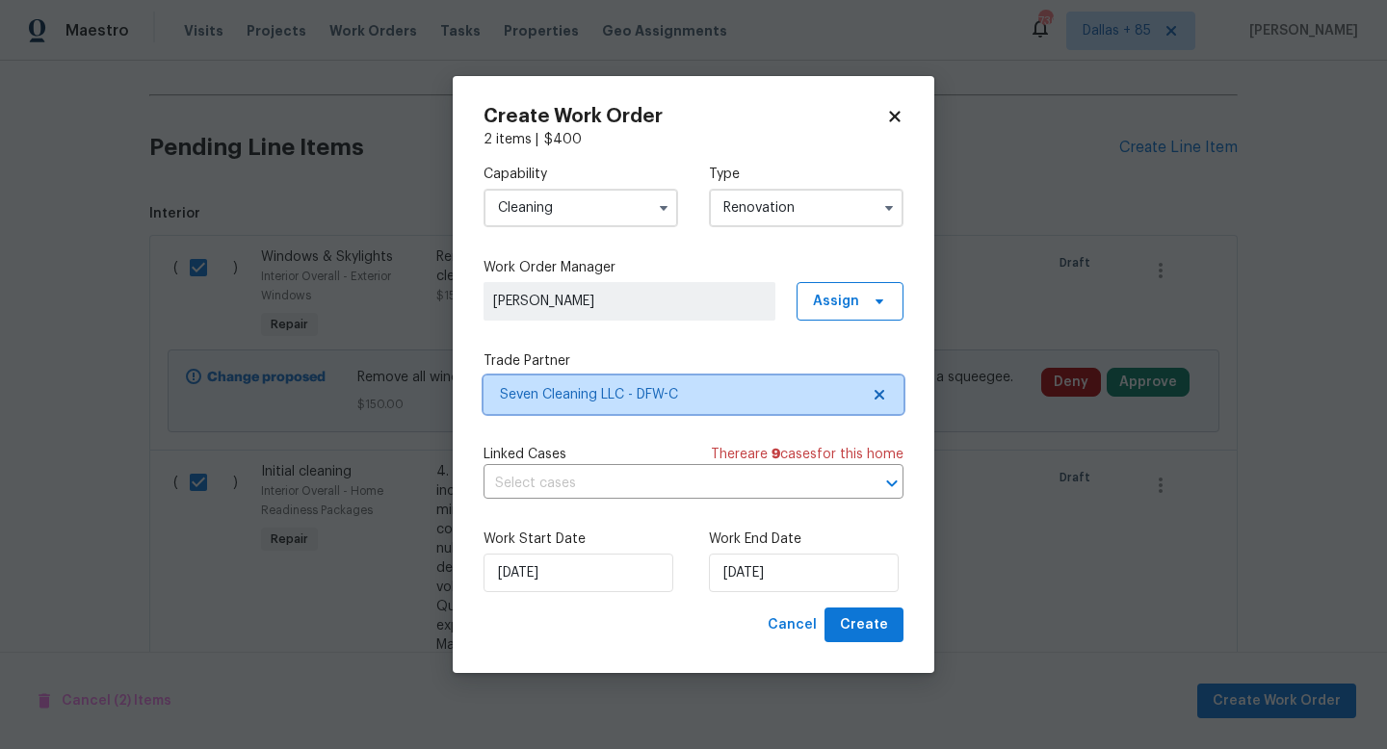
scroll to position [0, 0]
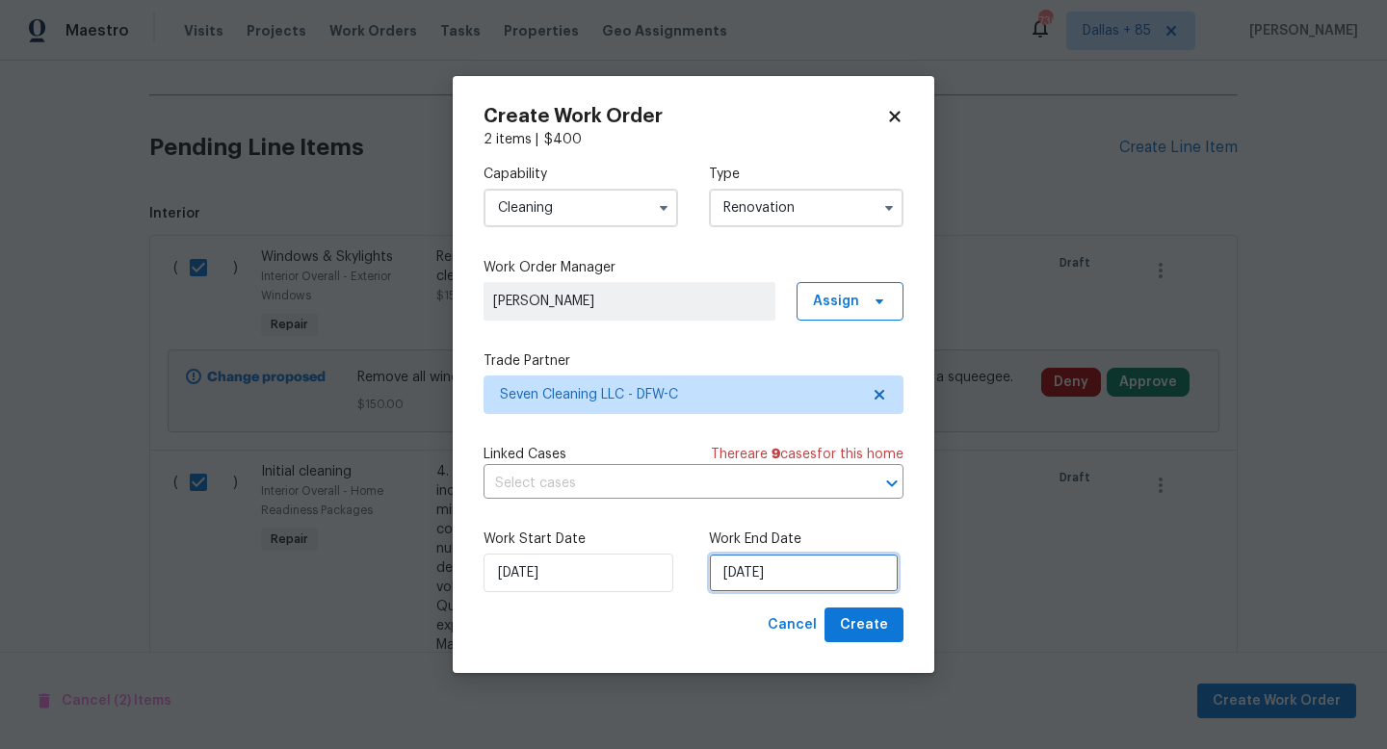
click at [759, 573] on input "10/14/2025" at bounding box center [804, 573] width 190 height 39
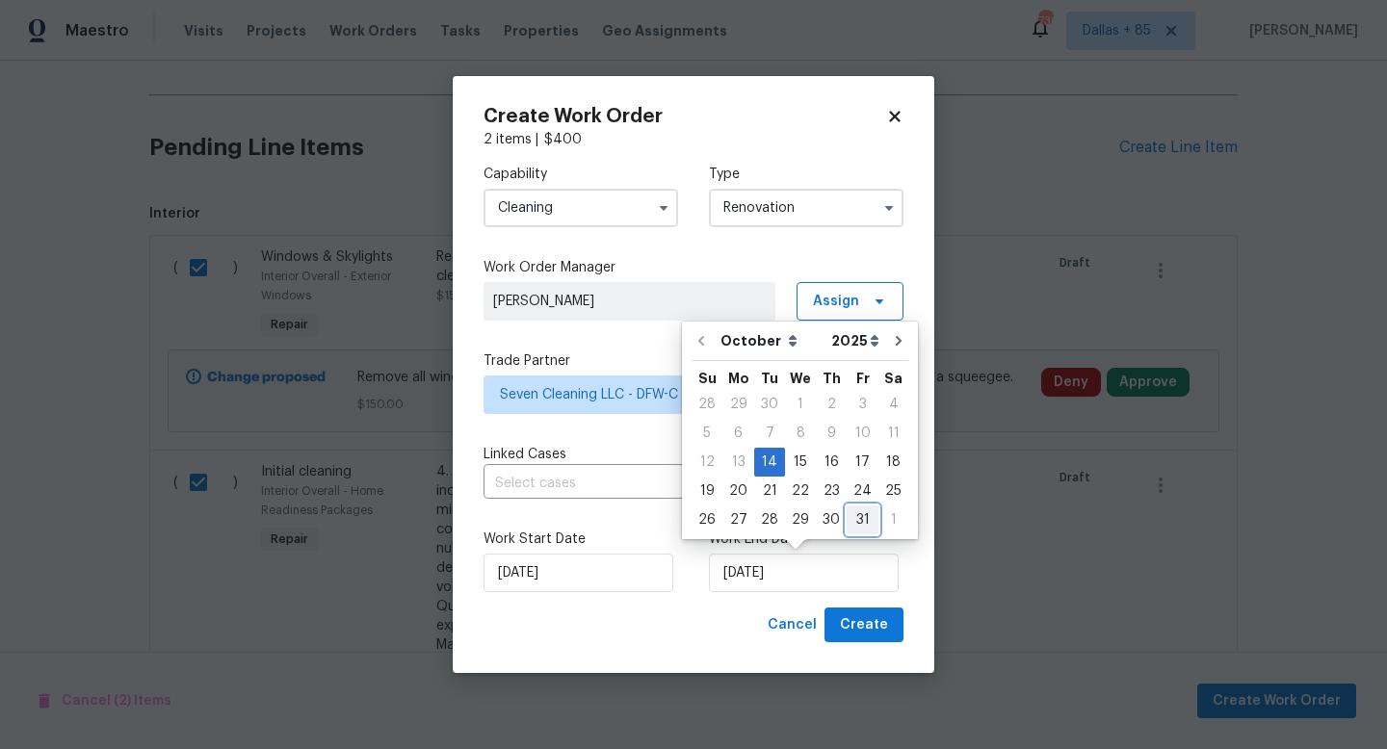
click at [847, 517] on div "31" at bounding box center [863, 520] width 32 height 27
type input "10/31/2025"
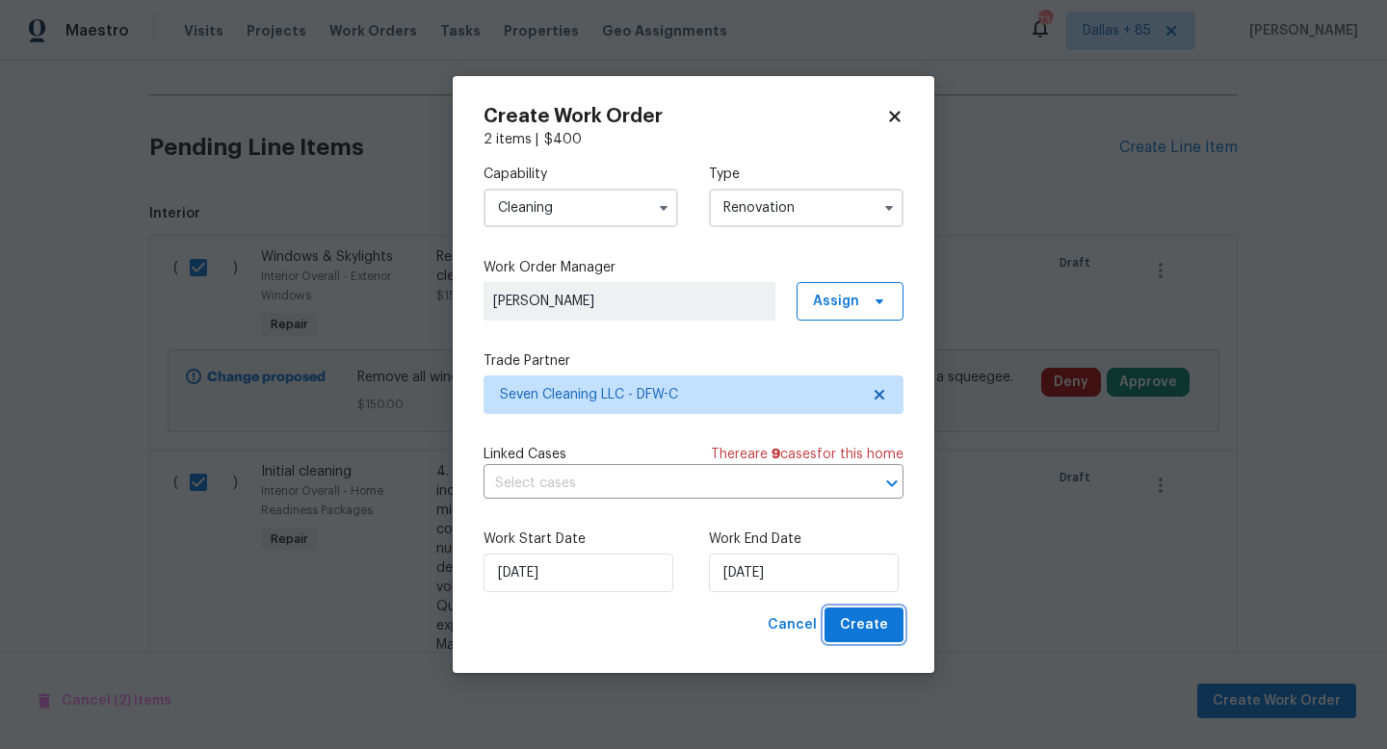
click at [853, 623] on span "Create" at bounding box center [864, 626] width 48 height 24
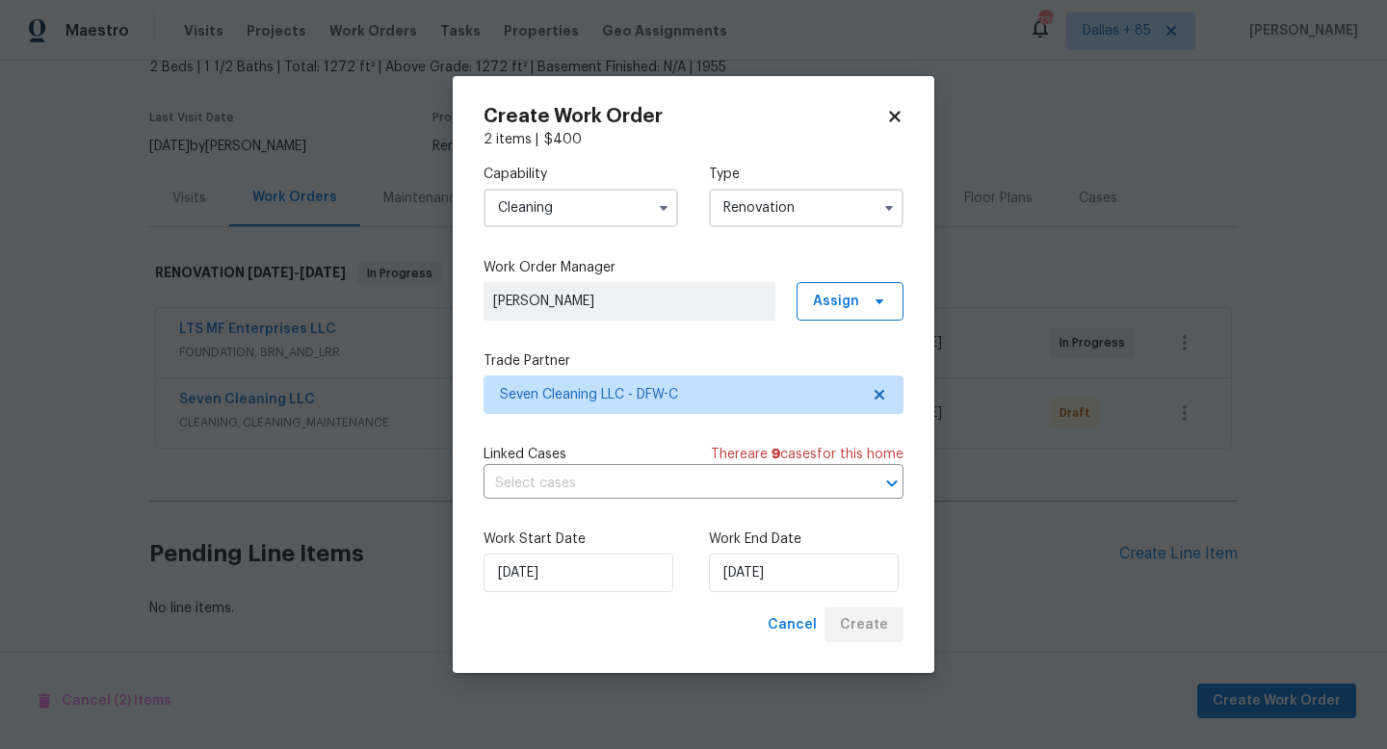
scroll to position [122, 0]
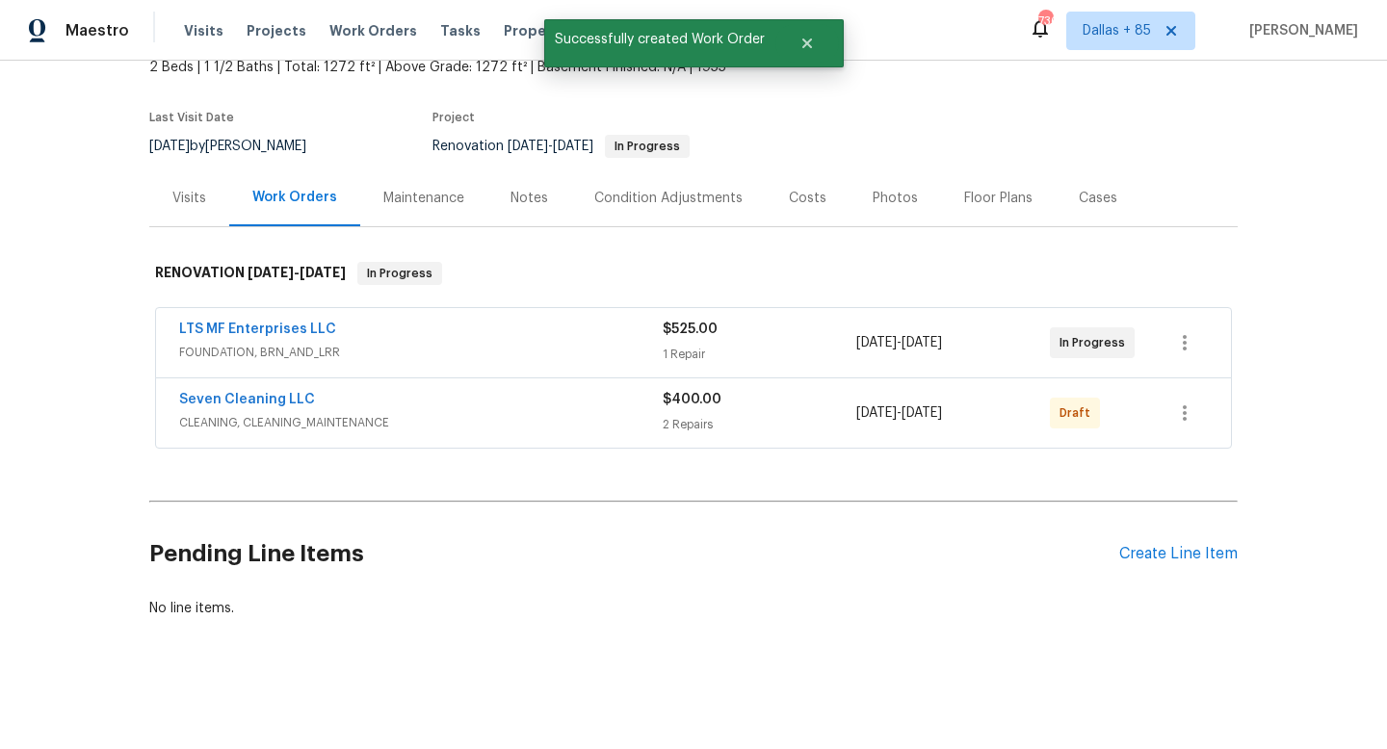
click at [696, 191] on div "Condition Adjustments" at bounding box center [668, 198] width 148 height 19
